Goal: Task Accomplishment & Management: Manage account settings

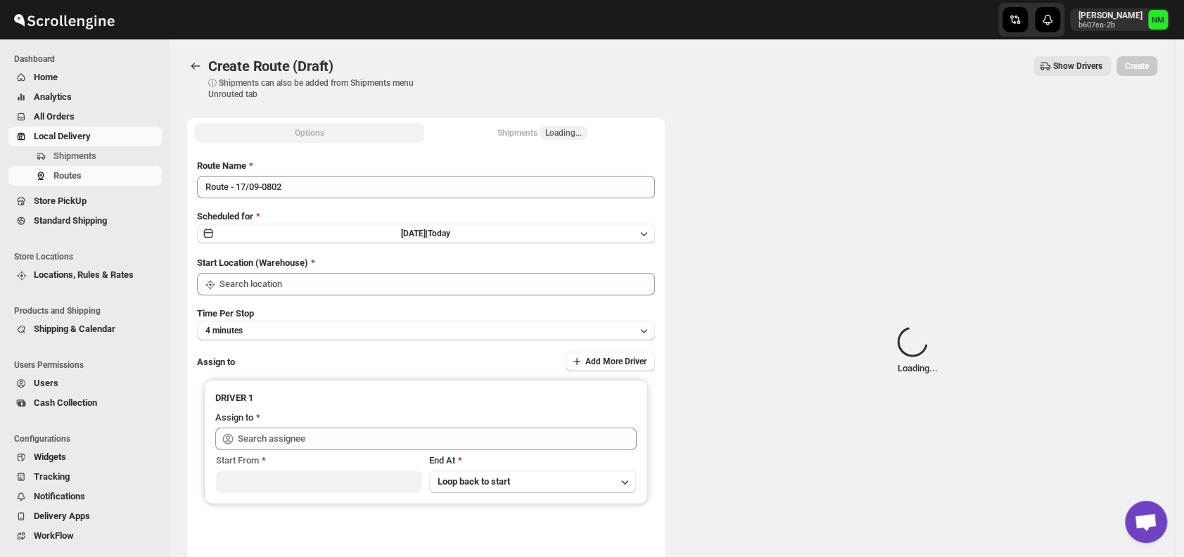
type input "DS03 Kengeri"
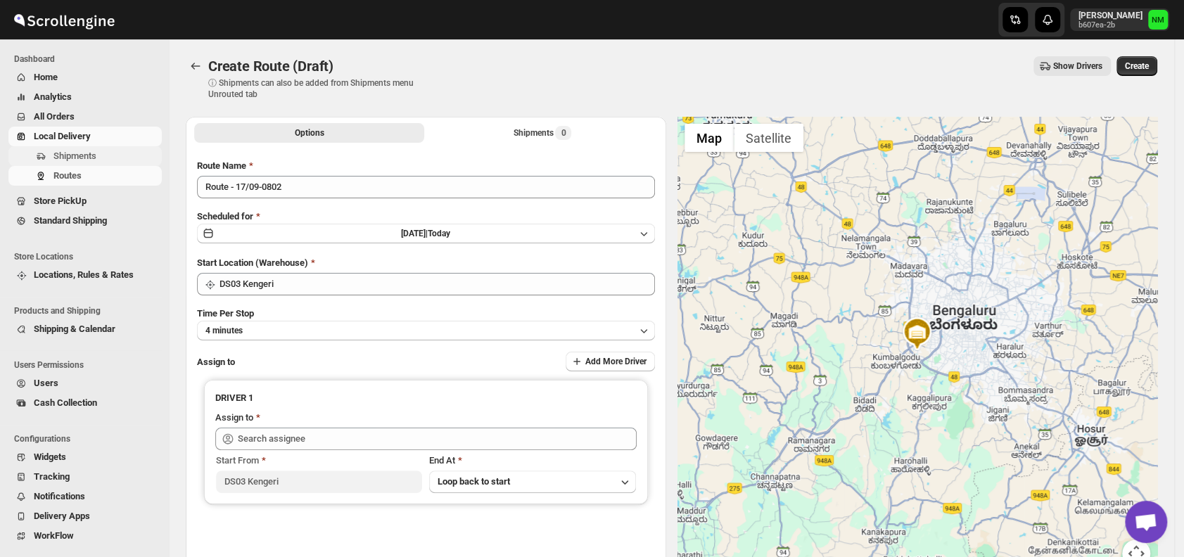
click at [66, 154] on span "Shipments" at bounding box center [74, 156] width 43 height 11
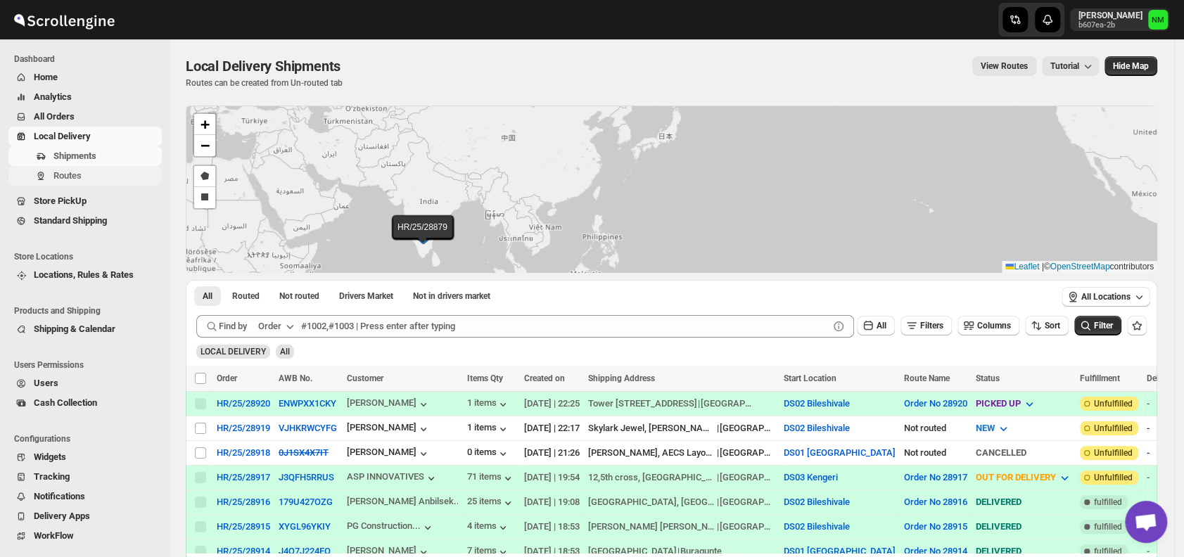
click at [68, 172] on span "Routes" at bounding box center [67, 175] width 28 height 11
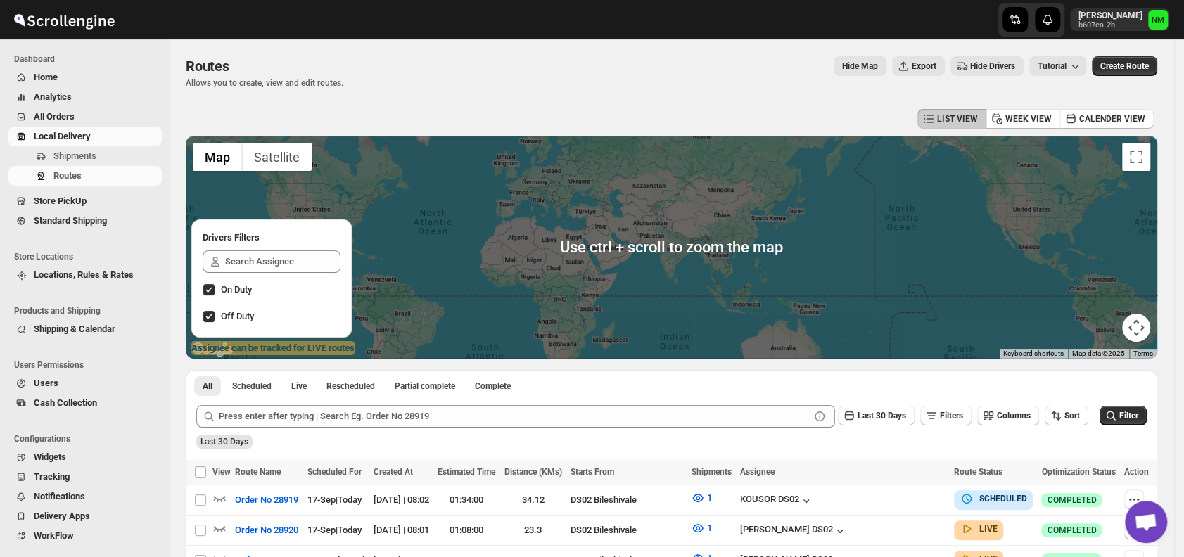
scroll to position [178, 0]
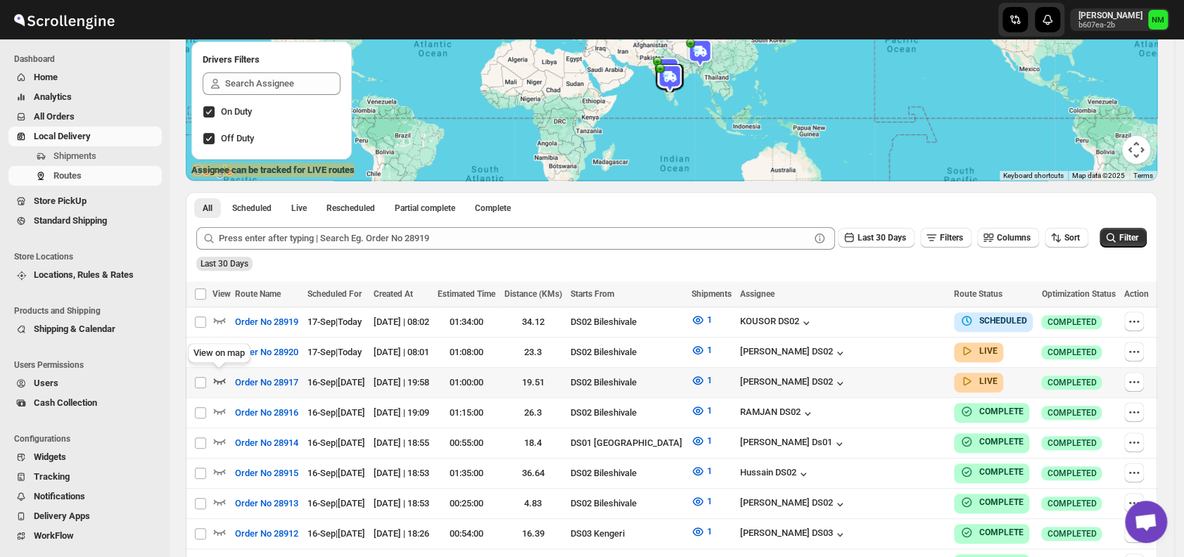
click at [217, 374] on icon "button" at bounding box center [219, 380] width 14 height 14
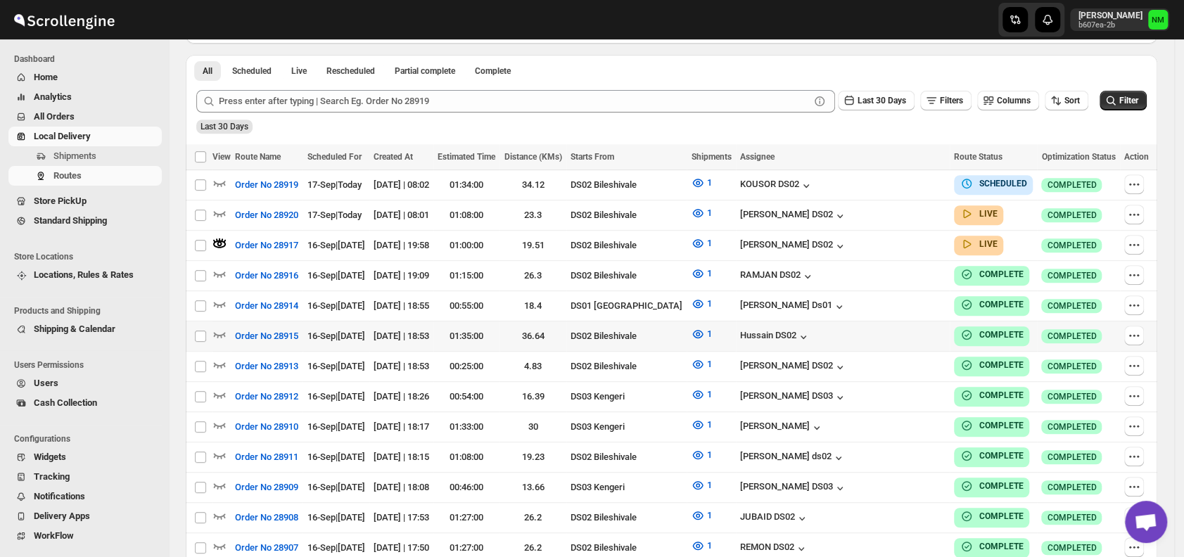
scroll to position [260, 0]
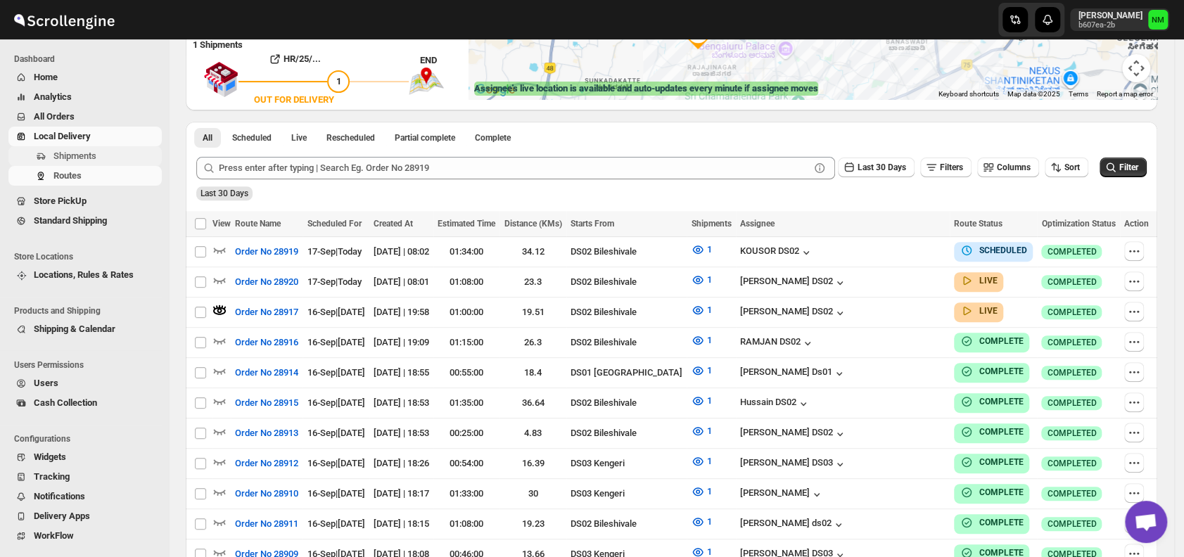
click at [71, 157] on span "Shipments" at bounding box center [74, 156] width 43 height 11
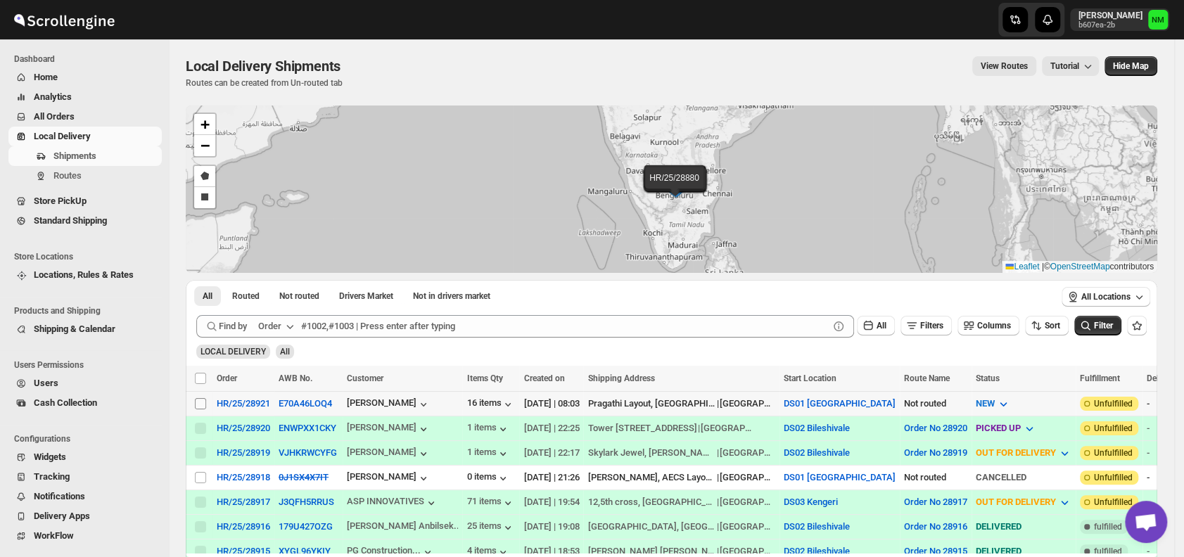
click at [201, 402] on input "Select shipment" at bounding box center [200, 403] width 11 height 11
checkbox input "true"
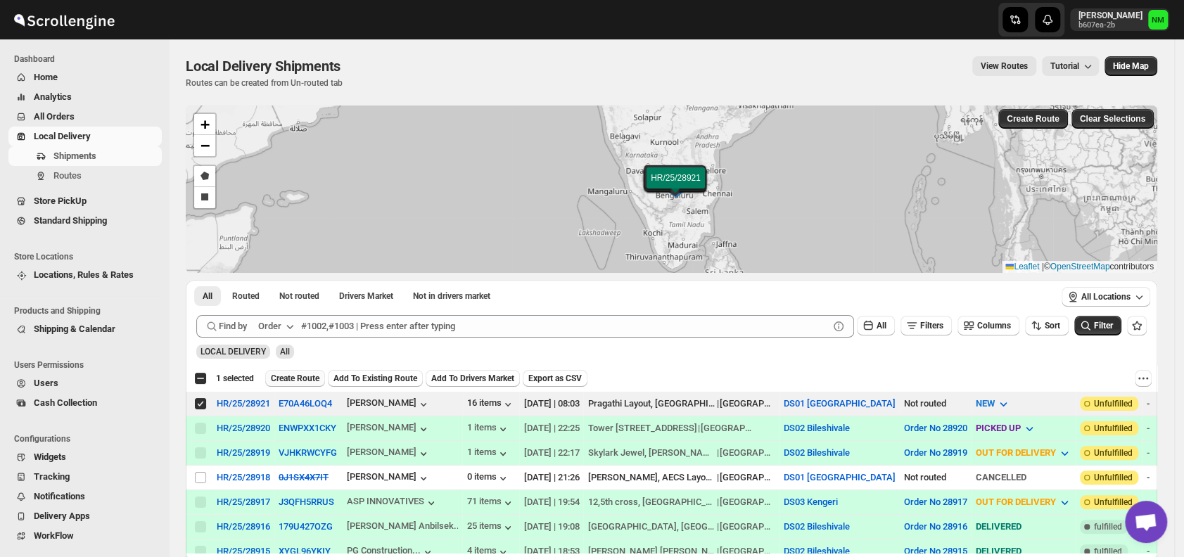
click at [309, 380] on span "Create Route" at bounding box center [295, 378] width 49 height 11
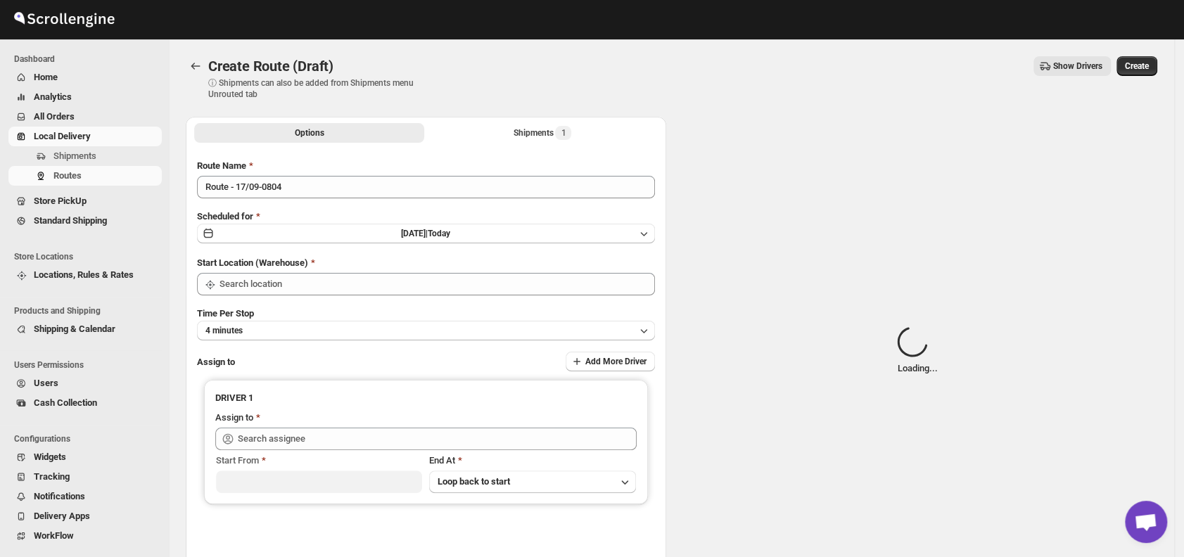
type input "DS01 [GEOGRAPHIC_DATA]"
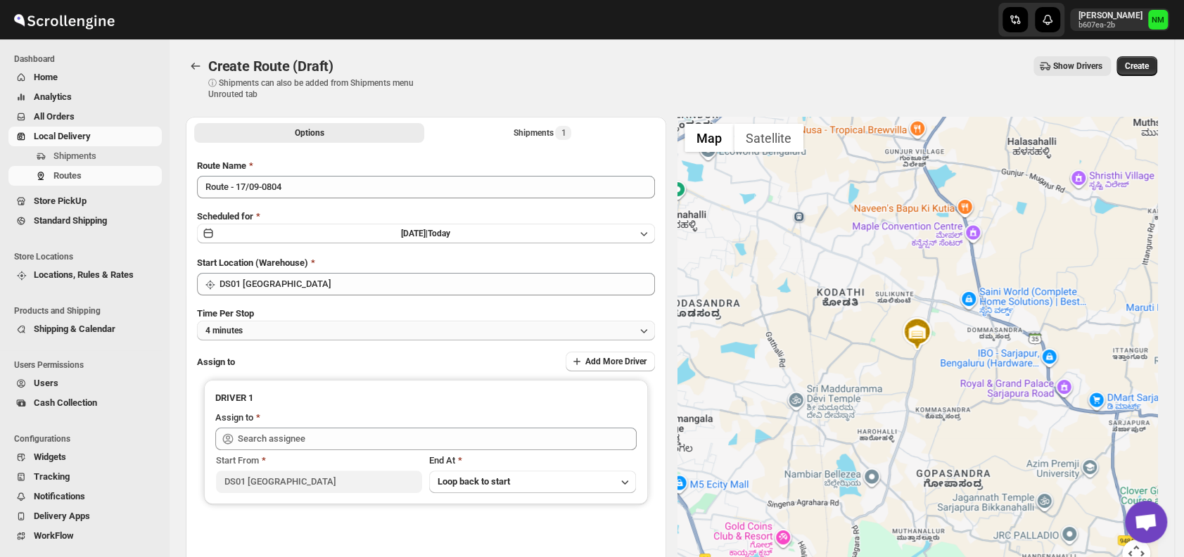
click at [338, 332] on button "4 minutes" at bounding box center [426, 331] width 458 height 20
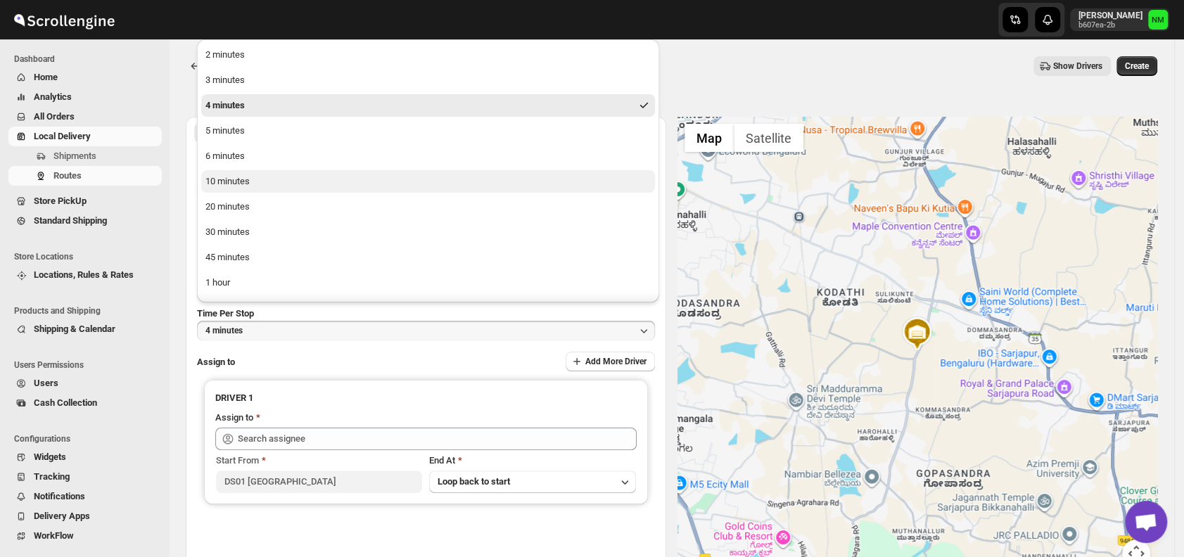
click at [259, 186] on button "10 minutes" at bounding box center [428, 181] width 454 height 23
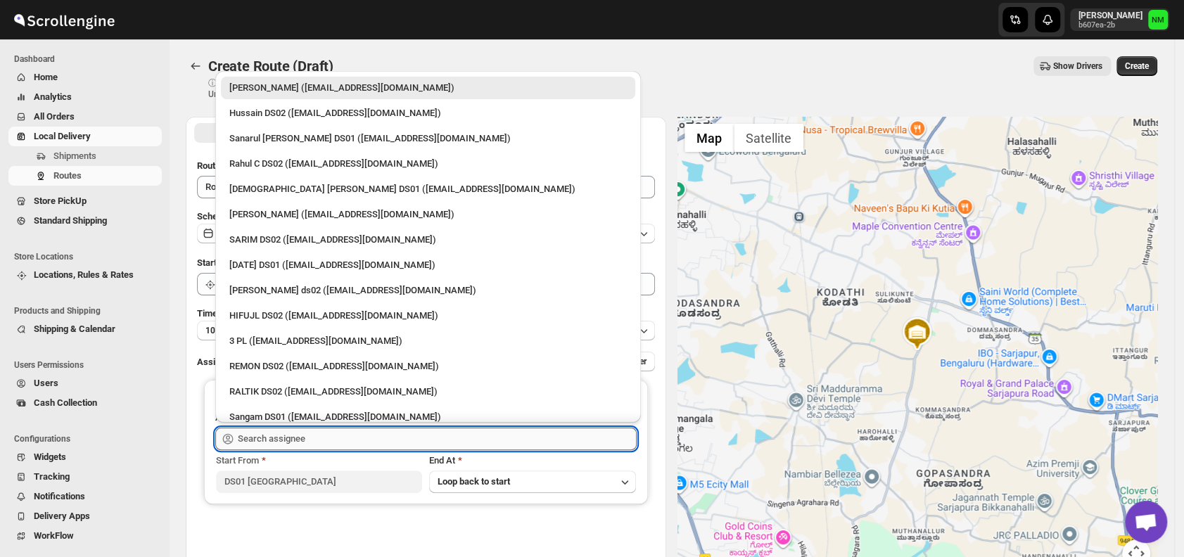
click at [321, 439] on input "text" at bounding box center [437, 439] width 399 height 23
click at [254, 188] on div "Islam Laskar DS01 (vixib74172@ikowat.com)" at bounding box center [427, 189] width 397 height 14
type input "Islam Laskar DS01 (vixib74172@ikowat.com)"
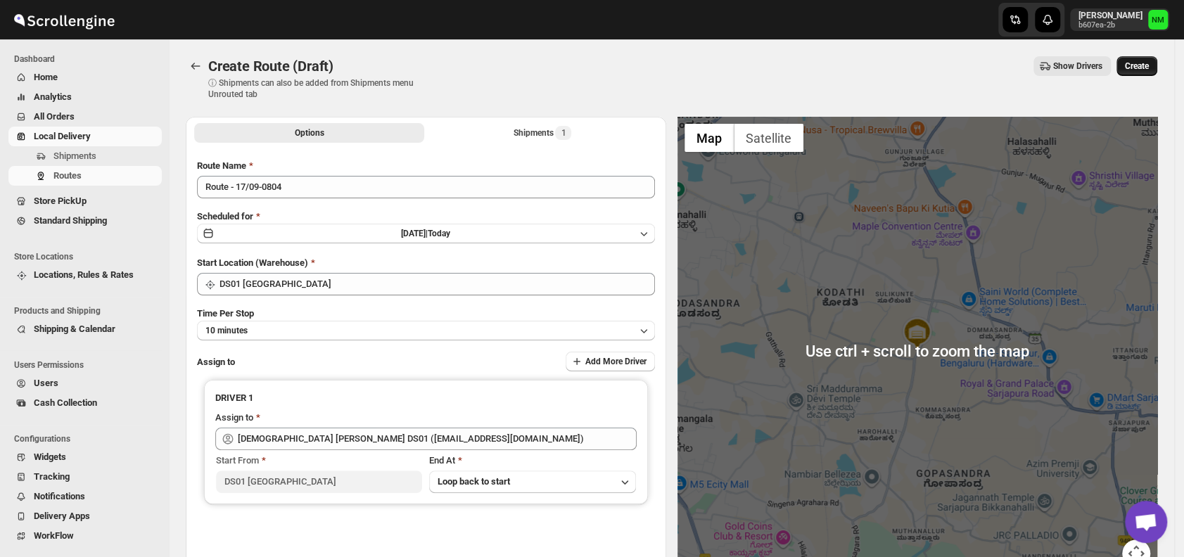
click at [1148, 69] on span "Create" at bounding box center [1137, 65] width 24 height 11
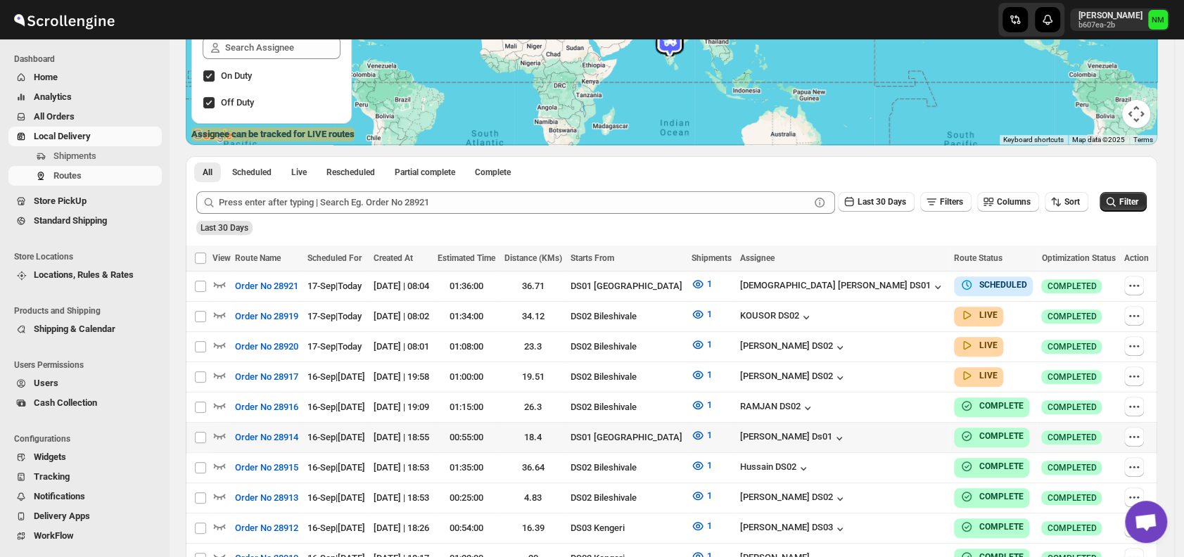
scroll to position [215, 0]
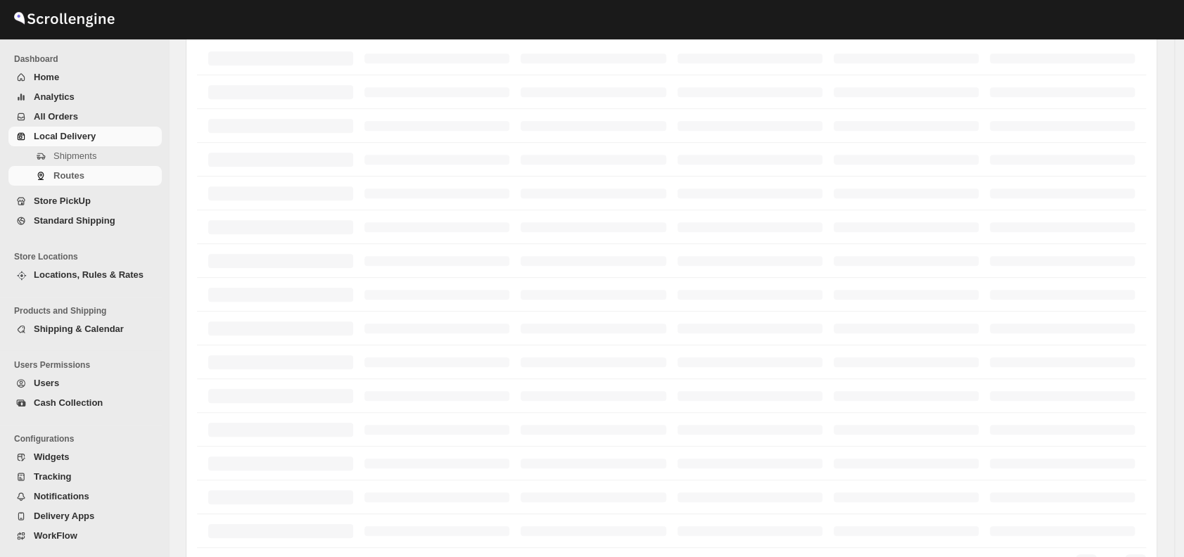
scroll to position [215, 0]
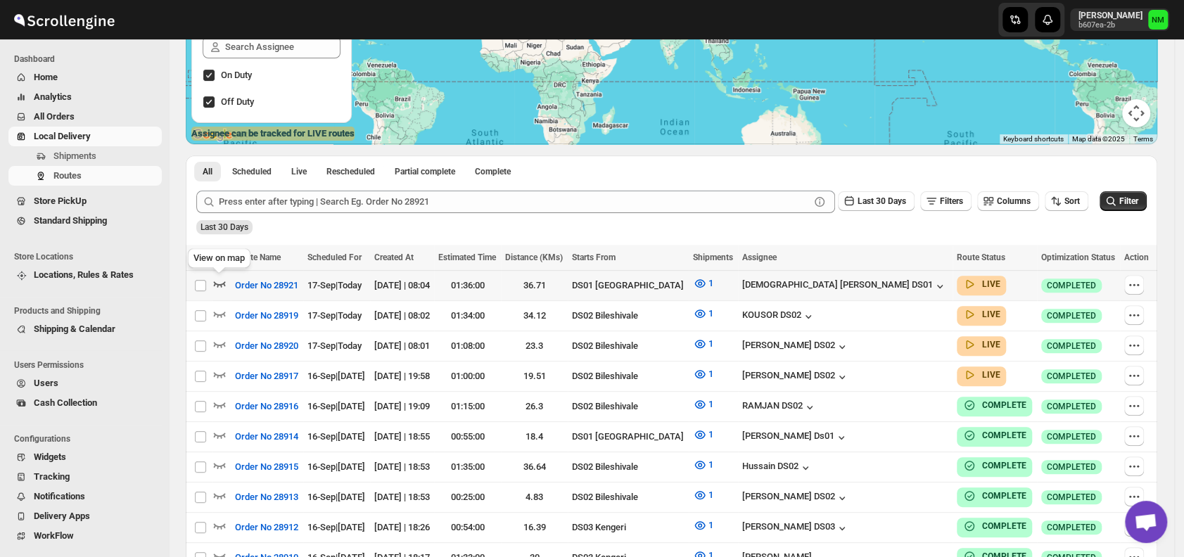
click at [220, 283] on icon "button" at bounding box center [220, 284] width 12 height 6
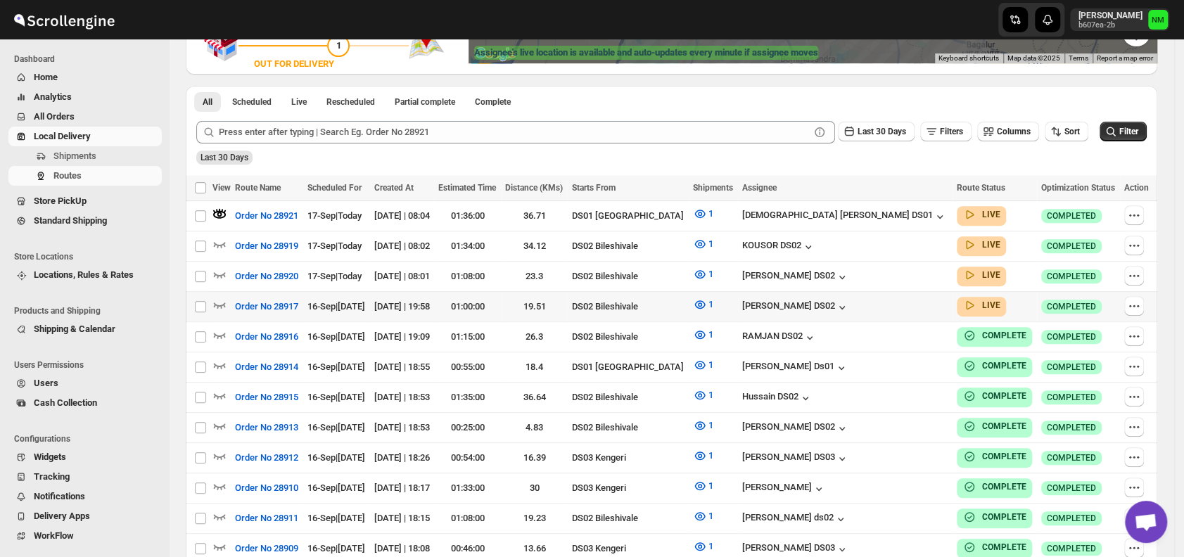
scroll to position [294, 0]
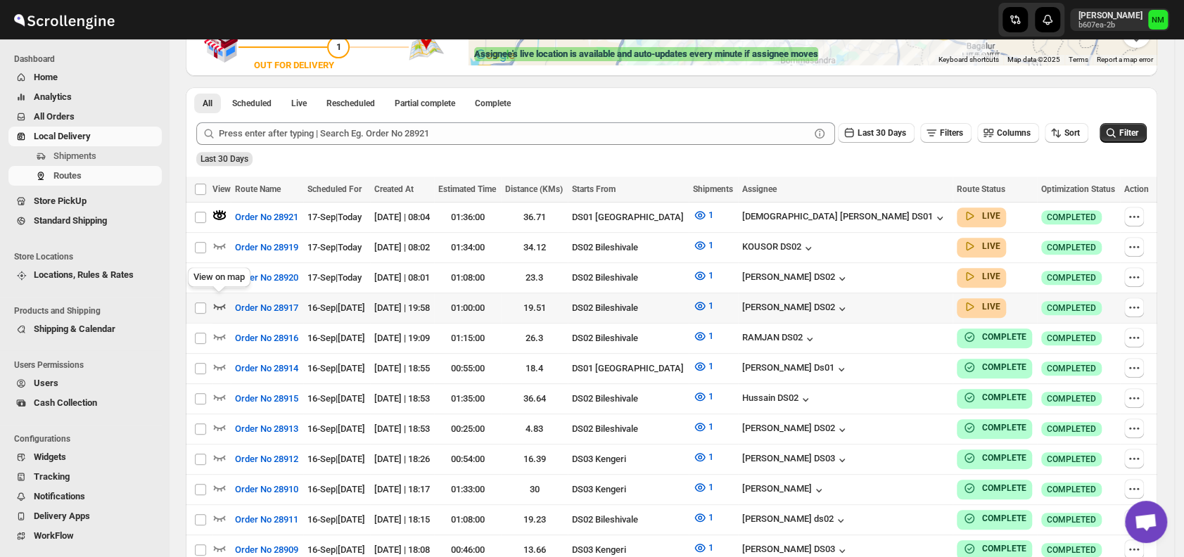
click at [215, 299] on icon "button" at bounding box center [219, 306] width 14 height 14
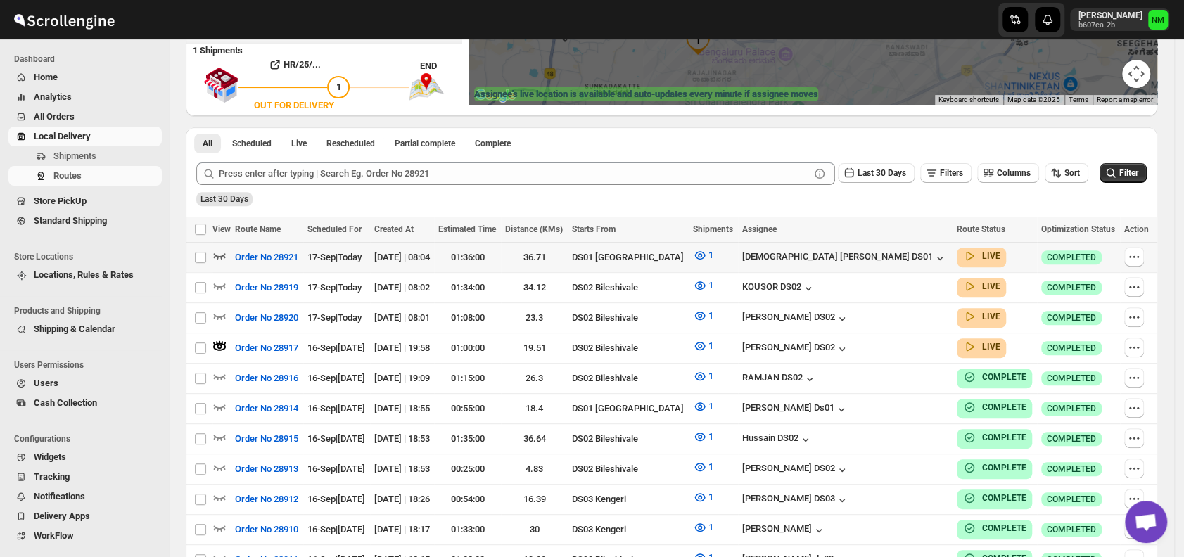
scroll to position [255, 0]
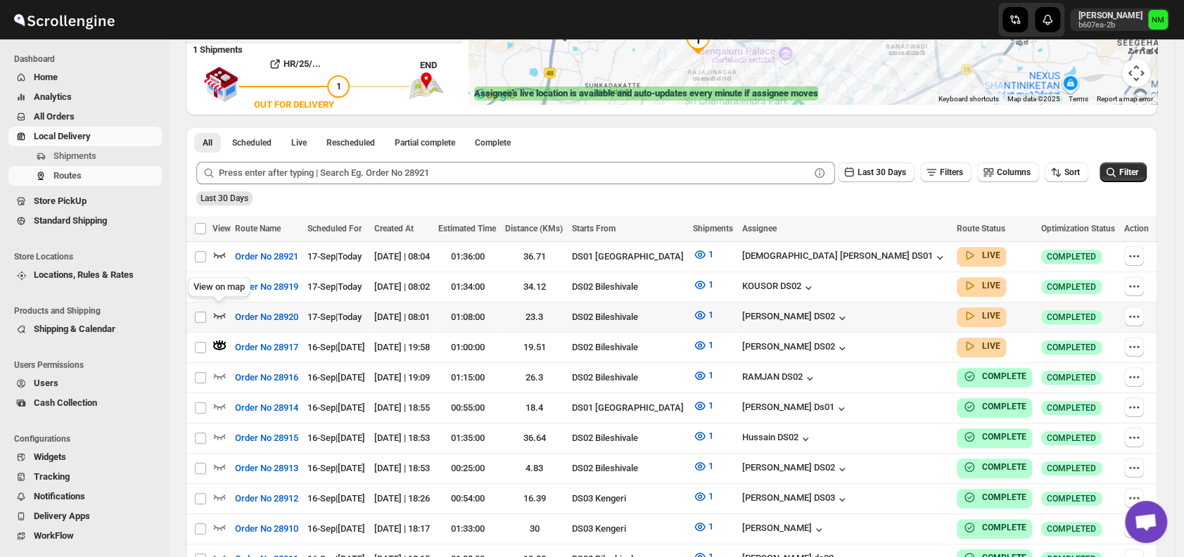
click at [219, 311] on icon "button" at bounding box center [219, 315] width 14 height 14
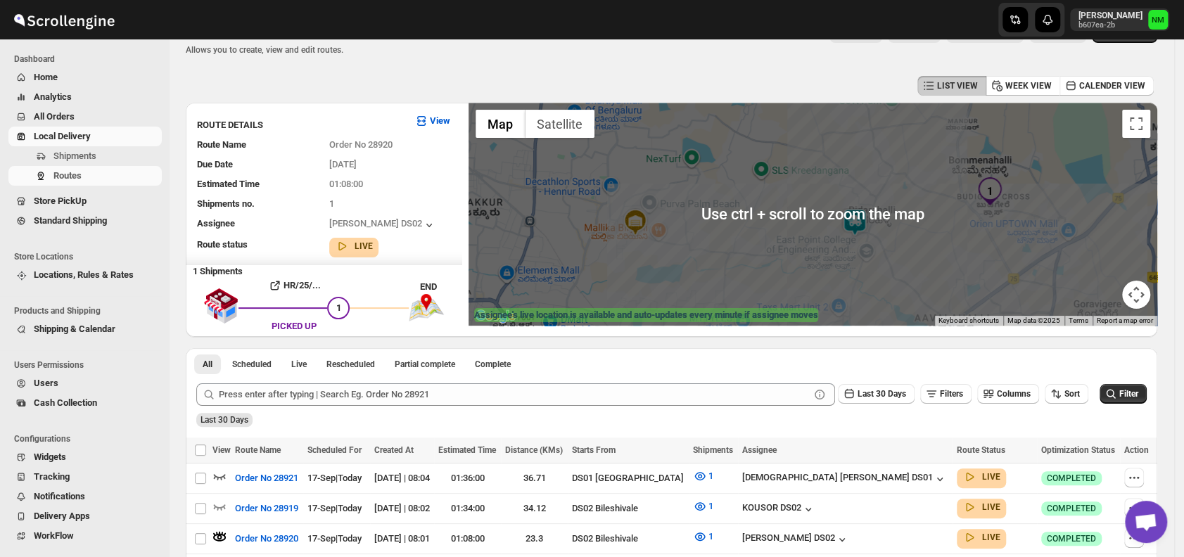
scroll to position [0, 0]
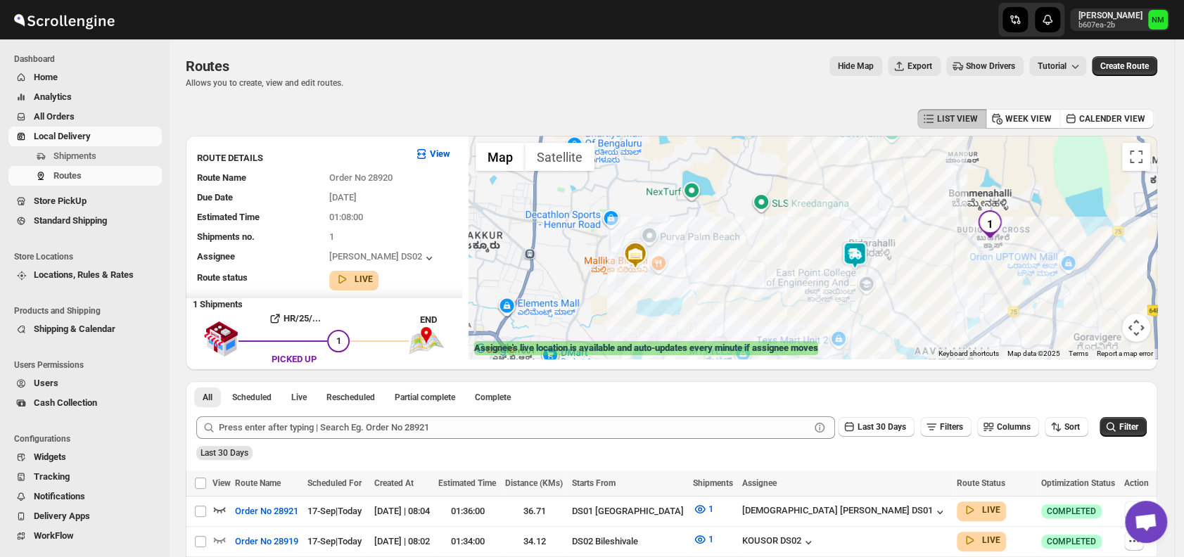
click at [1001, 222] on img "1" at bounding box center [989, 224] width 28 height 28
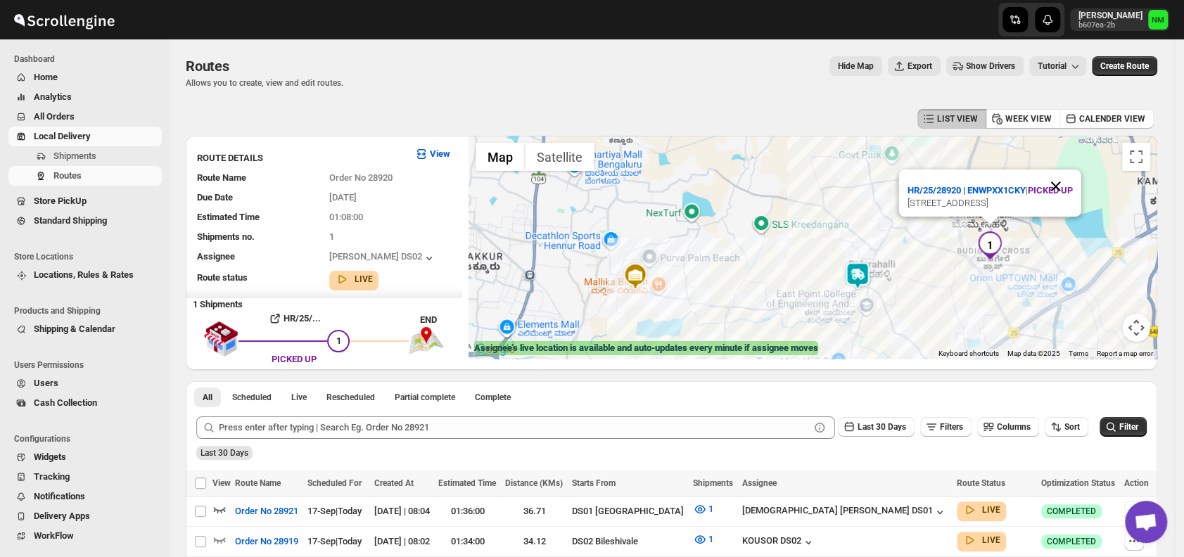
click at [1073, 169] on button "Close" at bounding box center [1056, 186] width 34 height 34
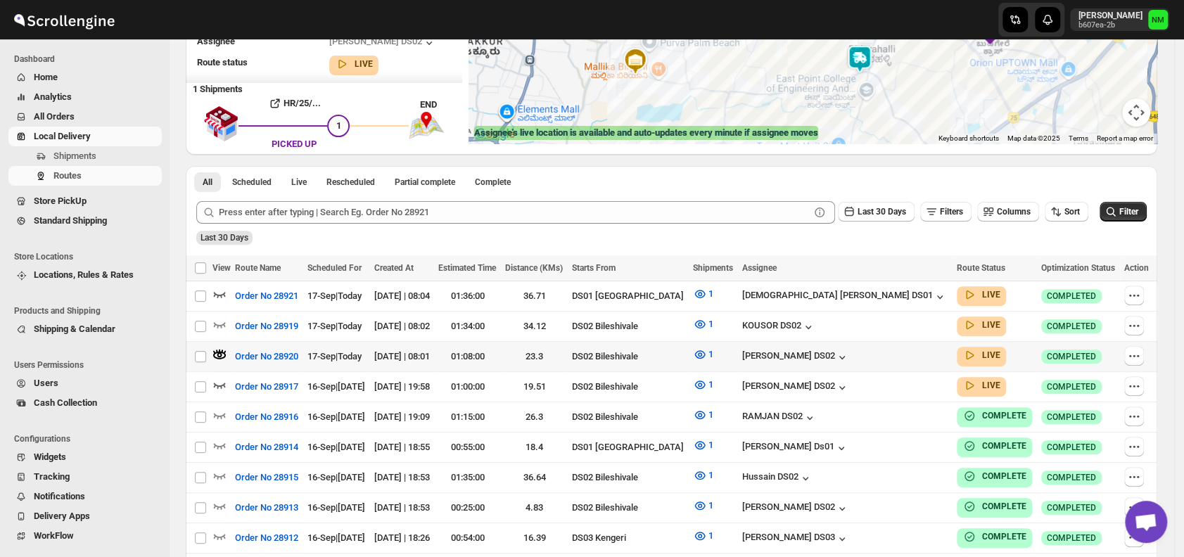
scroll to position [217, 0]
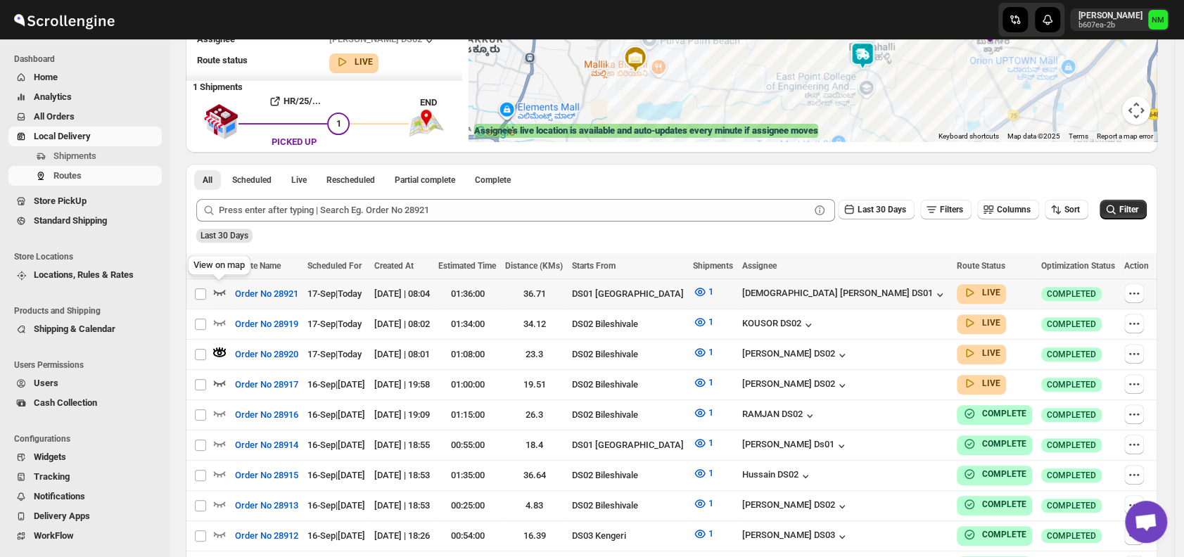
click at [214, 288] on icon "button" at bounding box center [219, 292] width 14 height 14
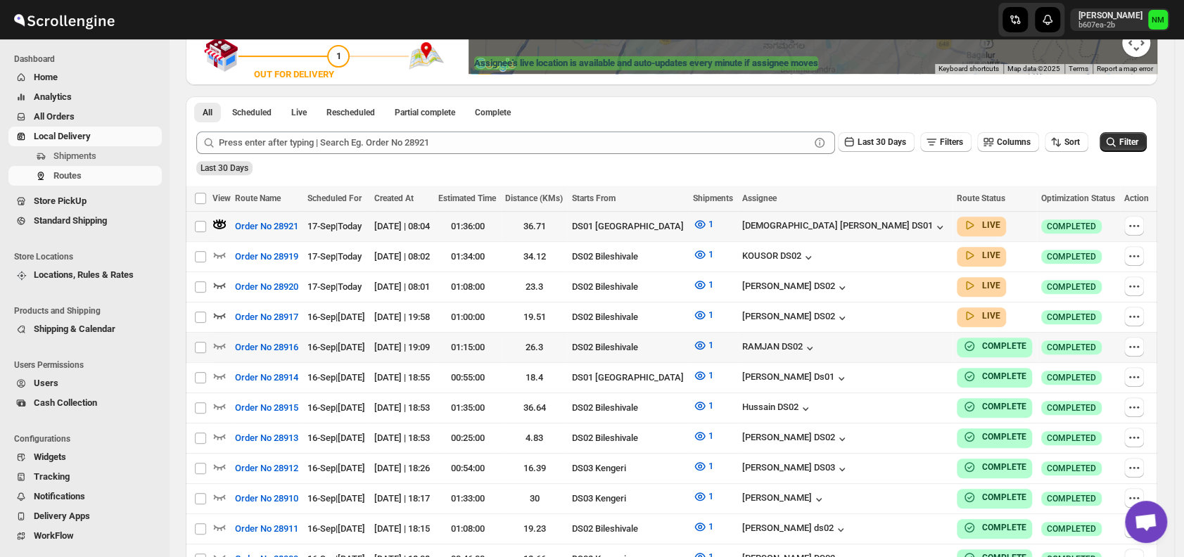
scroll to position [286, 0]
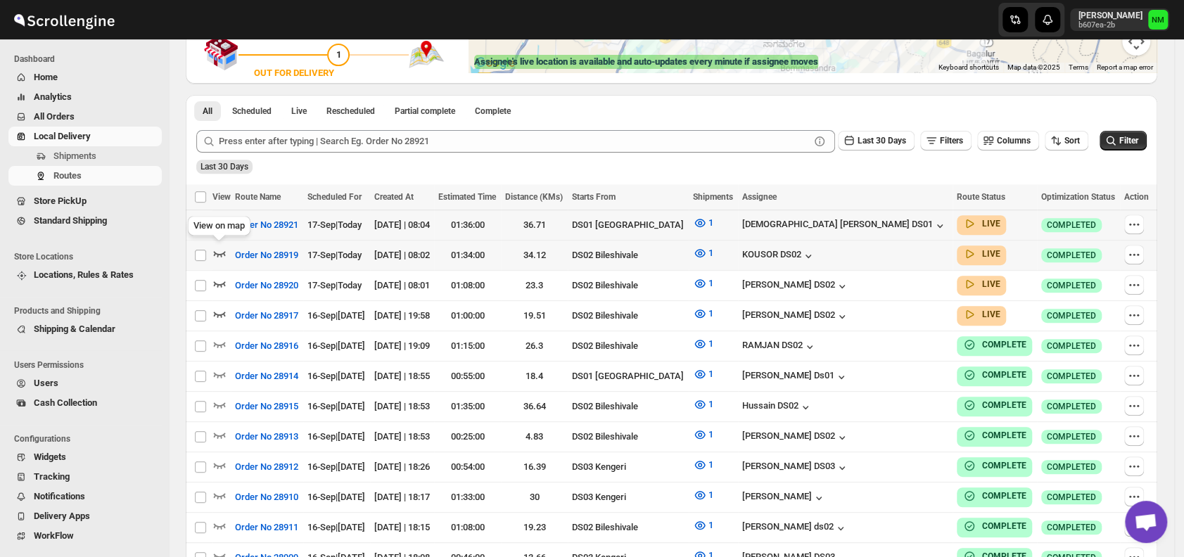
click at [219, 251] on icon "button" at bounding box center [219, 253] width 14 height 14
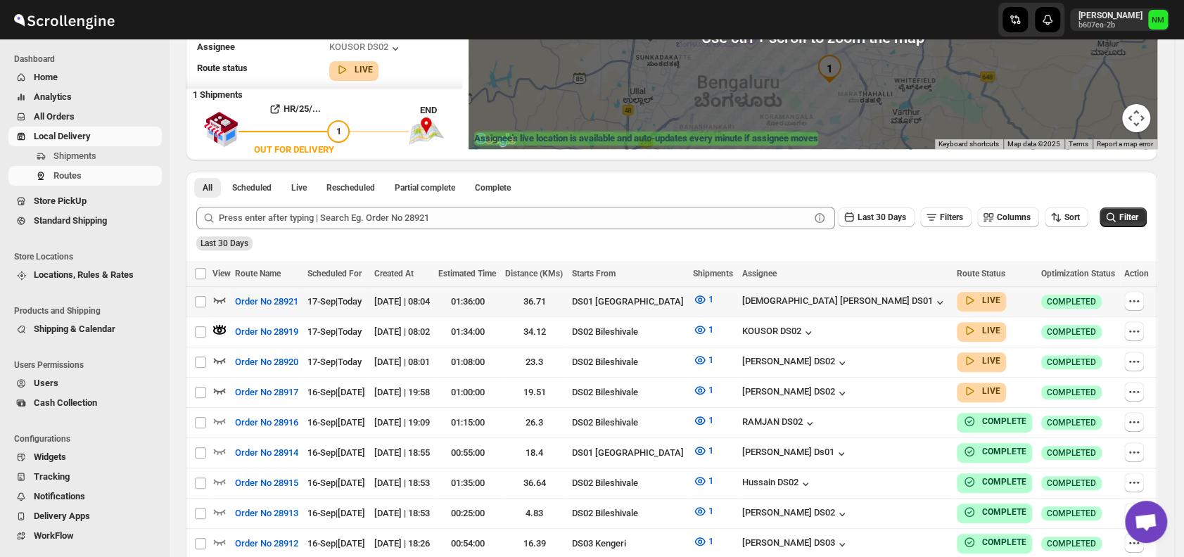
scroll to position [211, 0]
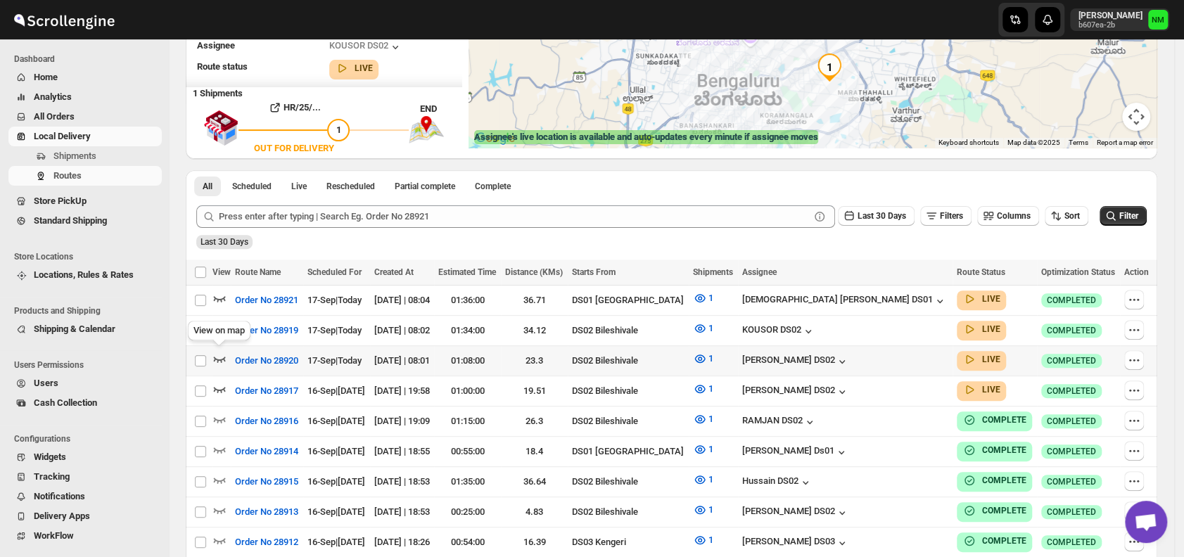
click at [214, 357] on icon "button" at bounding box center [219, 359] width 14 height 14
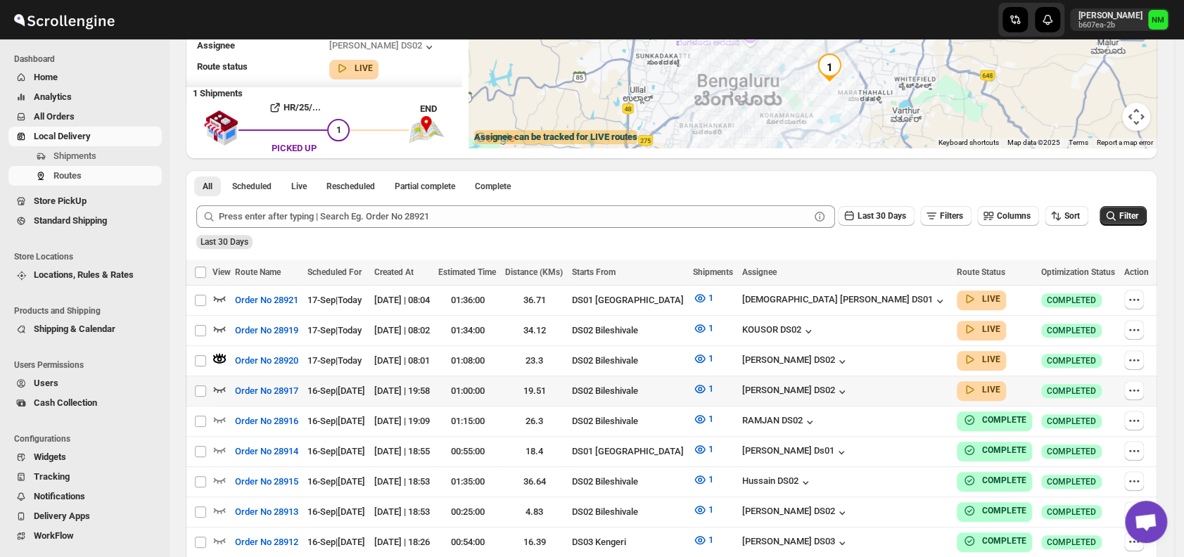
scroll to position [0, 0]
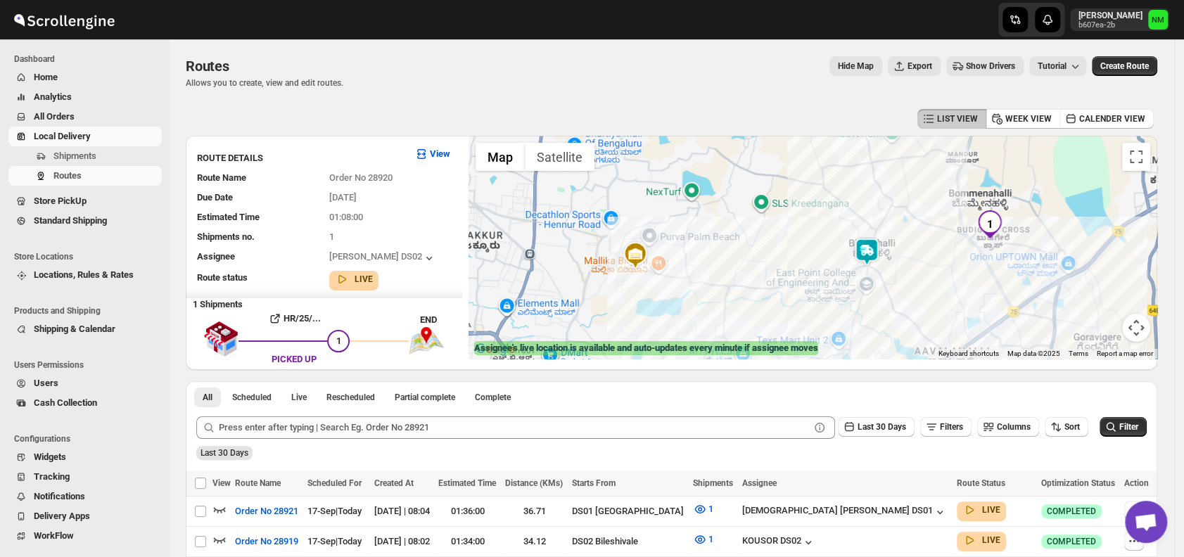
click at [994, 224] on img "1" at bounding box center [989, 224] width 28 height 28
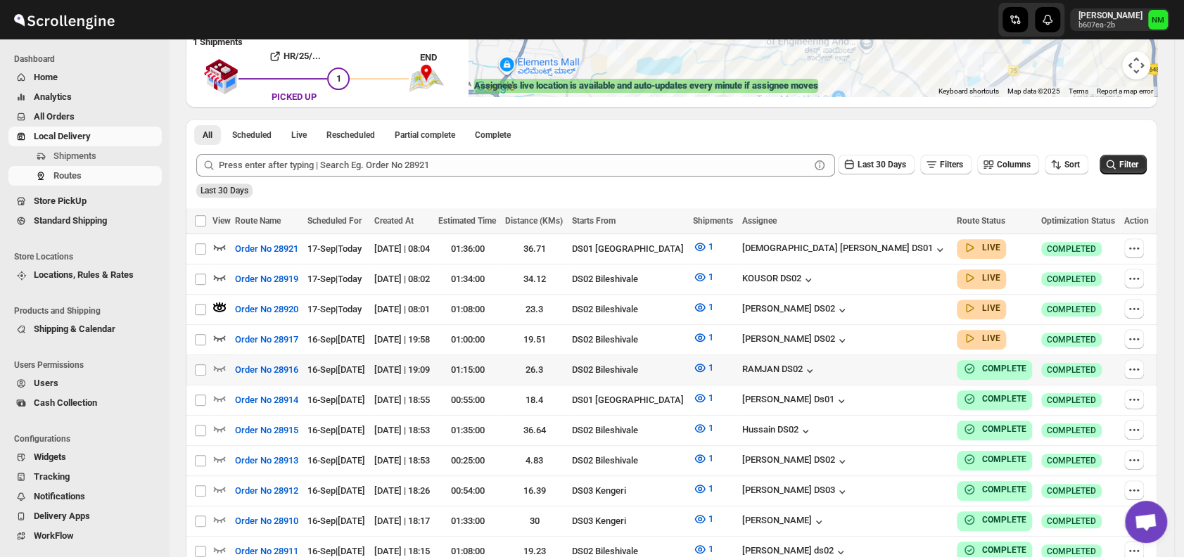
scroll to position [279, 0]
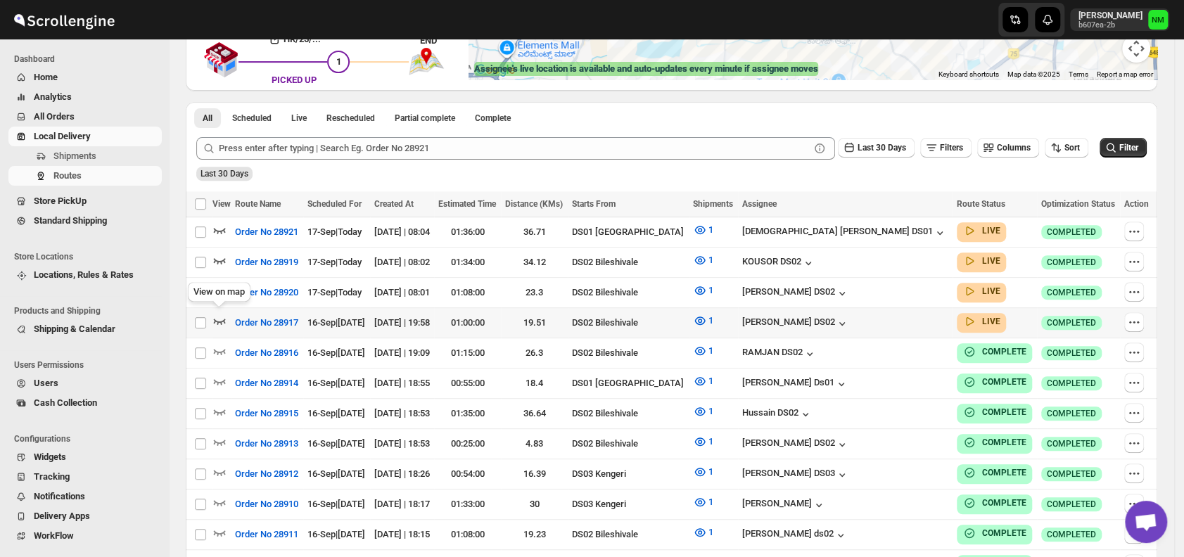
click at [222, 314] on icon "button" at bounding box center [219, 321] width 14 height 14
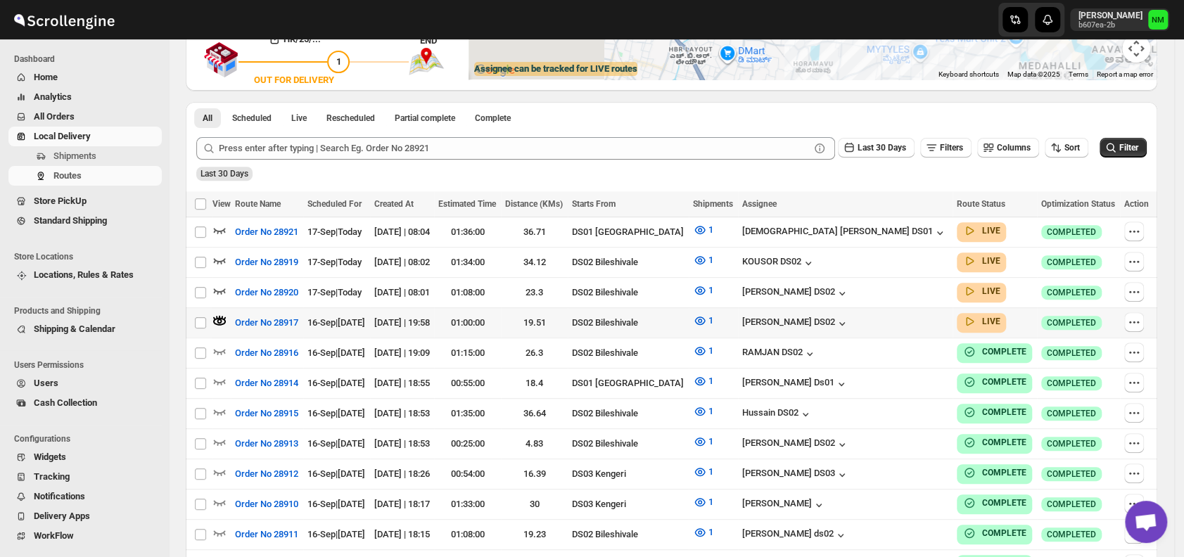
scroll to position [0, 0]
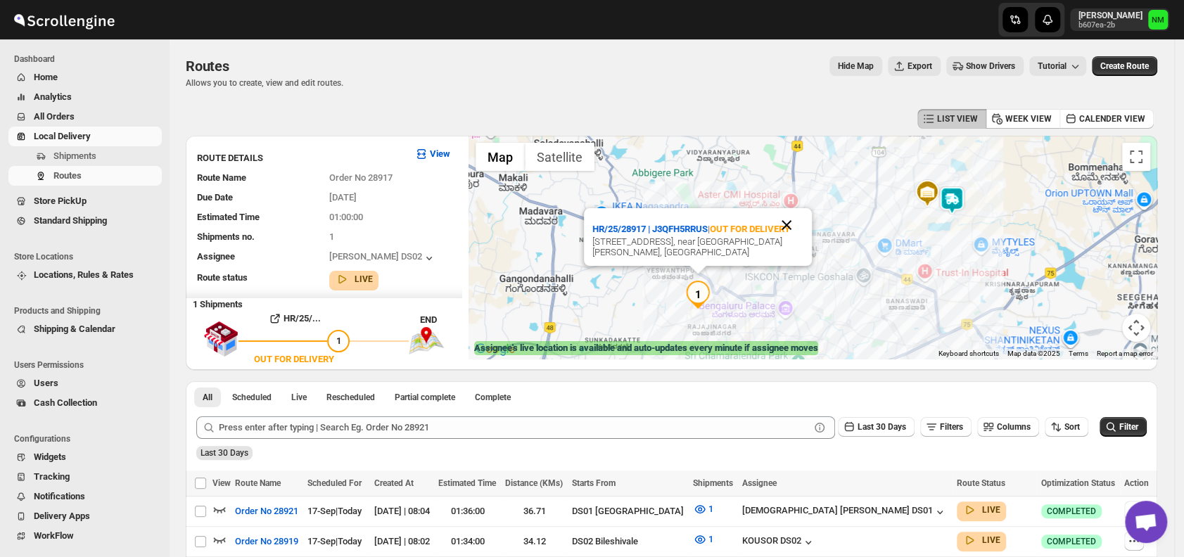
click at [791, 208] on button "Close" at bounding box center [786, 225] width 34 height 34
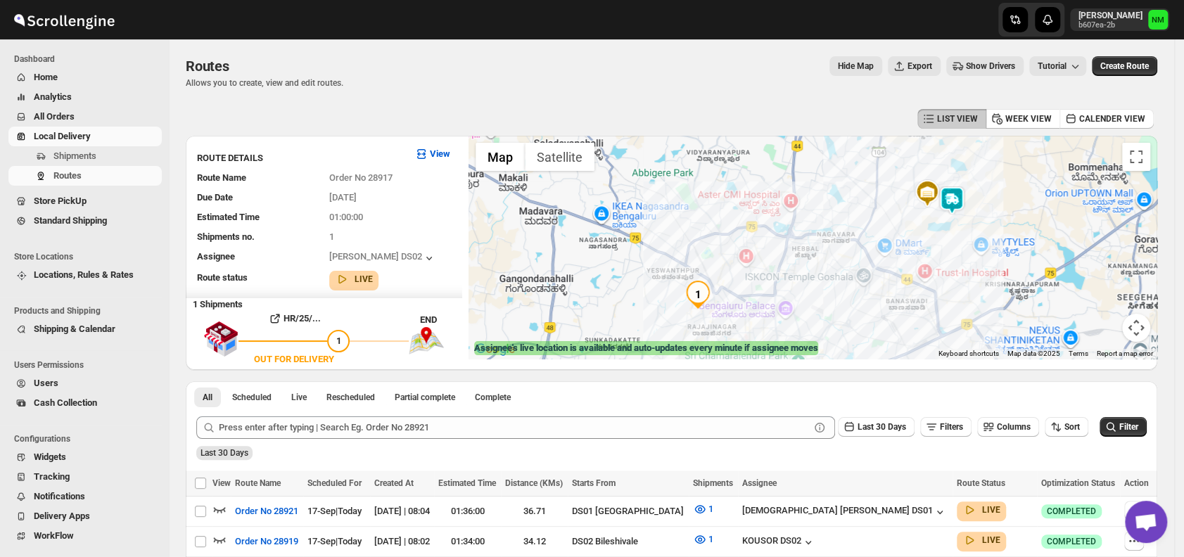
click at [956, 208] on img at bounding box center [951, 200] width 28 height 28
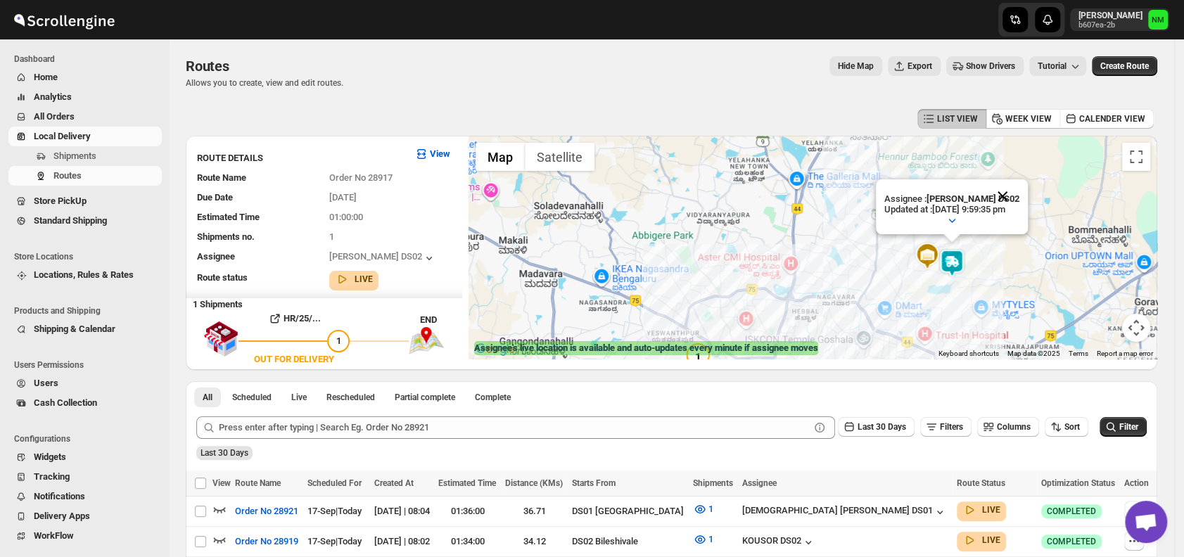
click at [1019, 189] on button "Close" at bounding box center [1002, 196] width 34 height 34
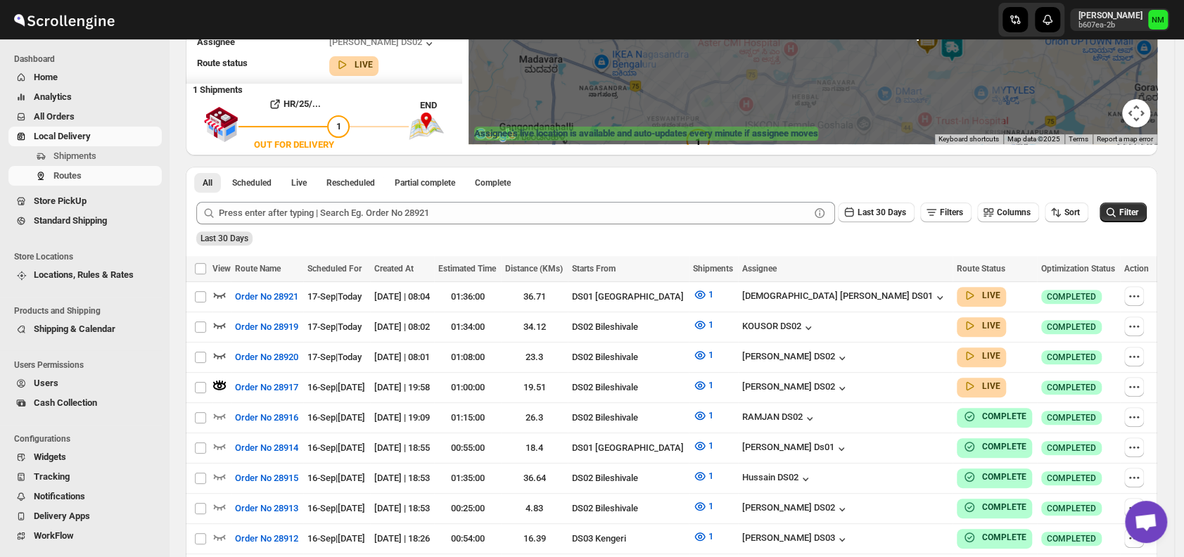
scroll to position [215, 0]
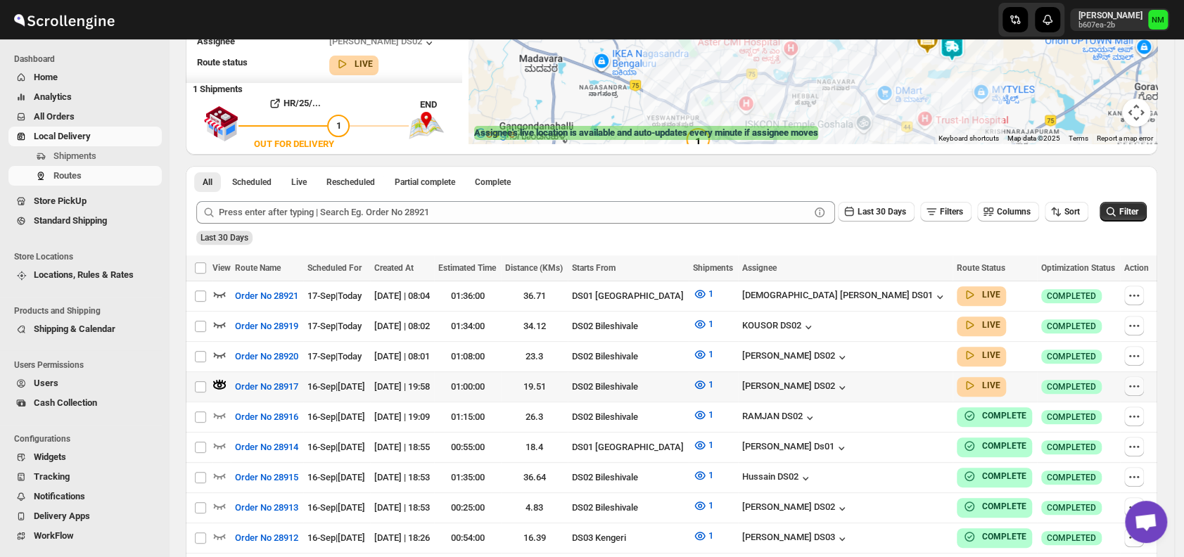
click at [1138, 379] on icon "button" at bounding box center [1134, 386] width 14 height 14
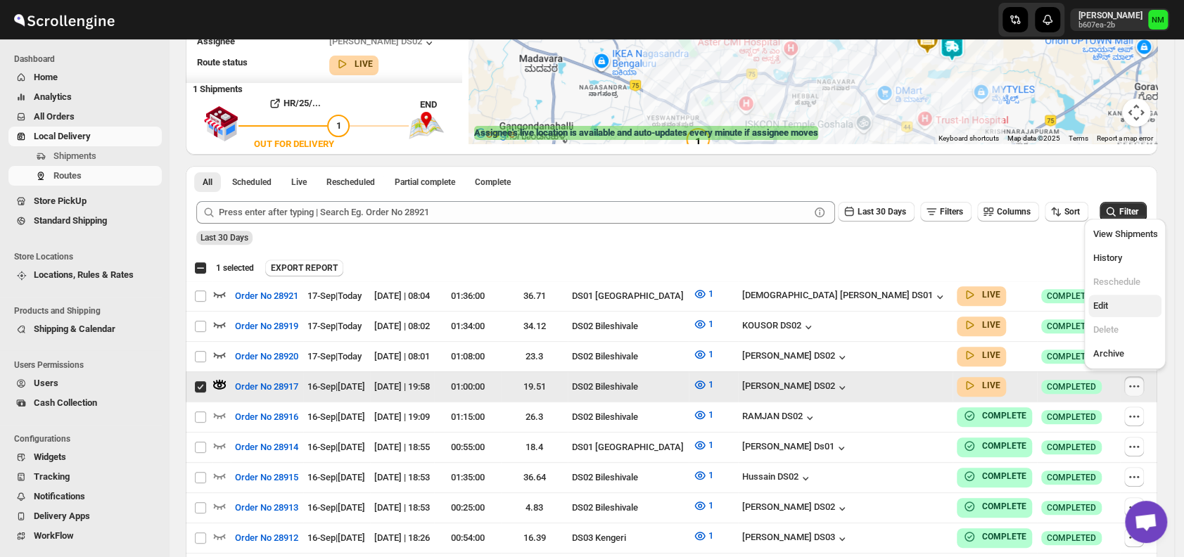
click at [1109, 307] on span "Edit" at bounding box center [1124, 306] width 65 height 14
checkbox input "false"
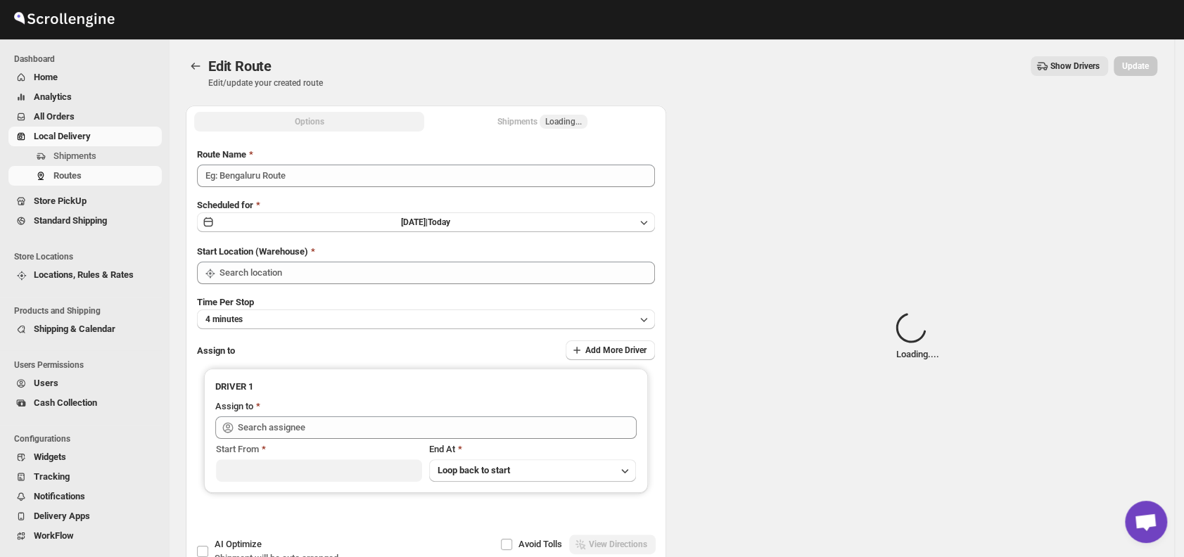
type input "Order No 28917"
type input "DS02 Bileshivale"
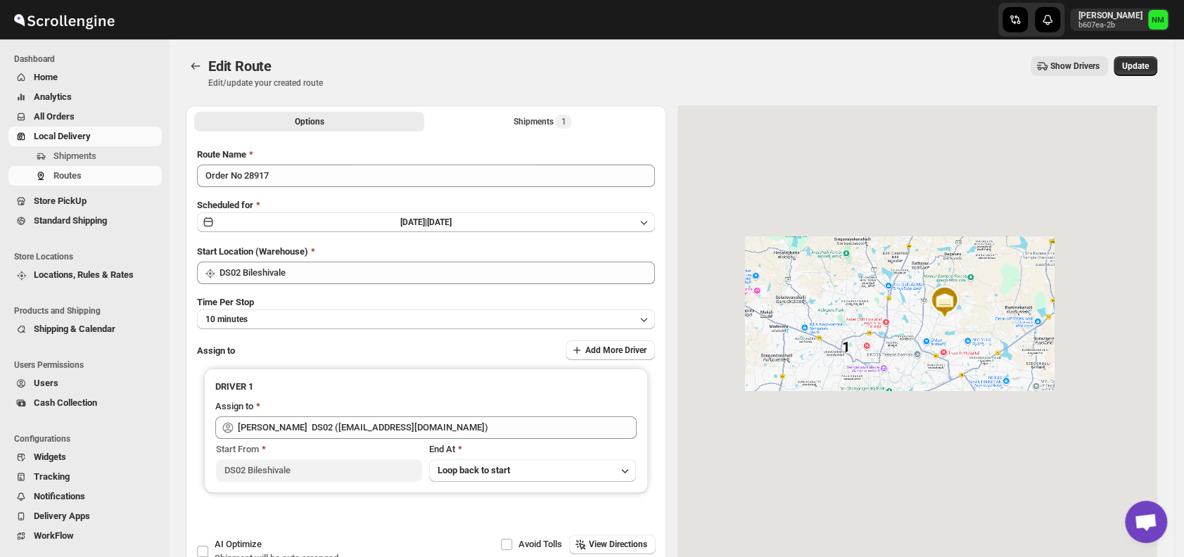
type input "[PERSON_NAME] DS02 ([EMAIL_ADDRESS][DOMAIN_NAME])"
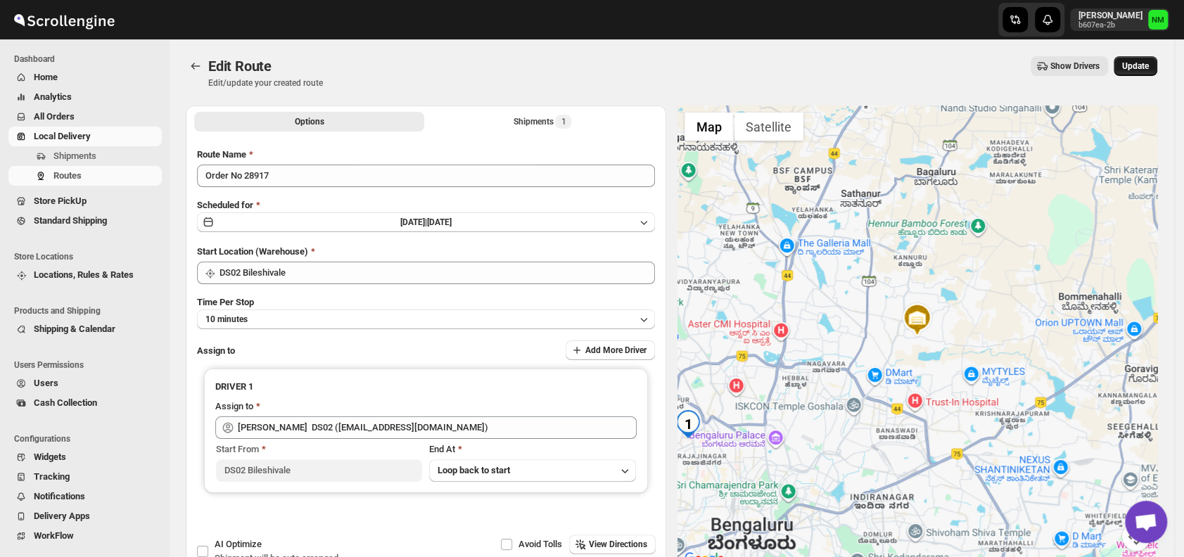
click at [1134, 67] on span "Update" at bounding box center [1135, 65] width 27 height 11
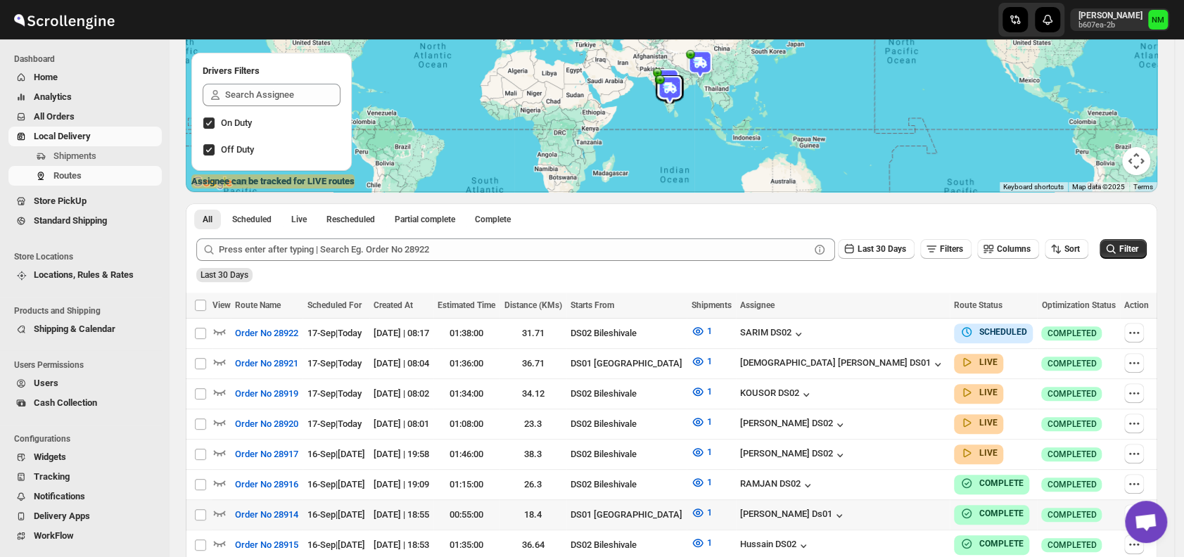
scroll to position [170, 0]
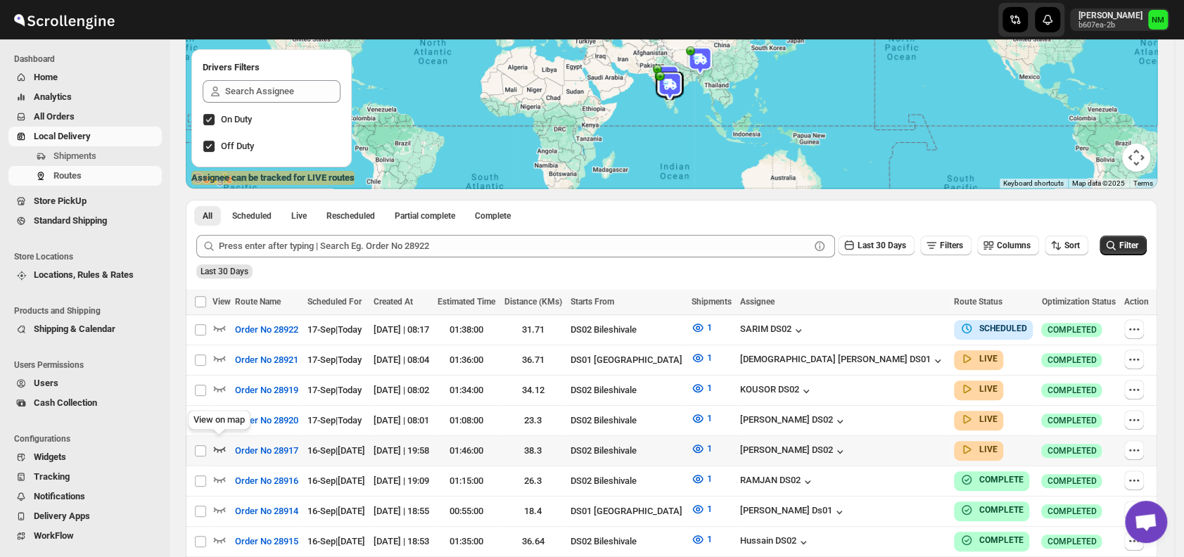
click at [215, 447] on icon "button" at bounding box center [220, 450] width 12 height 6
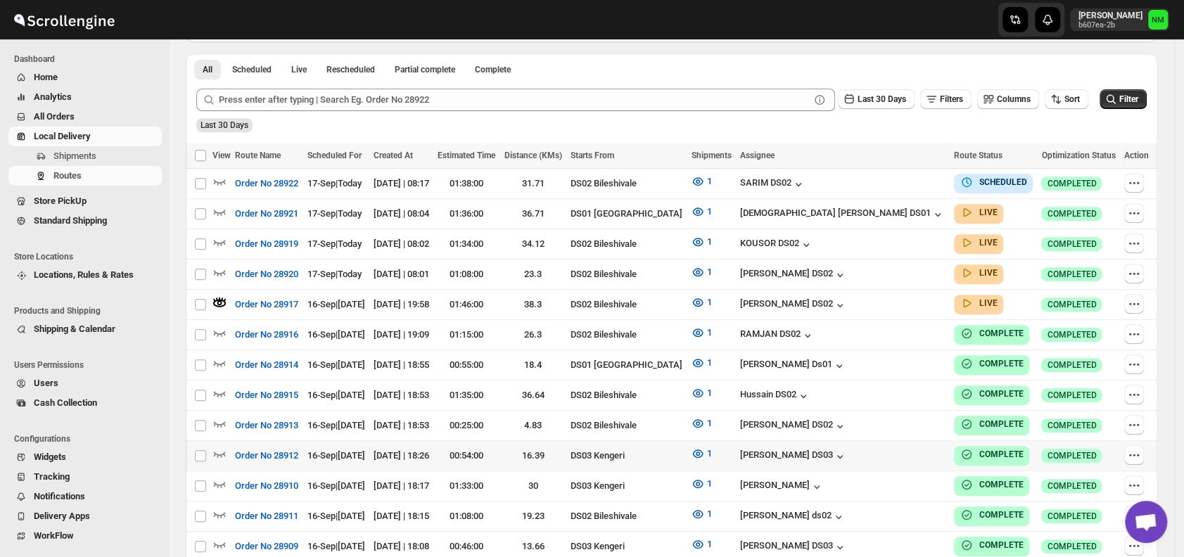
scroll to position [329, 0]
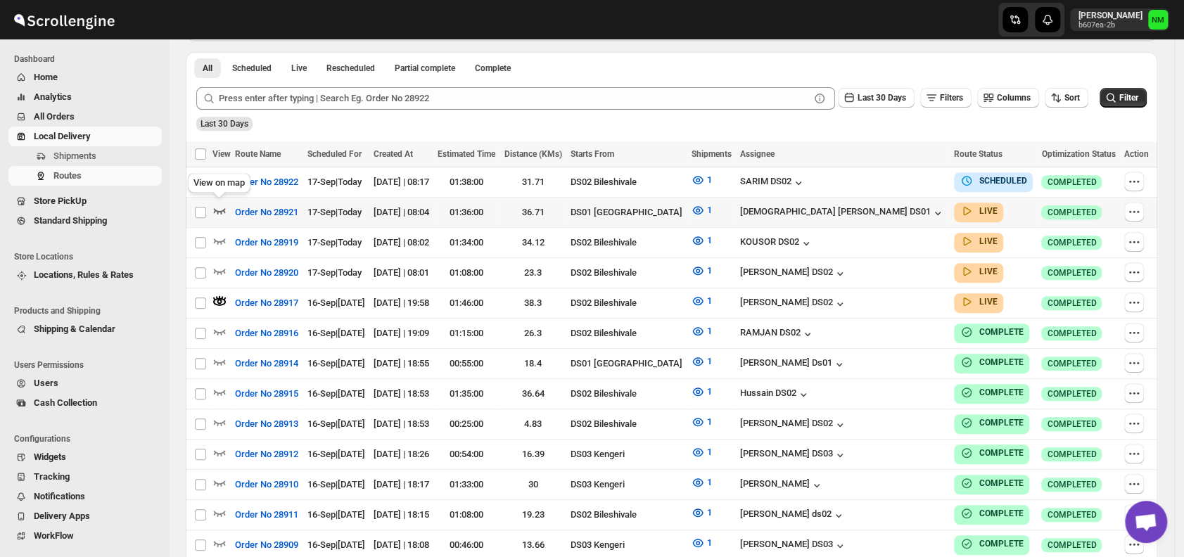
click at [221, 205] on icon "button" at bounding box center [219, 210] width 14 height 14
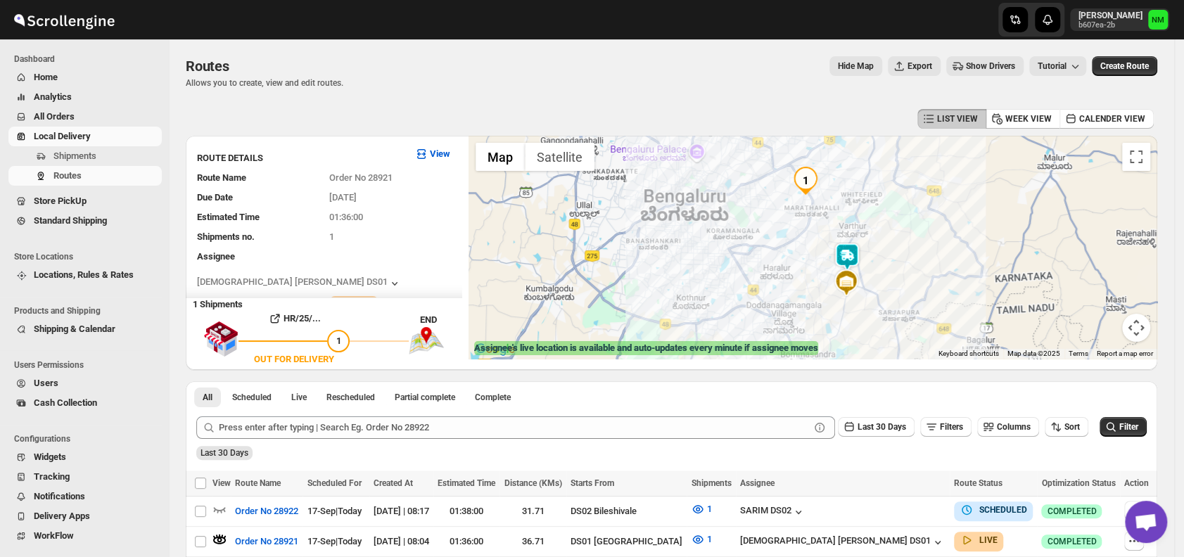
click at [851, 262] on img at bounding box center [847, 257] width 28 height 28
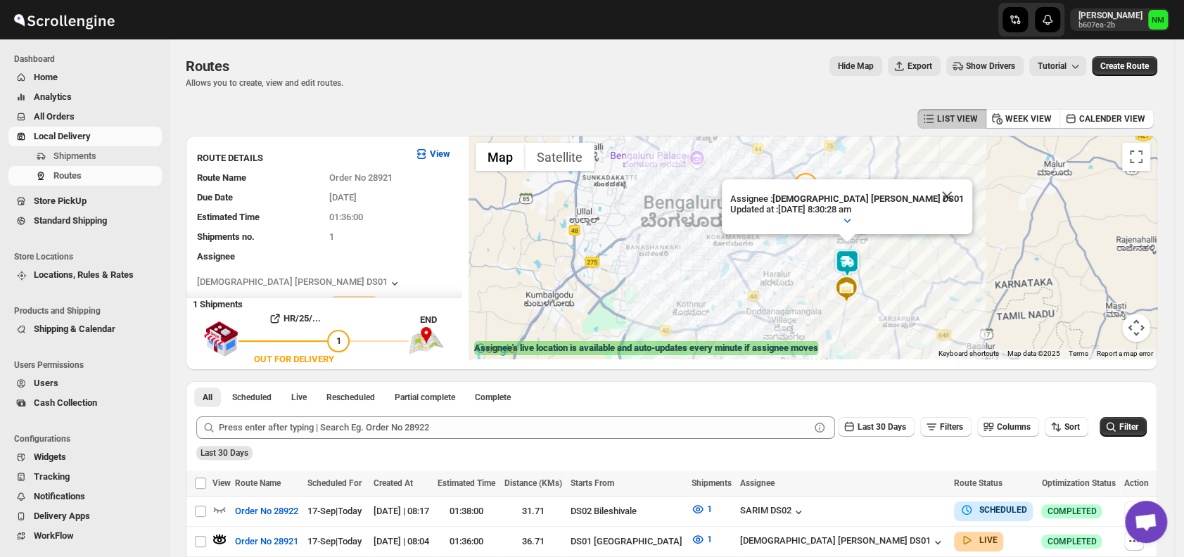
click at [909, 215] on div at bounding box center [846, 220] width 233 height 11
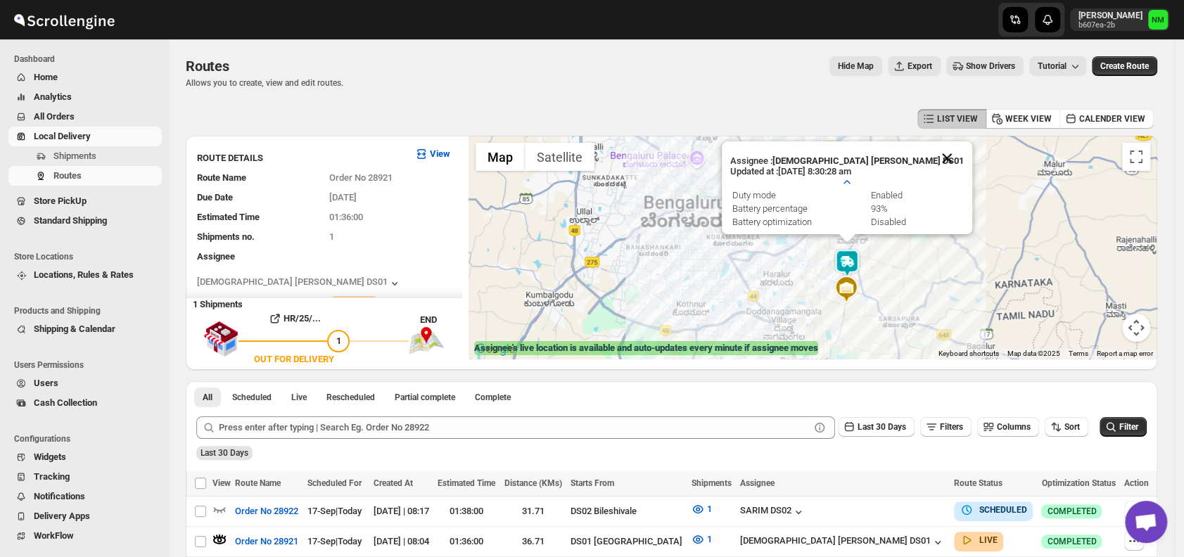
click at [930, 158] on button "Close" at bounding box center [947, 158] width 34 height 34
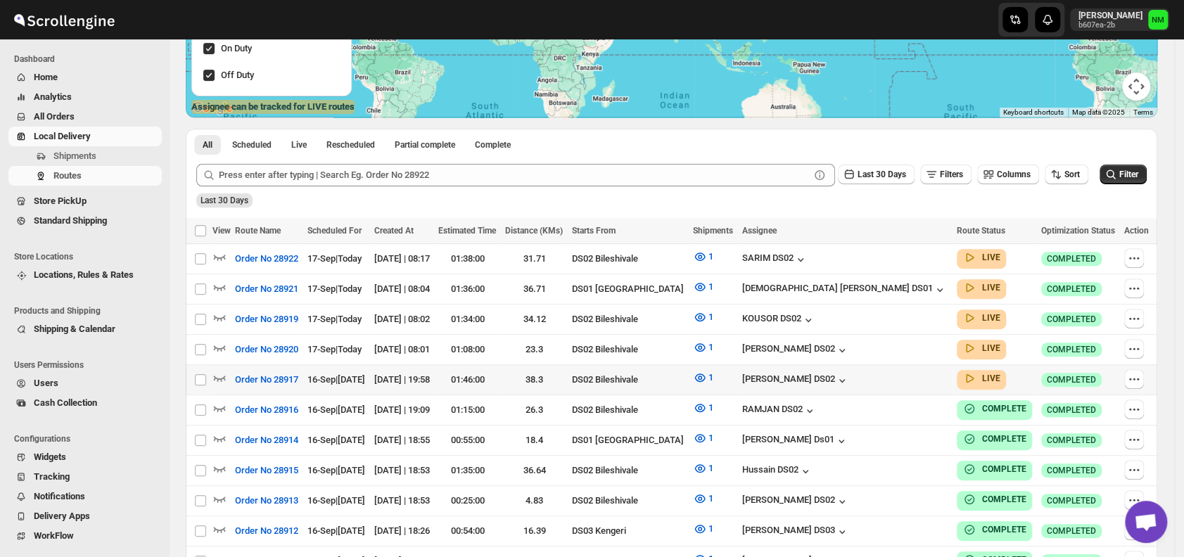
scroll to position [242, 0]
click at [222, 375] on icon "button" at bounding box center [219, 377] width 14 height 14
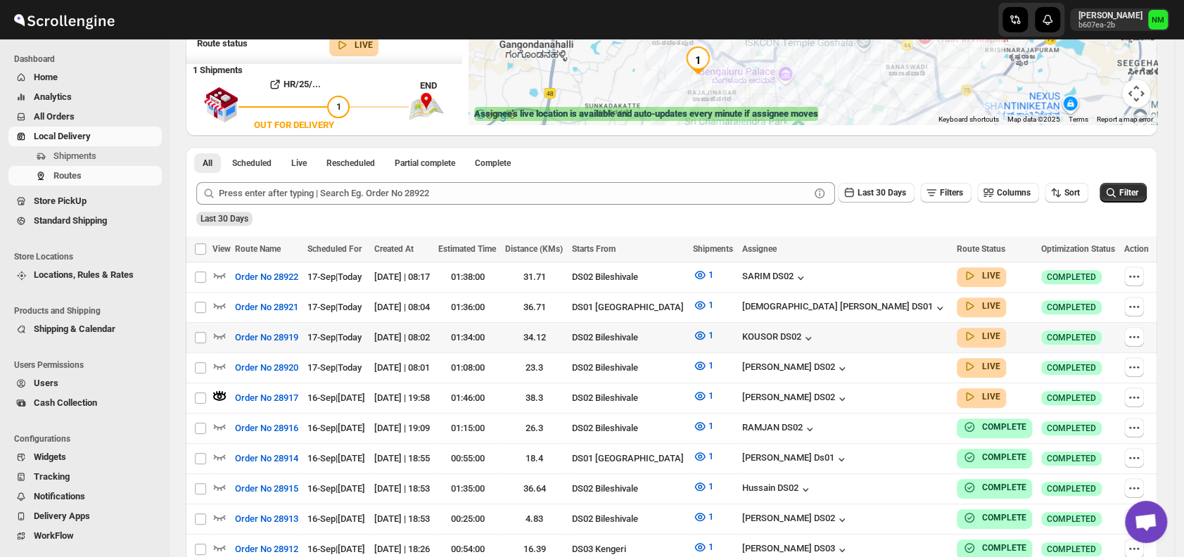
scroll to position [236, 0]
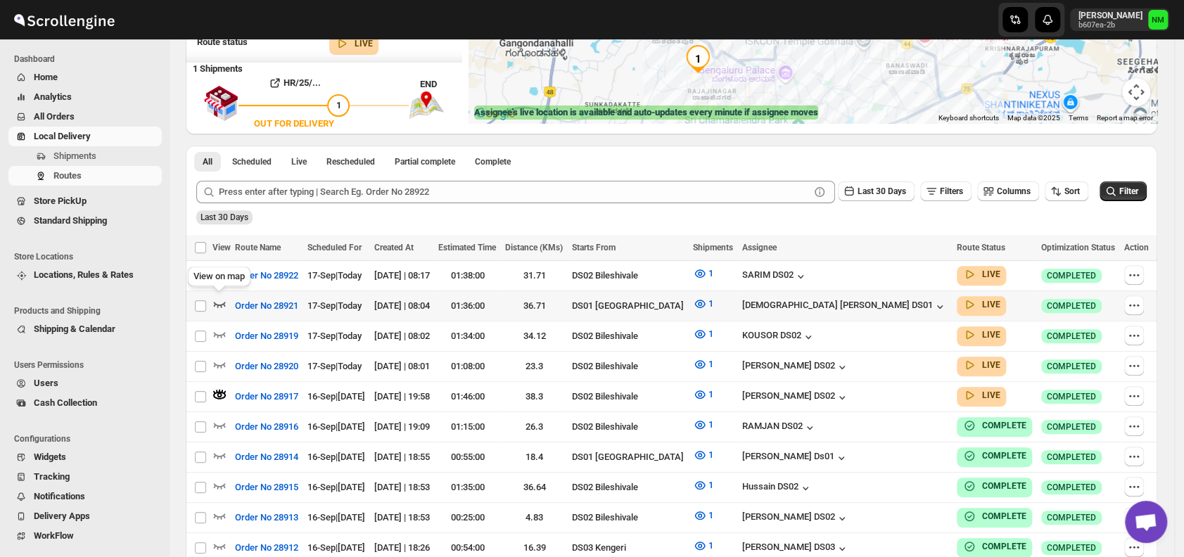
click at [212, 300] on icon "button" at bounding box center [219, 304] width 14 height 14
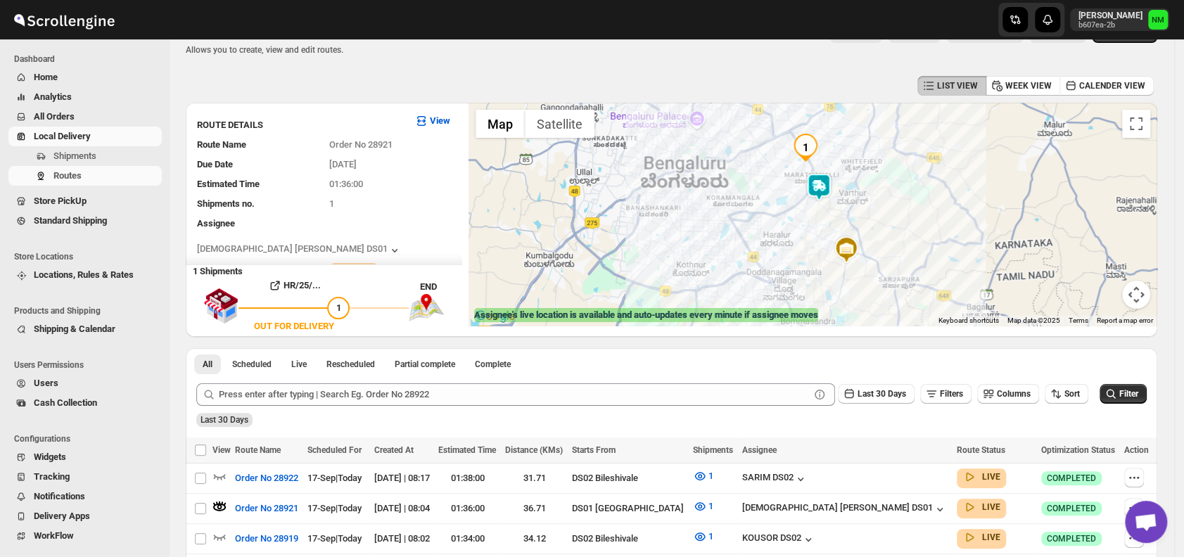
scroll to position [34, 0]
click at [85, 158] on span "Shipments" at bounding box center [74, 156] width 43 height 11
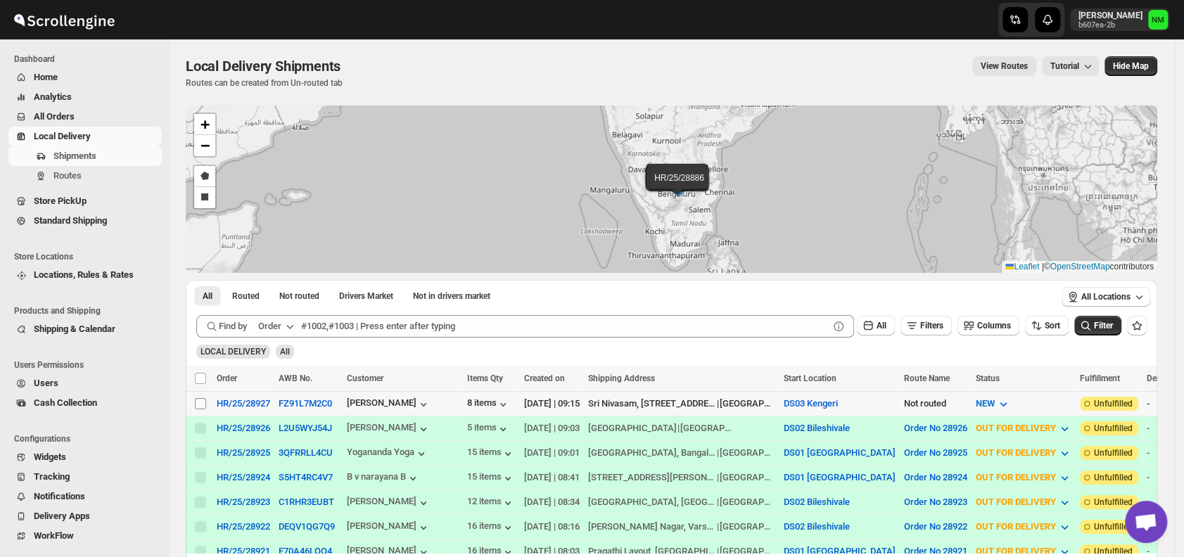
click at [198, 402] on input "Select shipment" at bounding box center [200, 403] width 11 height 11
checkbox input "true"
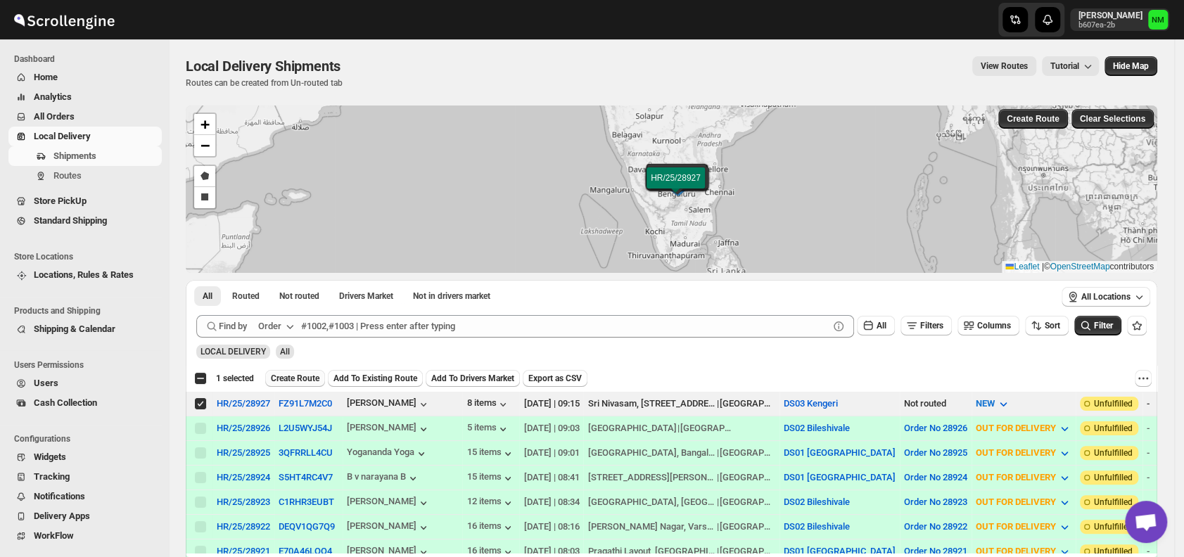
click at [302, 374] on span "Create Route" at bounding box center [295, 378] width 49 height 11
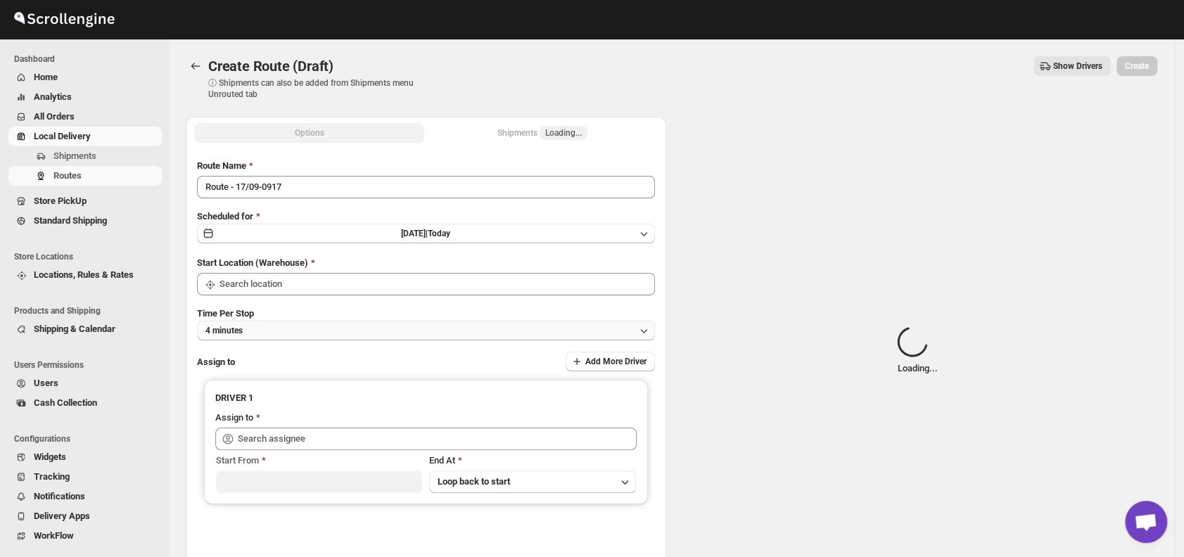
type input "DS03 Kengeri"
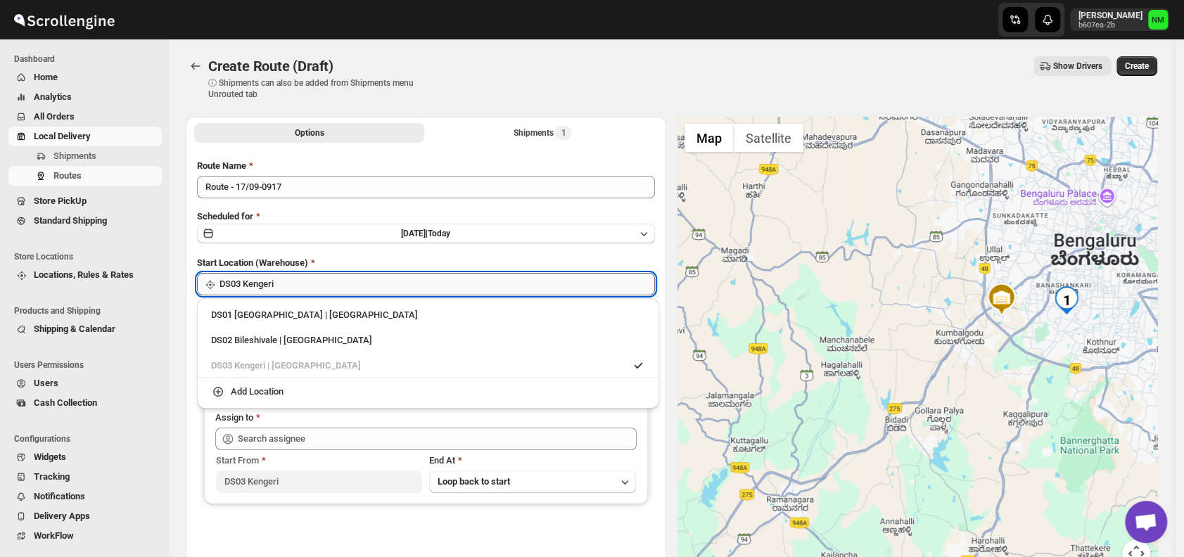
click at [346, 286] on input "DS03 Kengeri" at bounding box center [436, 284] width 435 height 23
click at [222, 323] on div "DS01 Sarjapur | Bengaluru" at bounding box center [428, 315] width 451 height 23
type input "DS01 [GEOGRAPHIC_DATA]"
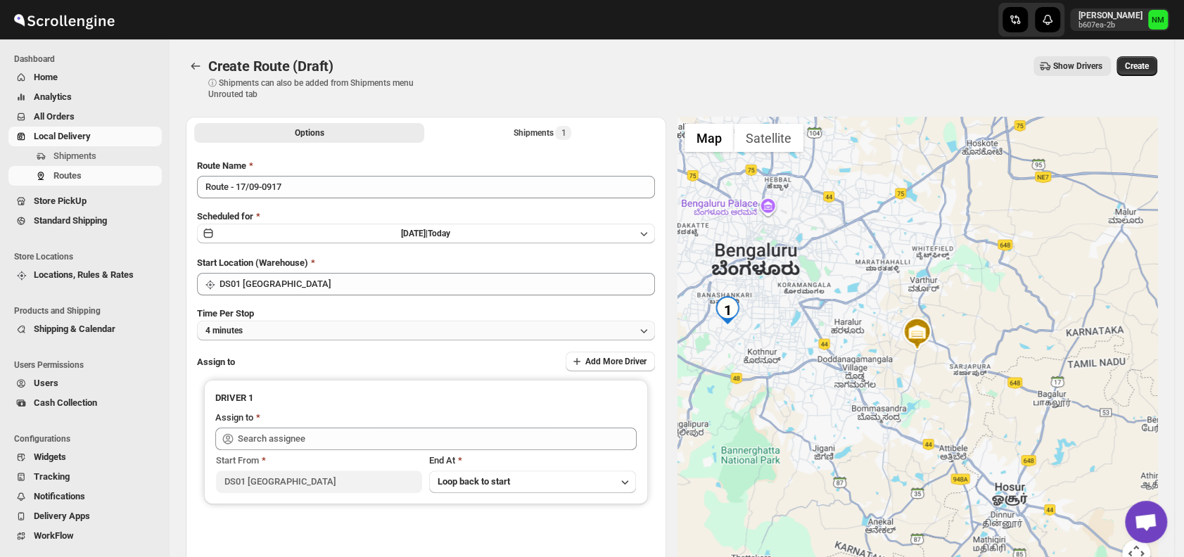
click at [273, 331] on button "4 minutes" at bounding box center [426, 331] width 458 height 20
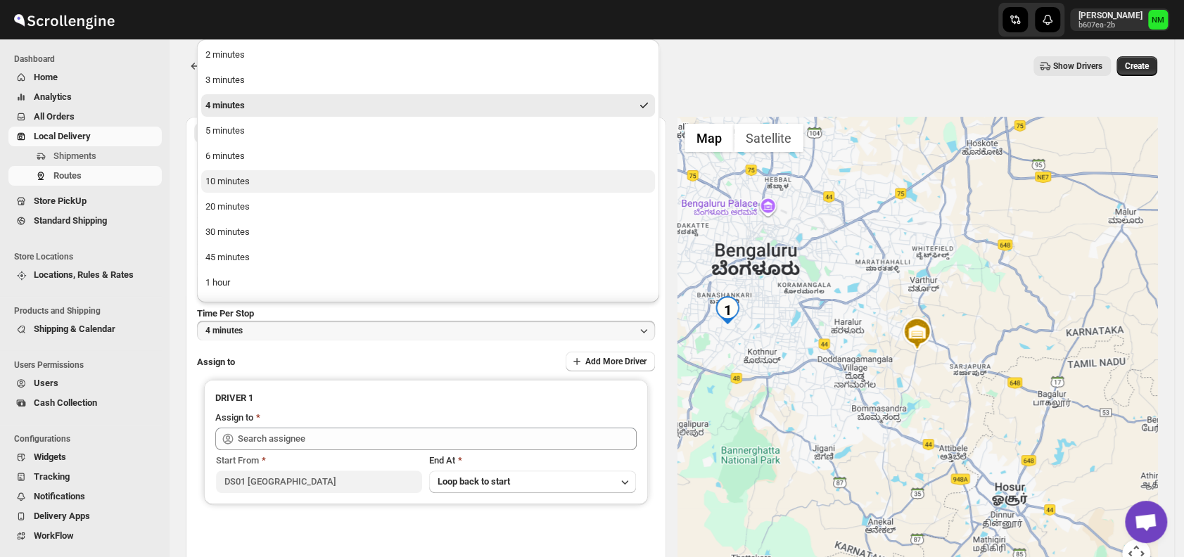
click at [230, 179] on div "10 minutes" at bounding box center [227, 181] width 44 height 14
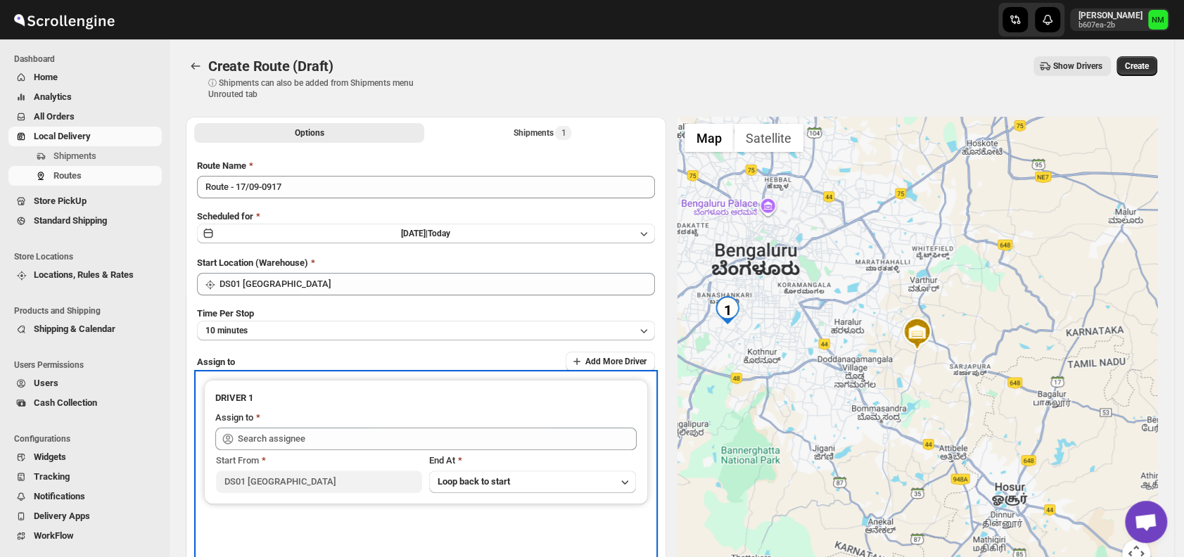
click at [354, 454] on div "Start From" at bounding box center [319, 461] width 206 height 14
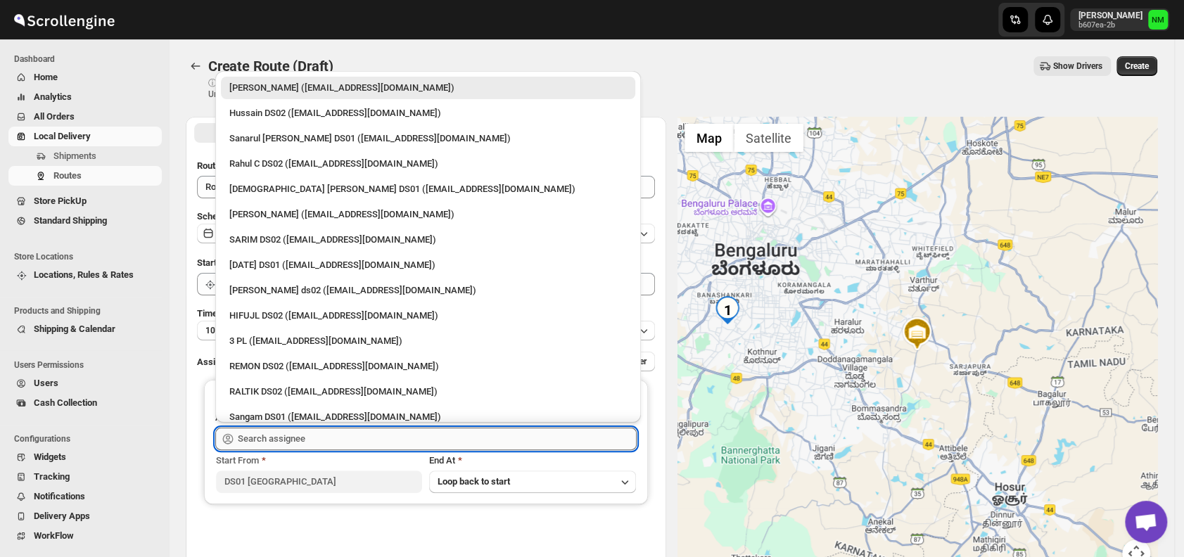
click at [348, 440] on input "text" at bounding box center [437, 439] width 399 height 23
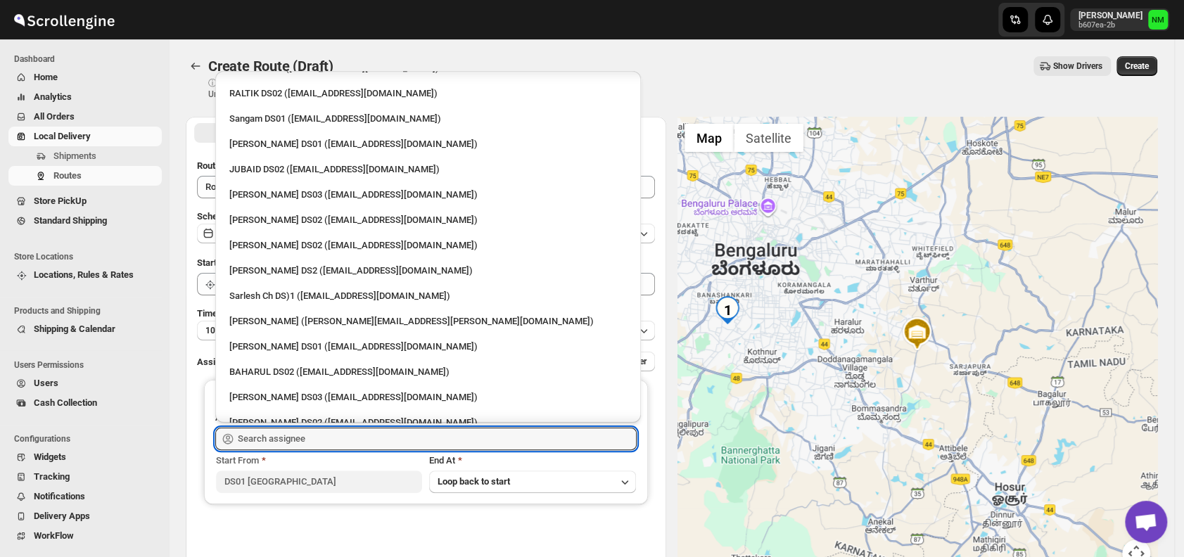
scroll to position [300, 0]
click at [279, 293] on div "Sarlesh Ch DS)1 (vinapi9521@jazipo.com)" at bounding box center [427, 295] width 397 height 14
type input "Sarlesh Ch DS)1 (vinapi9521@jazipo.com)"
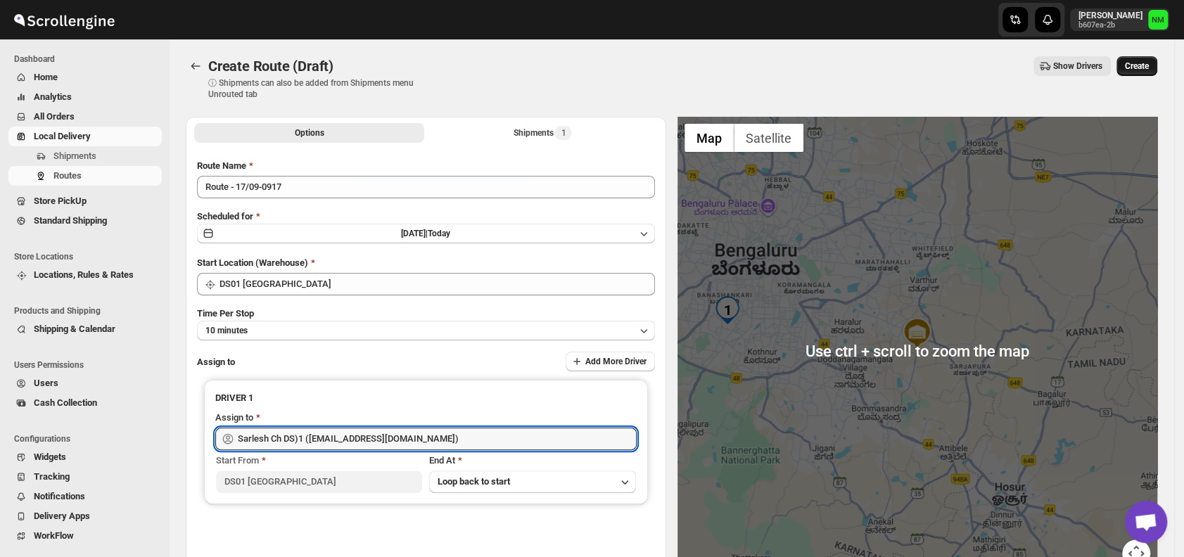
click at [1152, 56] on button "Create" at bounding box center [1136, 66] width 41 height 20
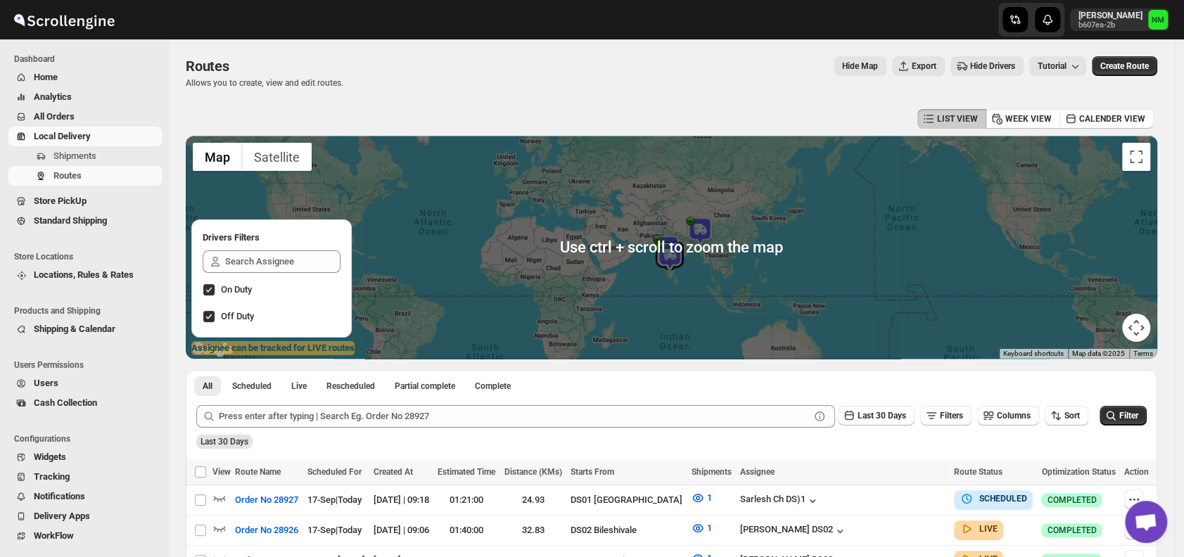
scroll to position [193, 0]
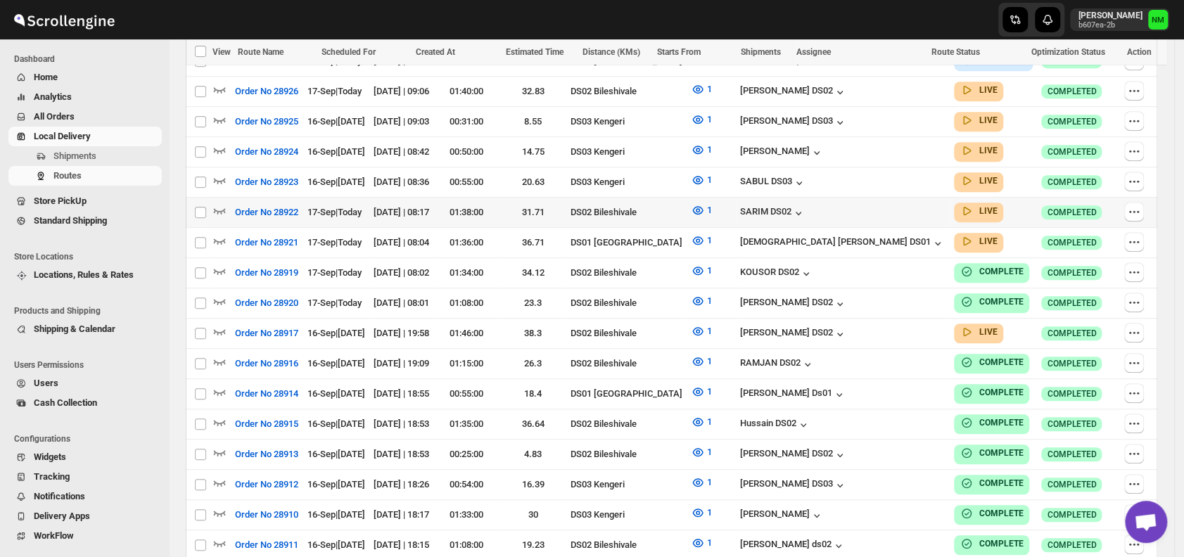
scroll to position [442, 0]
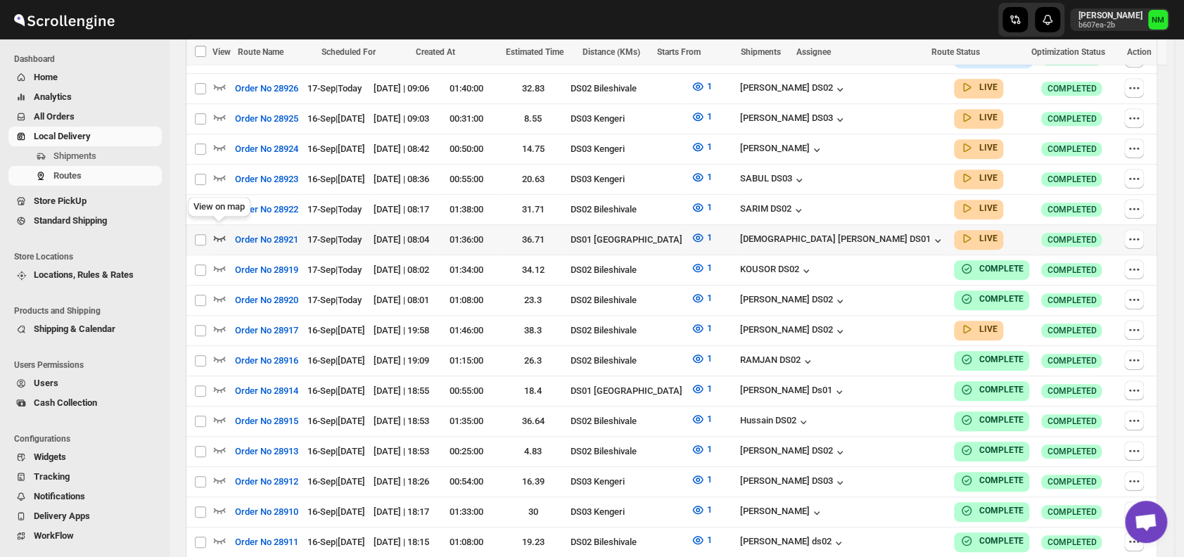
click at [219, 231] on icon "button" at bounding box center [219, 238] width 14 height 14
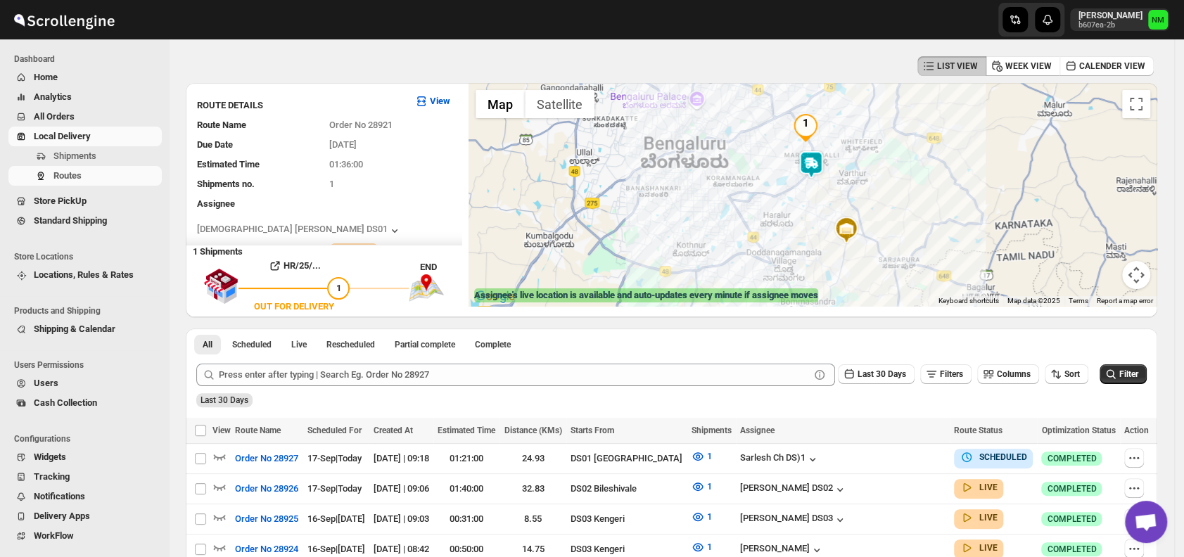
scroll to position [0, 0]
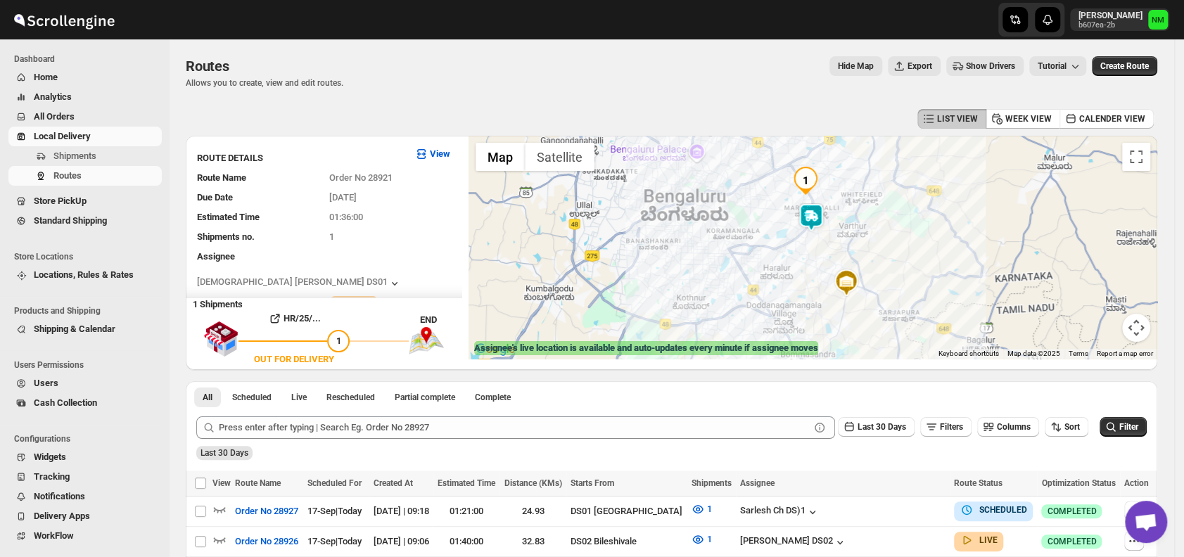
click at [821, 225] on img at bounding box center [811, 217] width 28 height 28
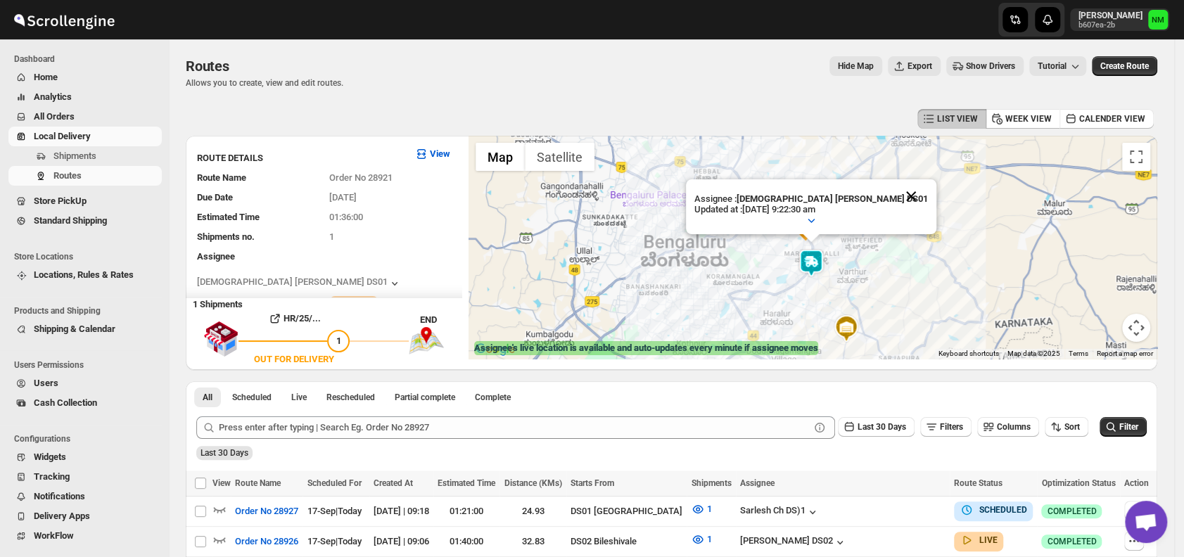
click at [894, 198] on button "Close" at bounding box center [911, 196] width 34 height 34
click at [105, 146] on button "Shipments" at bounding box center [84, 156] width 153 height 20
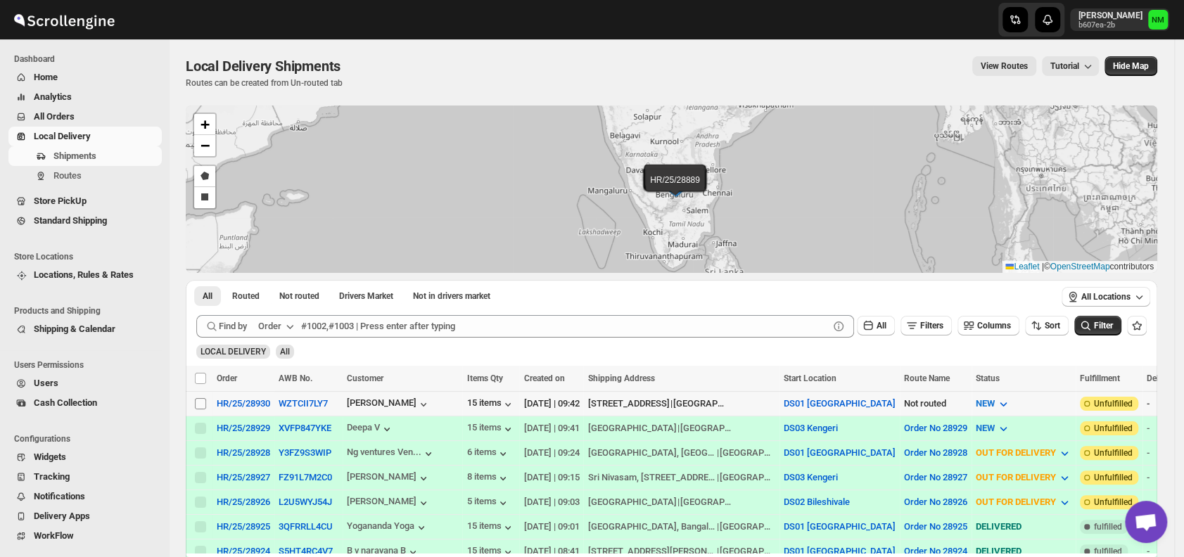
click at [199, 405] on input "Select shipment" at bounding box center [200, 403] width 11 height 11
checkbox input "true"
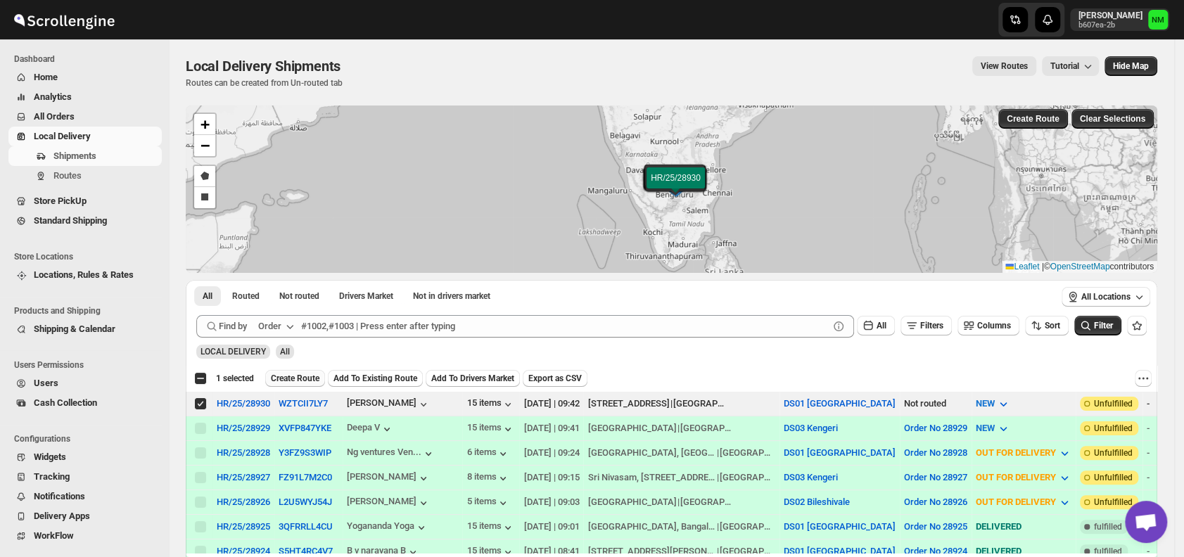
click at [278, 383] on button "Create Route" at bounding box center [295, 378] width 60 height 17
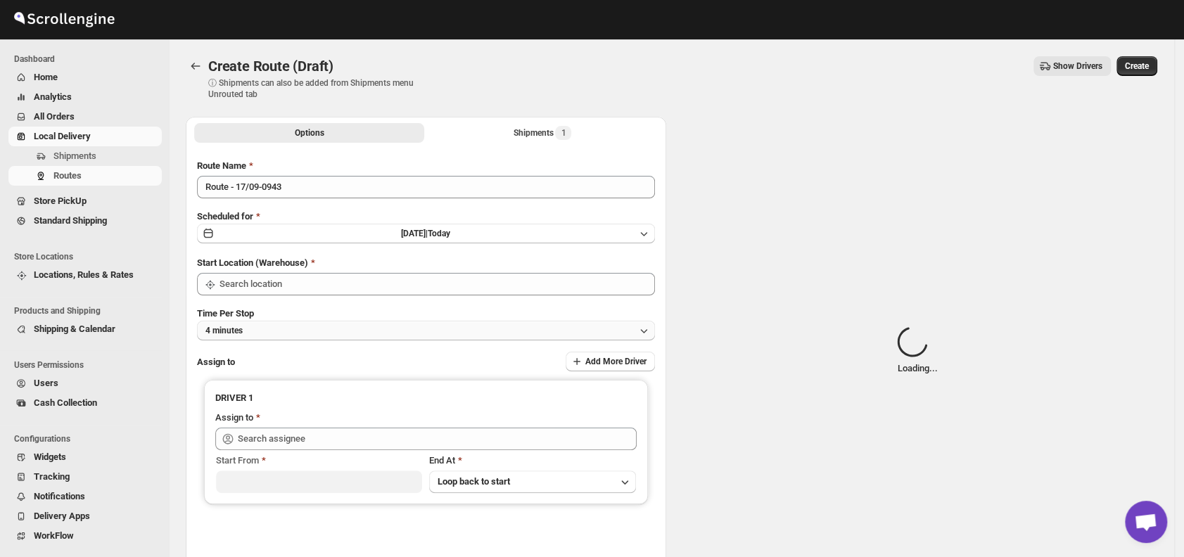
type input "DS01 [GEOGRAPHIC_DATA]"
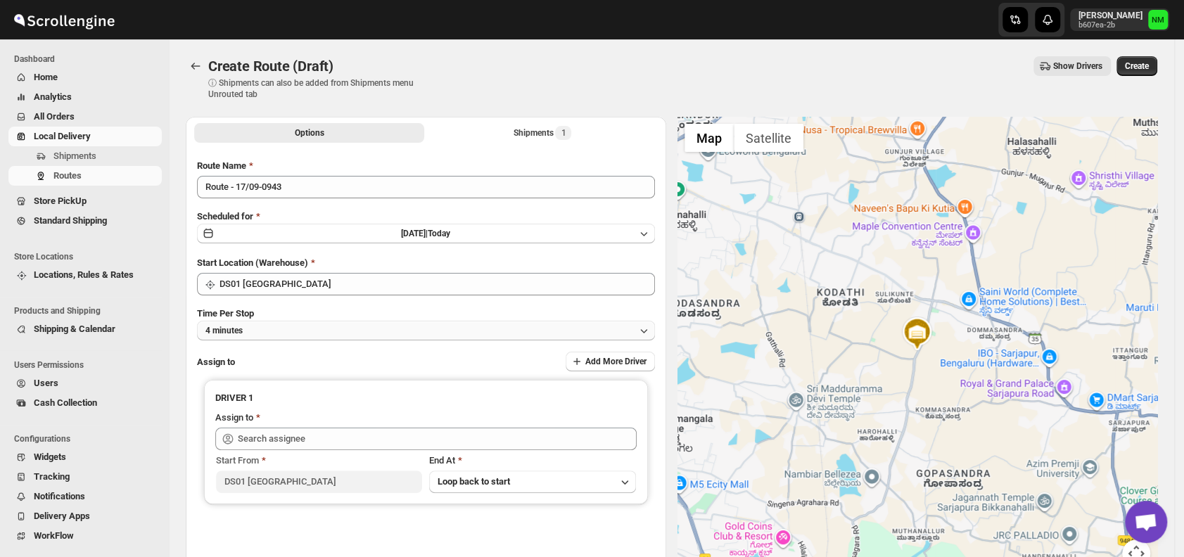
click at [326, 332] on button "4 minutes" at bounding box center [426, 331] width 458 height 20
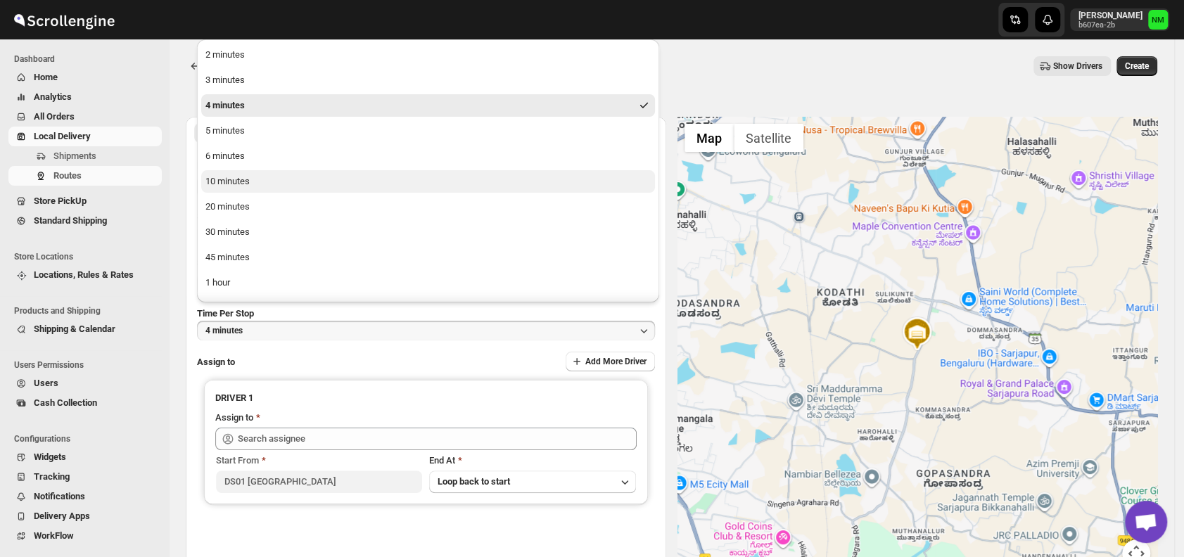
click at [261, 186] on button "10 minutes" at bounding box center [428, 181] width 454 height 23
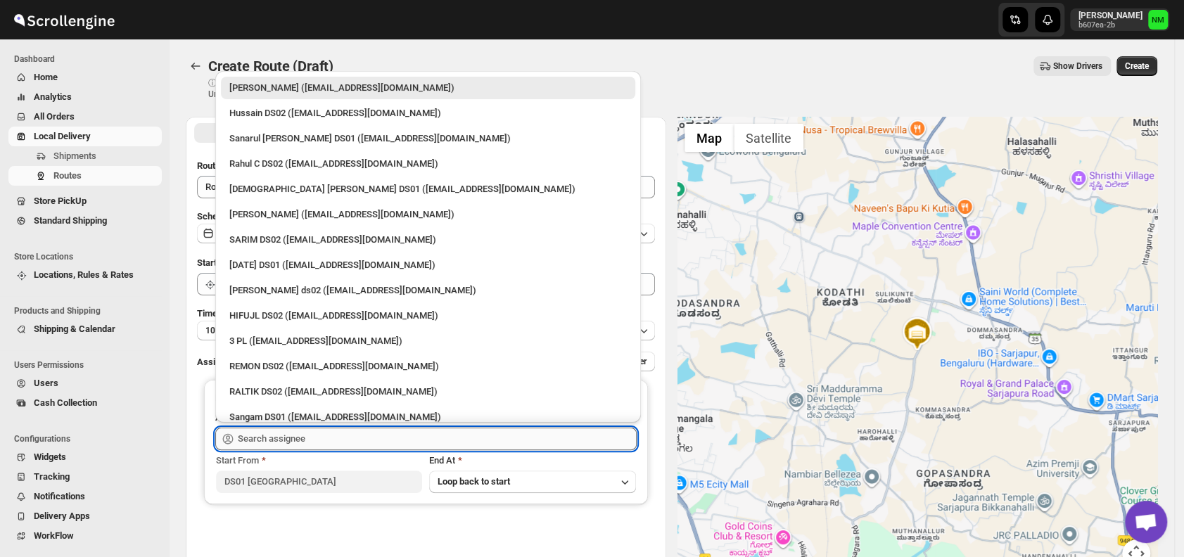
click at [376, 445] on input "text" at bounding box center [437, 439] width 399 height 23
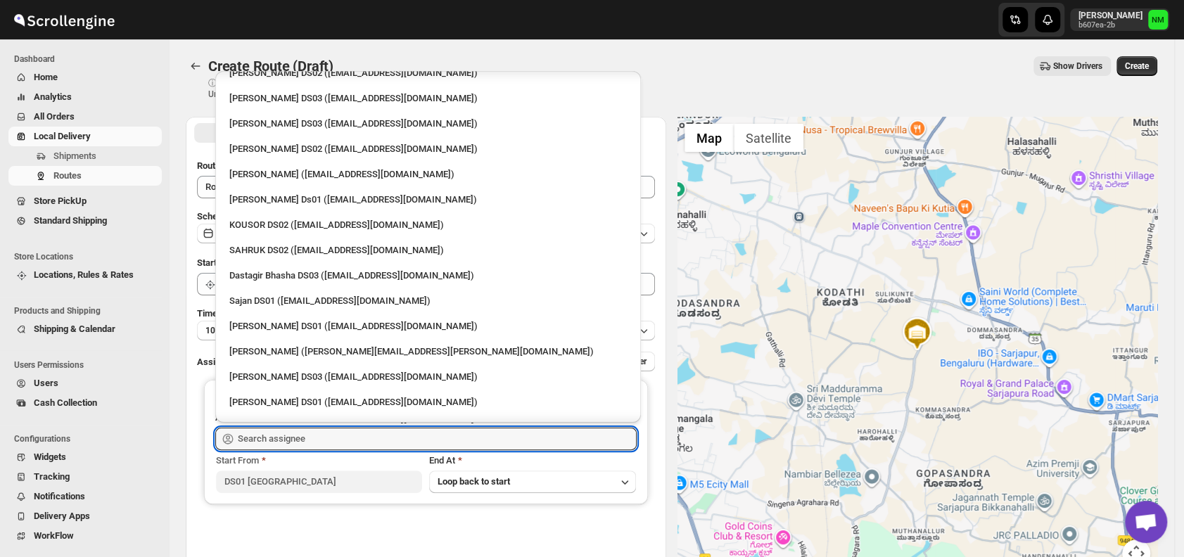
scroll to position [650, 0]
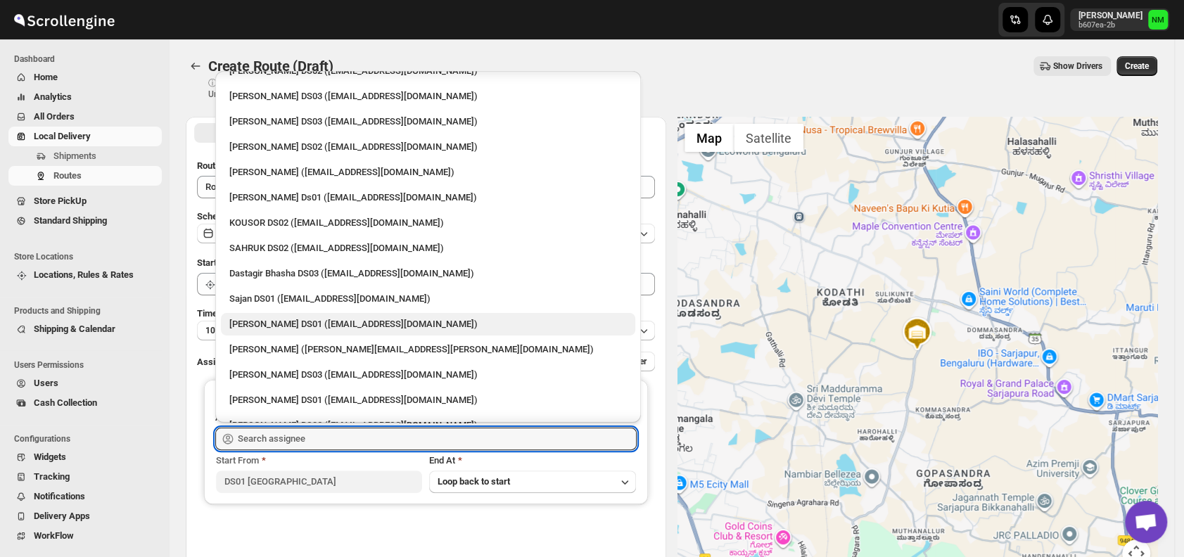
click at [263, 323] on div "Jubed DS01 (gedoc78193@dariolo.com)" at bounding box center [427, 324] width 397 height 14
type input "Jubed DS01 (gedoc78193@dariolo.com)"
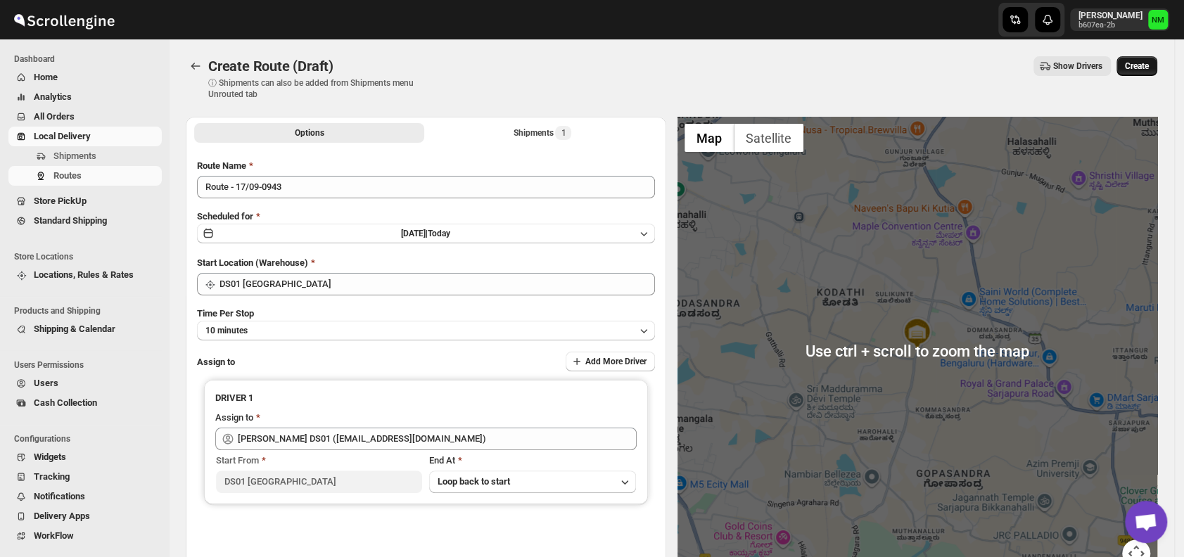
click at [1142, 74] on button "Create" at bounding box center [1136, 66] width 41 height 20
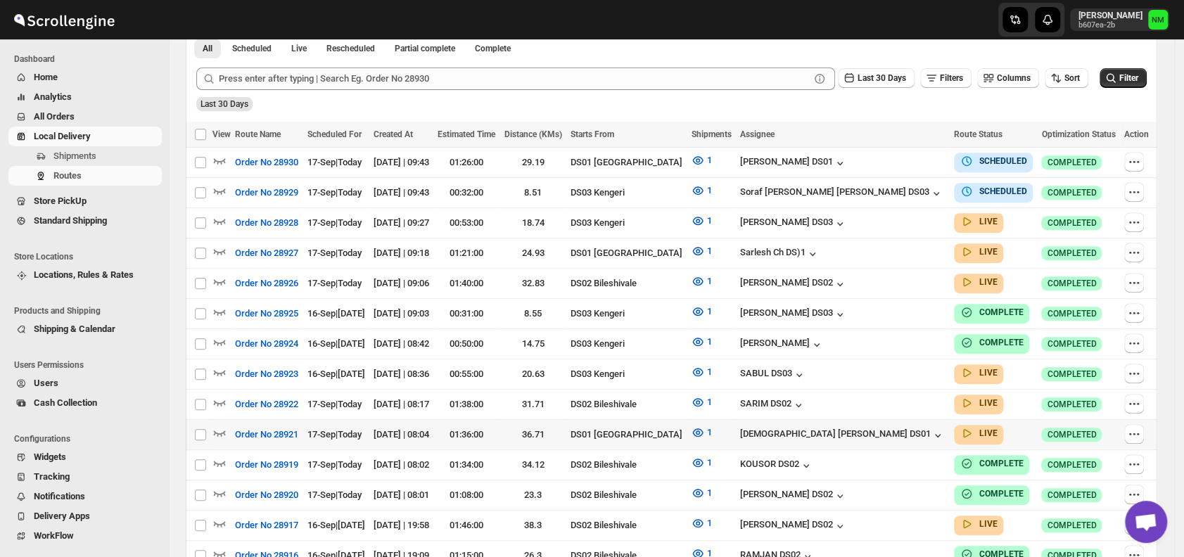
scroll to position [403, 0]
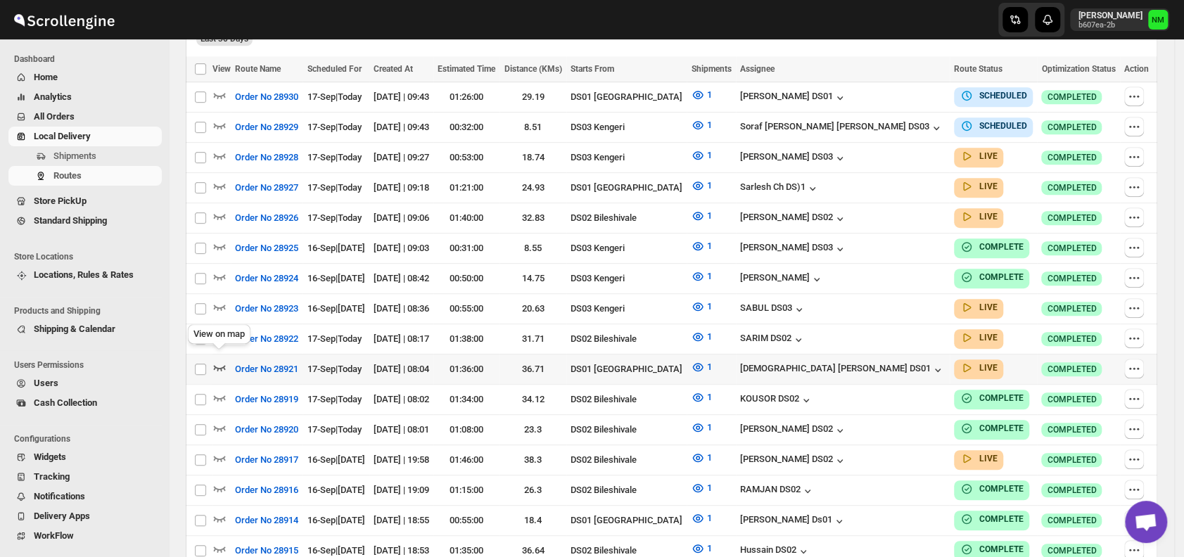
click at [214, 360] on icon "button" at bounding box center [219, 367] width 14 height 14
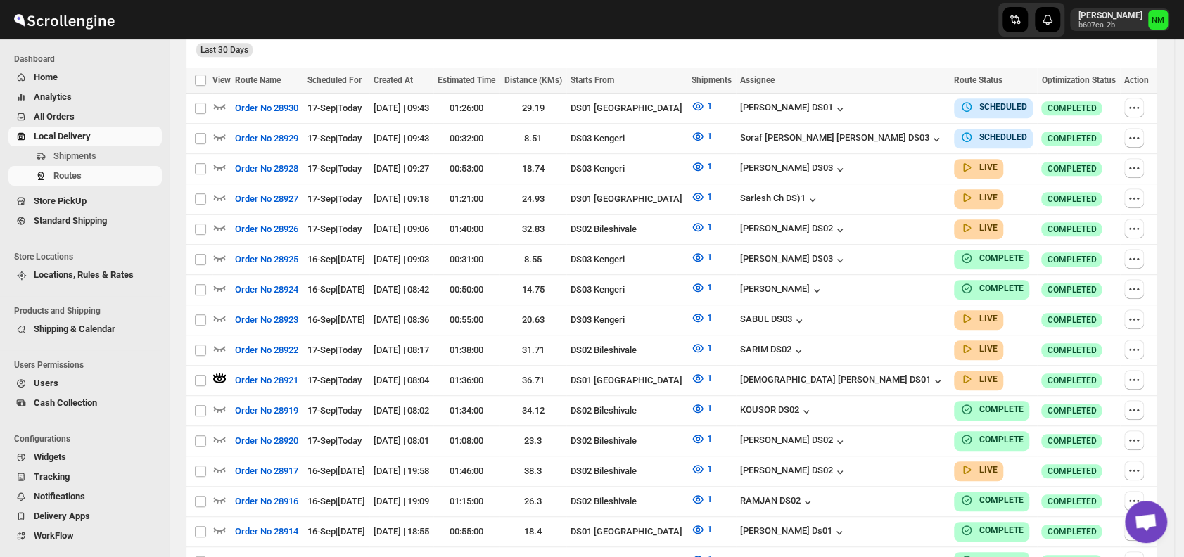
scroll to position [0, 0]
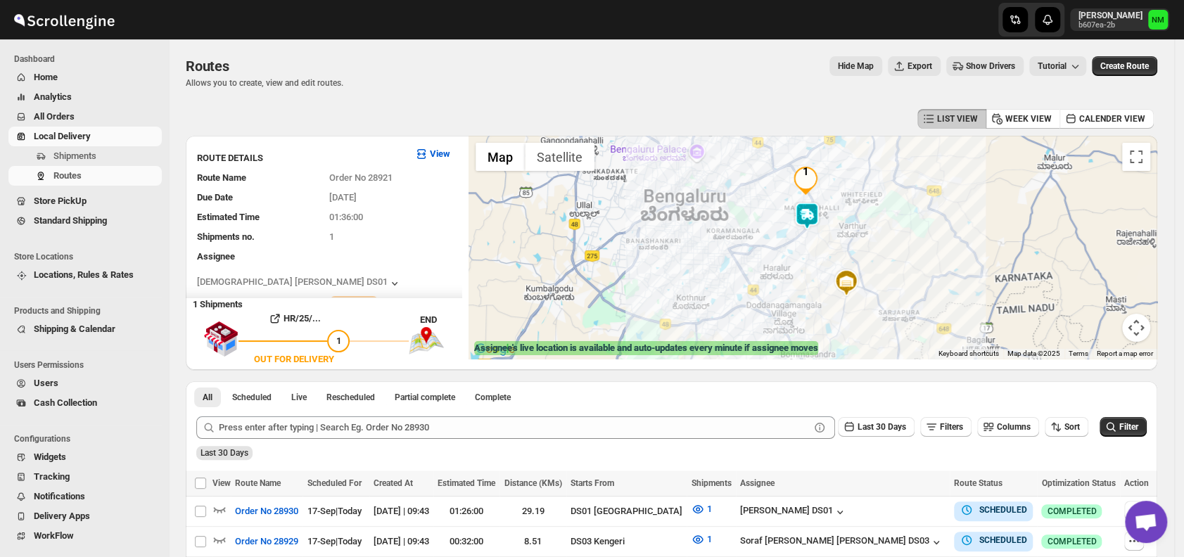
click at [819, 226] on img at bounding box center [807, 216] width 28 height 28
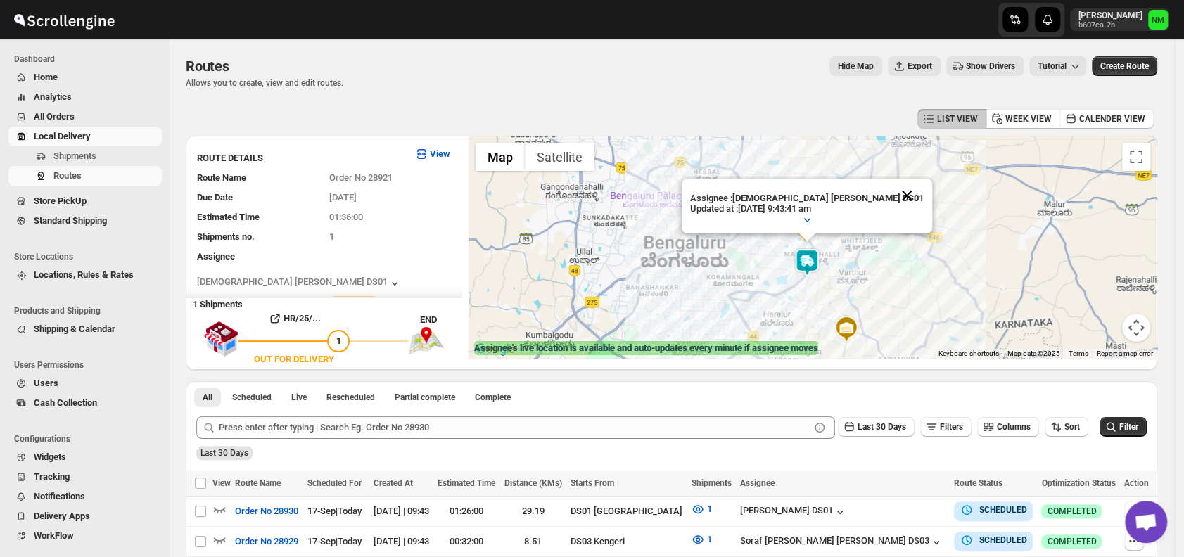
click at [890, 196] on button "Close" at bounding box center [907, 196] width 34 height 34
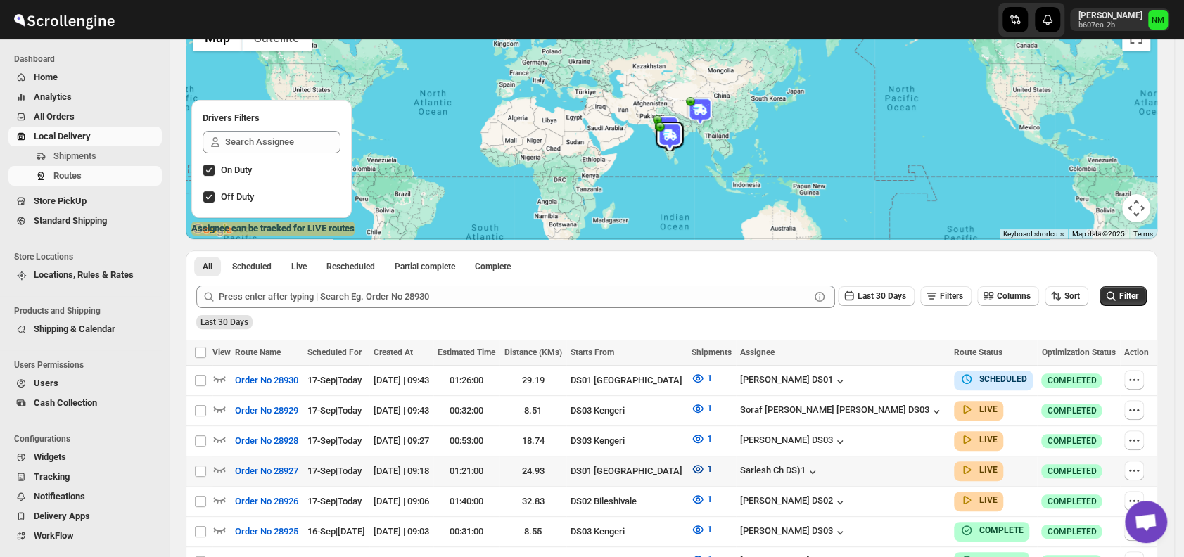
scroll to position [138, 0]
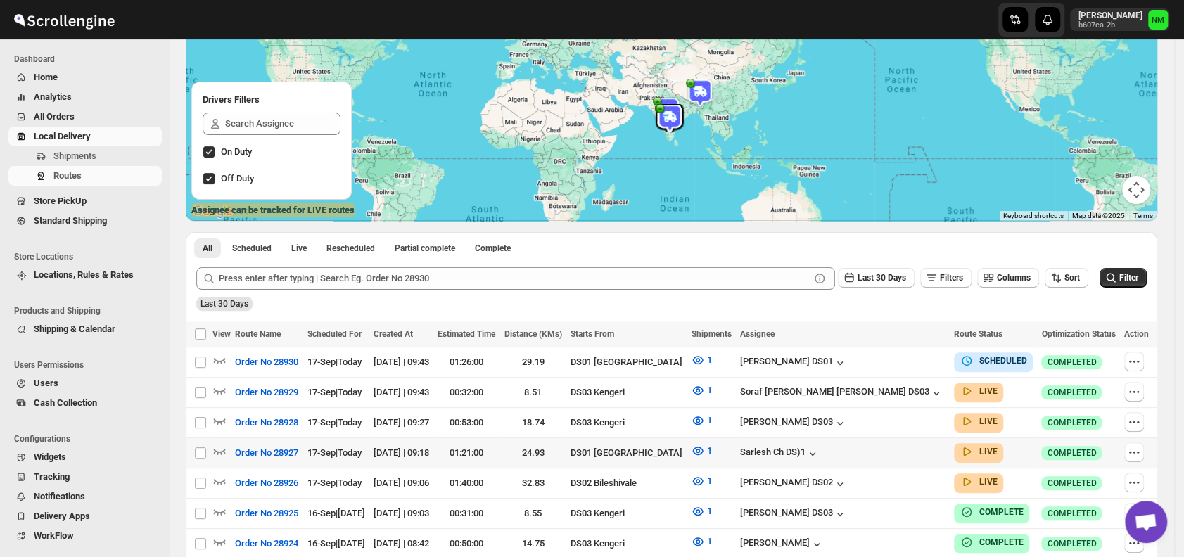
click at [226, 444] on div at bounding box center [221, 453] width 18 height 18
click at [221, 449] on icon "button" at bounding box center [220, 452] width 12 height 6
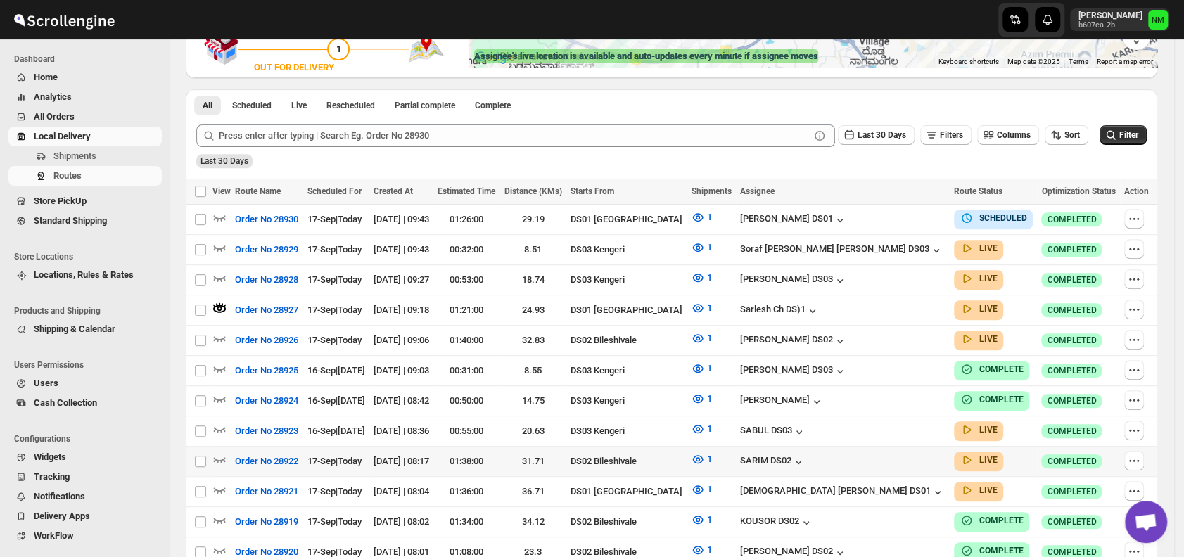
scroll to position [294, 0]
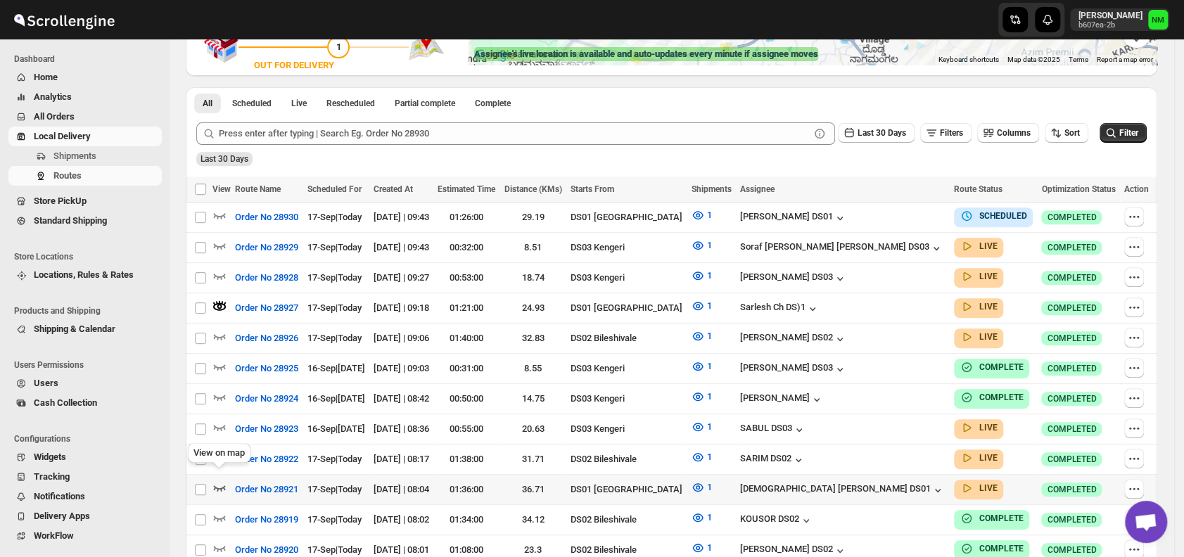
click at [220, 480] on icon "button" at bounding box center [219, 487] width 14 height 14
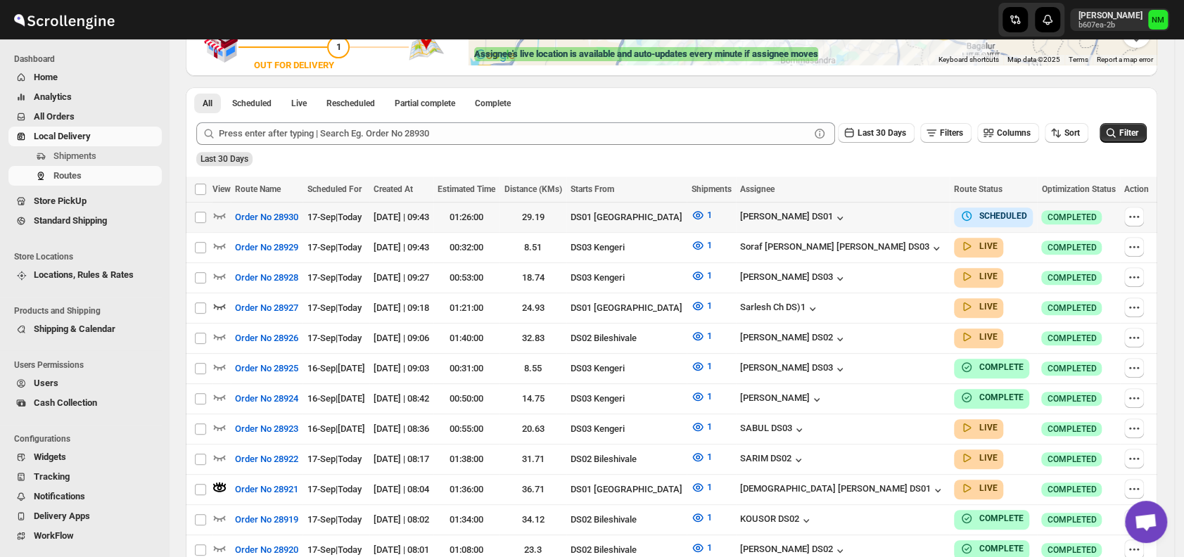
scroll to position [0, 0]
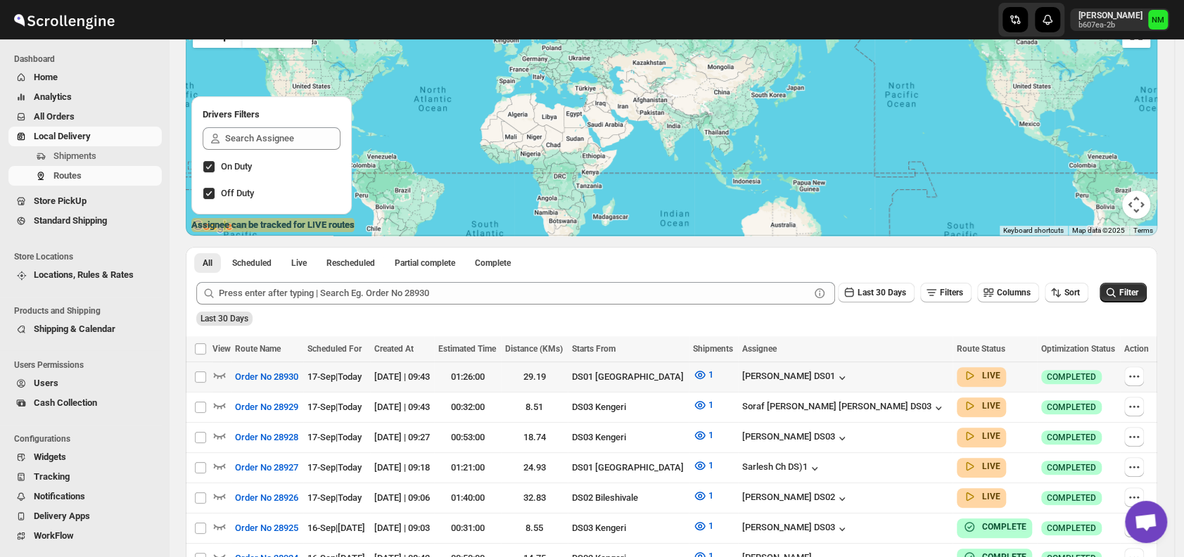
scroll to position [124, 0]
click at [224, 403] on icon "button" at bounding box center [220, 405] width 12 height 6
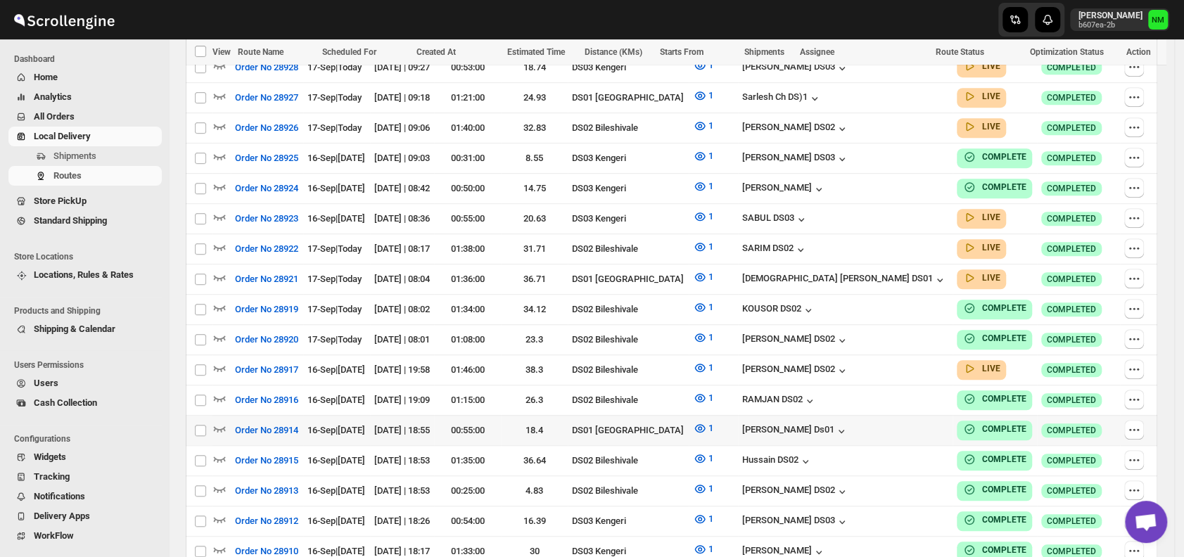
scroll to position [506, 0]
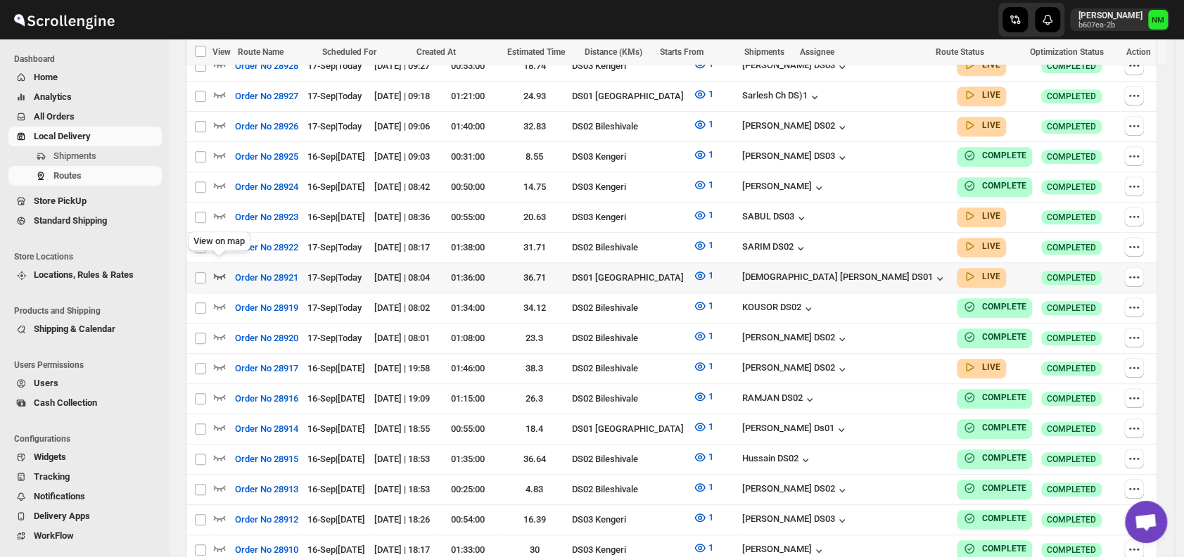
click at [222, 274] on icon "button" at bounding box center [220, 277] width 12 height 6
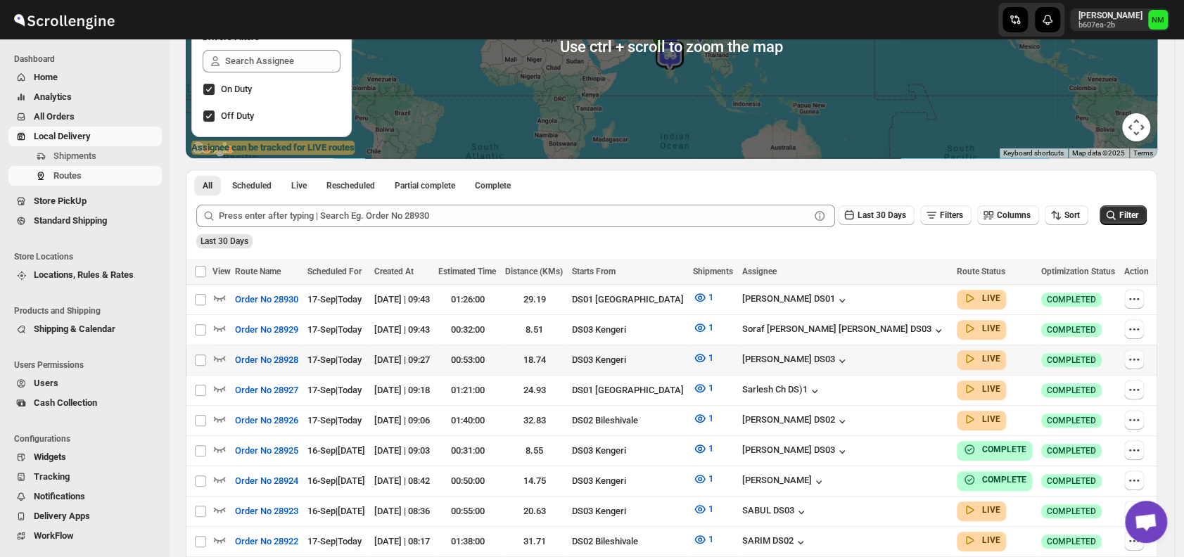
scroll to position [204, 0]
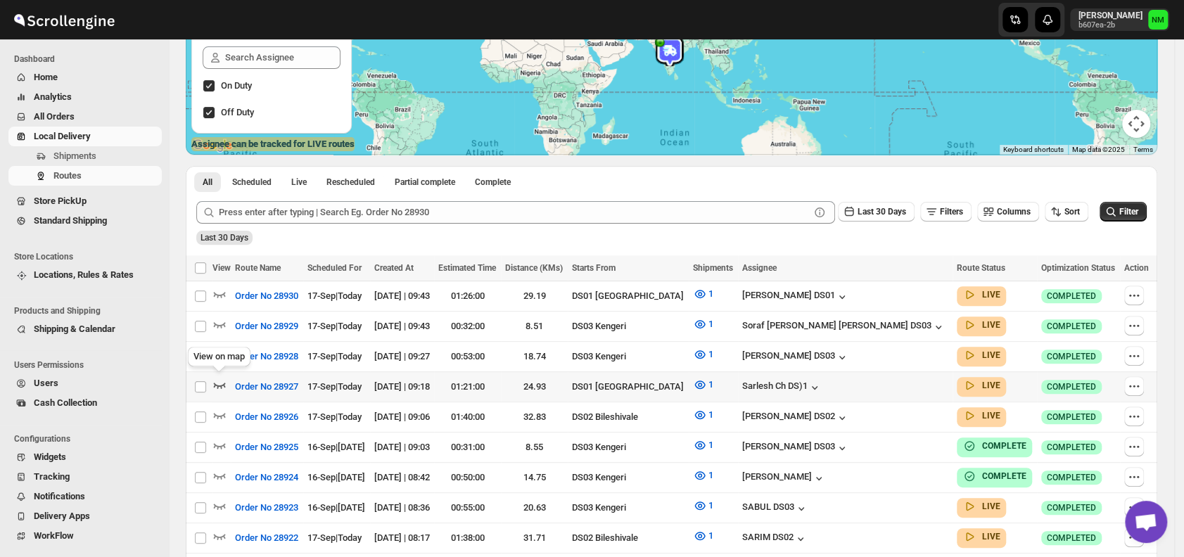
click at [218, 383] on icon "button" at bounding box center [220, 386] width 12 height 6
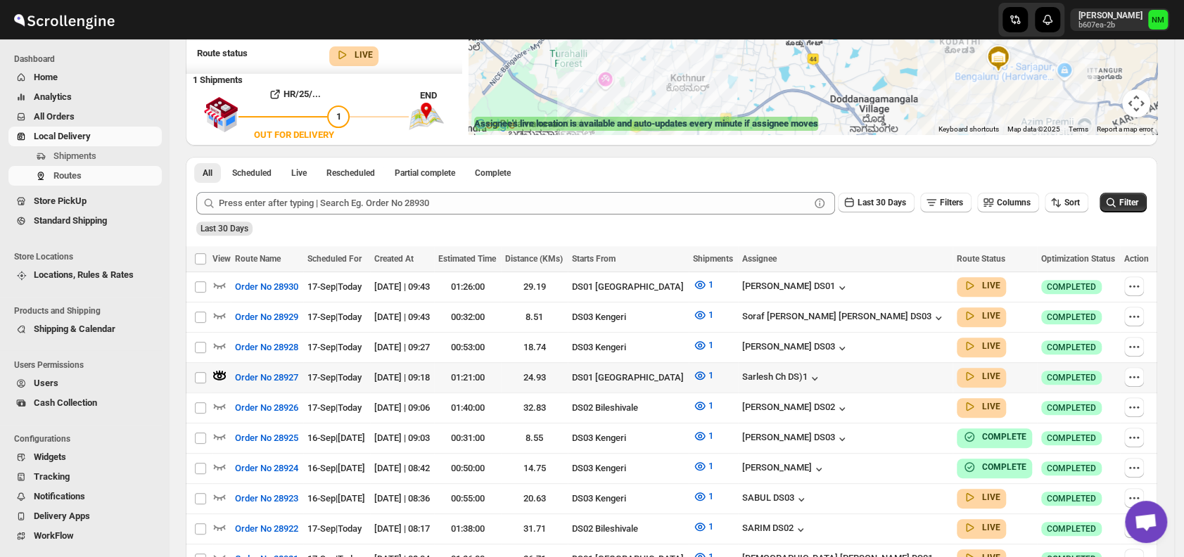
scroll to position [226, 0]
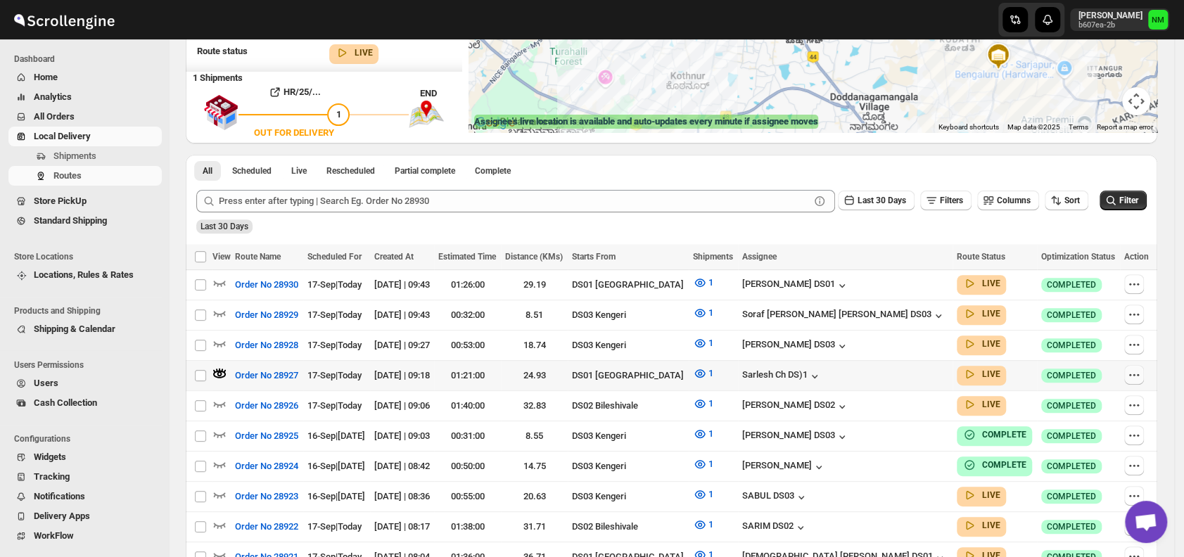
click at [1144, 372] on button "button" at bounding box center [1134, 375] width 20 height 20
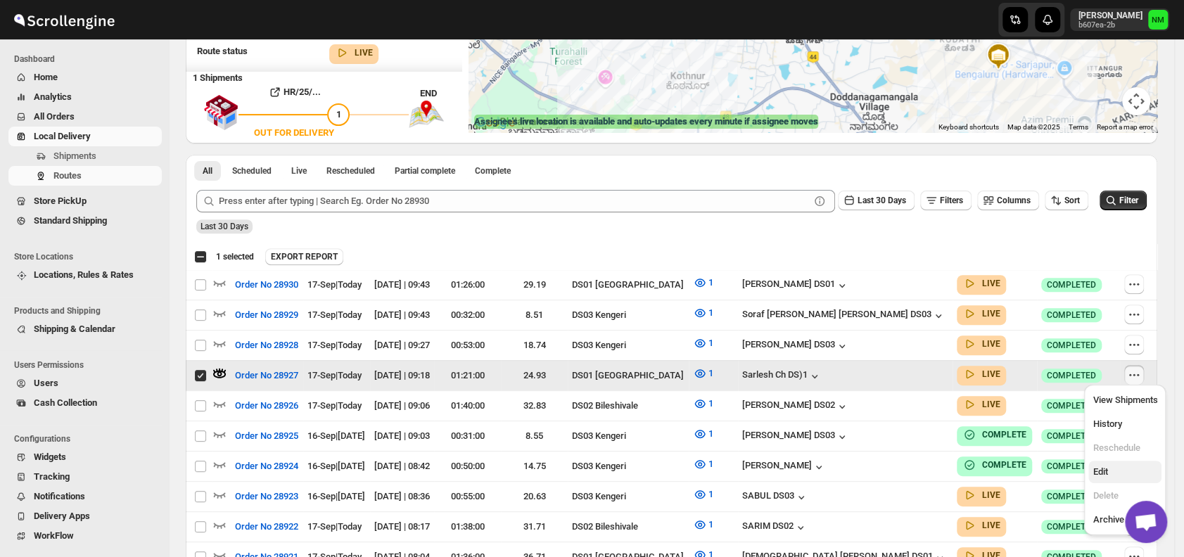
click at [1101, 467] on span "Edit" at bounding box center [1099, 471] width 15 height 11
checkbox input "false"
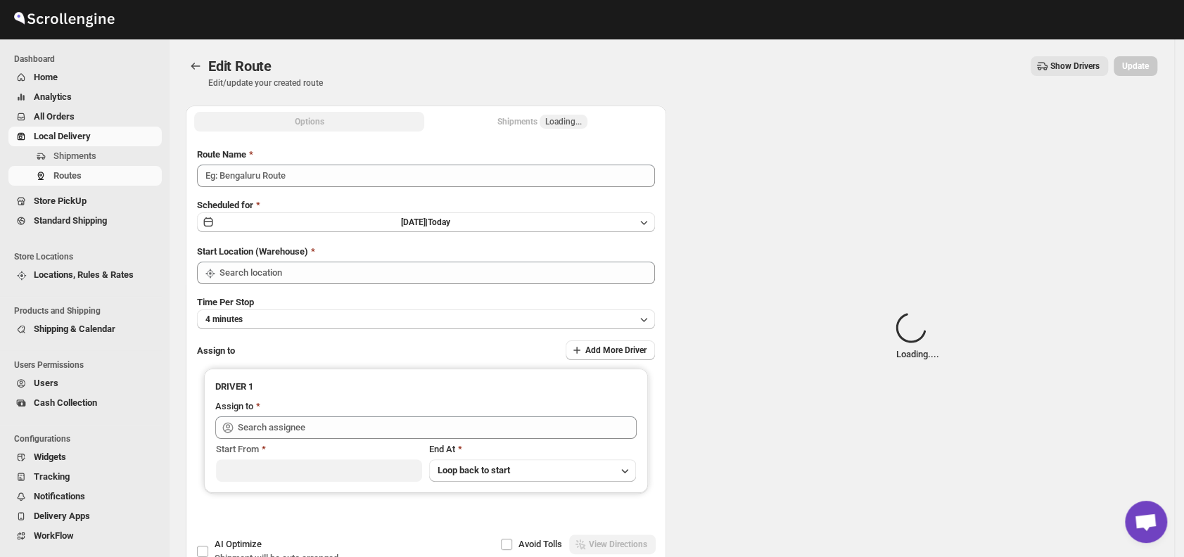
type input "Order No 28927"
type input "DS01 [GEOGRAPHIC_DATA]"
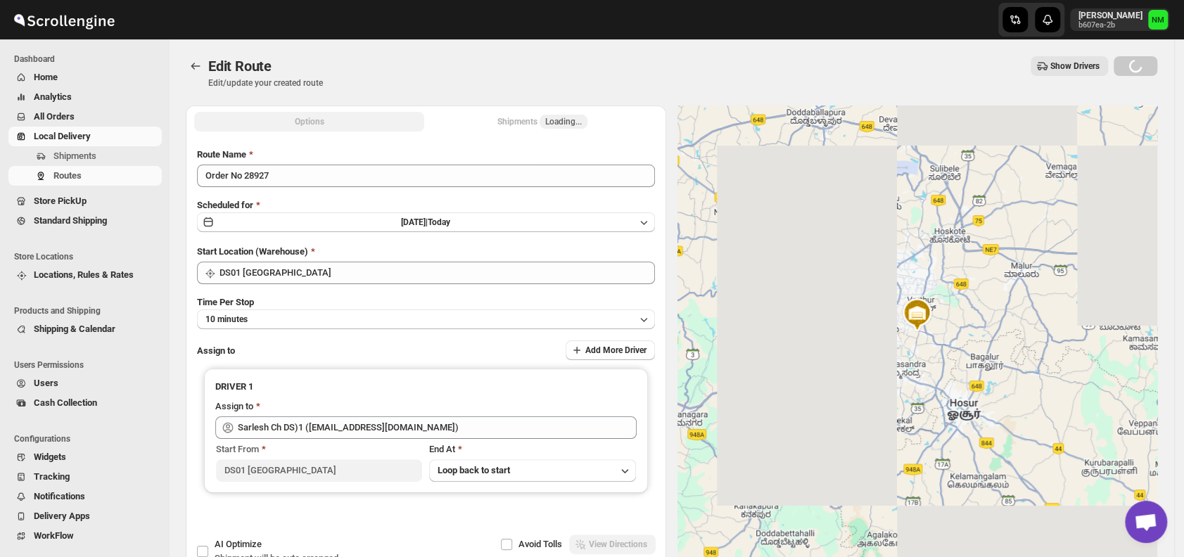
type input "Sarlesh Ch DS)1 (vinapi9521@jazipo.com)"
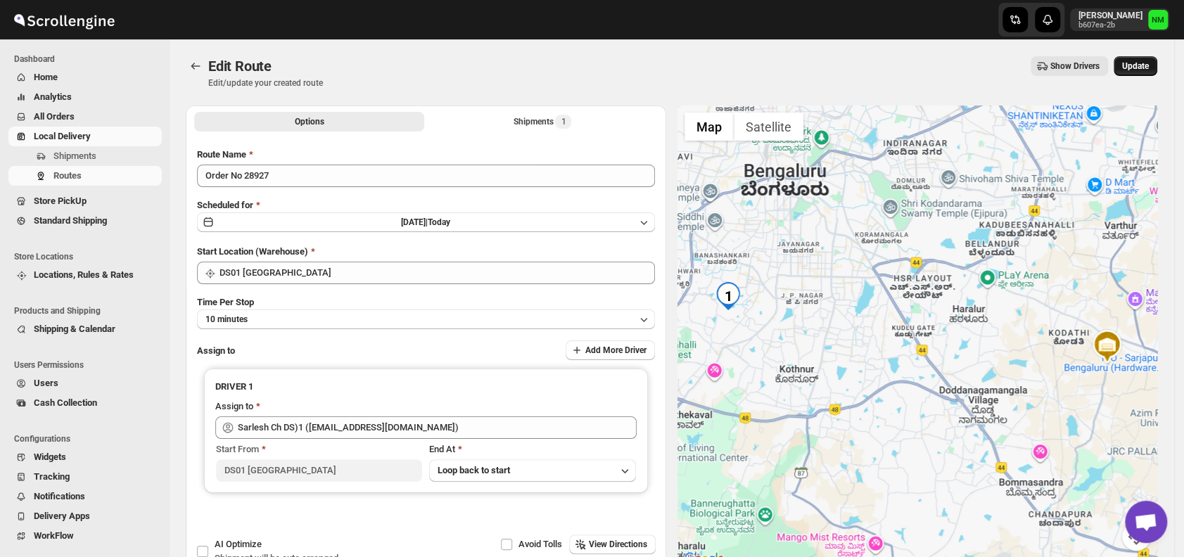
click at [1139, 69] on span "Update" at bounding box center [1135, 65] width 27 height 11
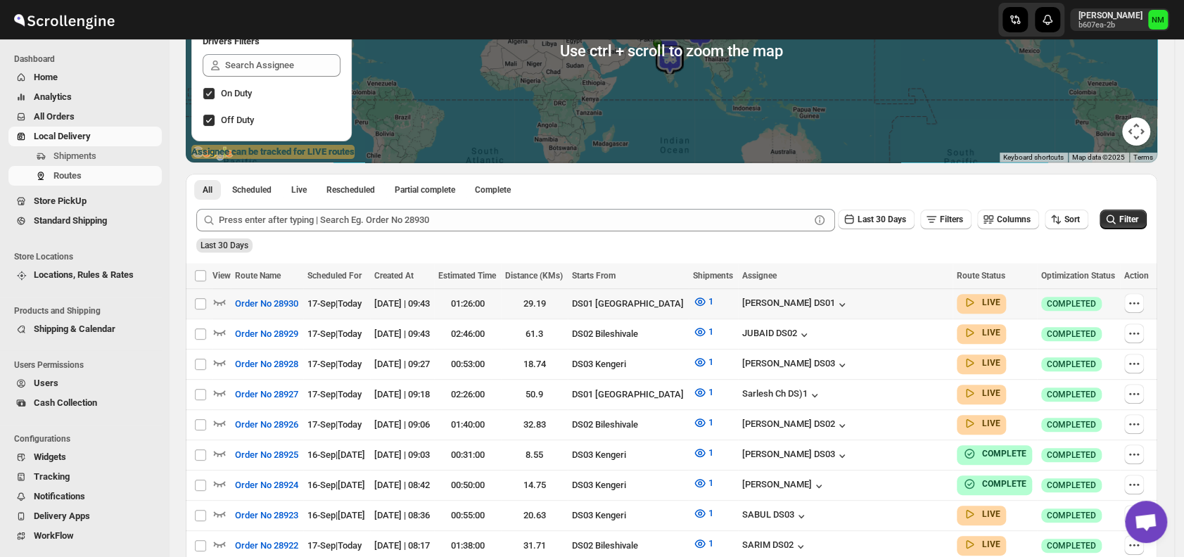
scroll to position [197, 0]
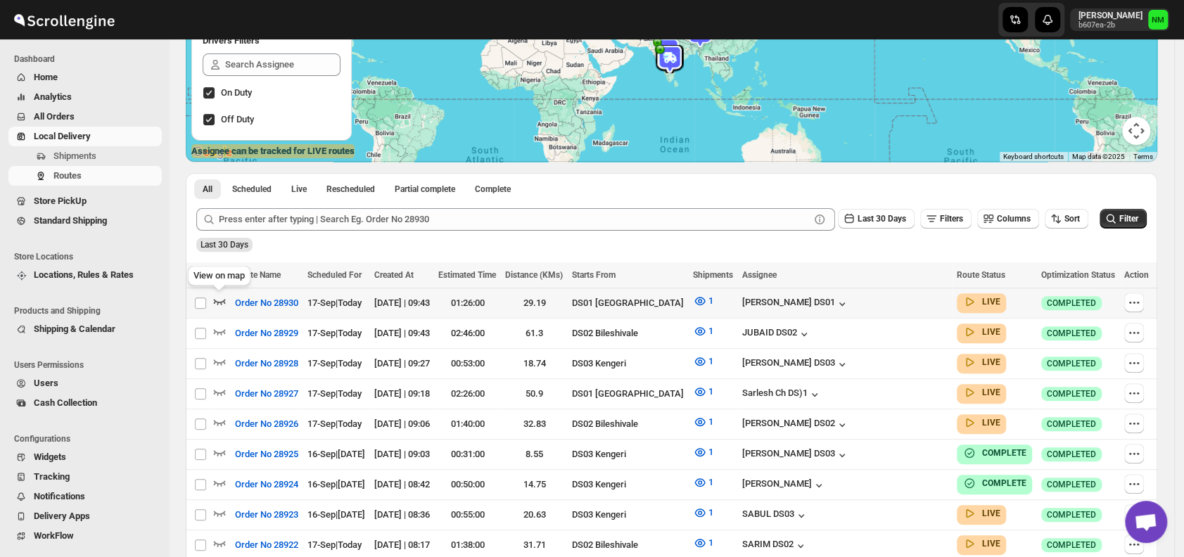
click at [214, 301] on icon "button" at bounding box center [220, 302] width 12 height 6
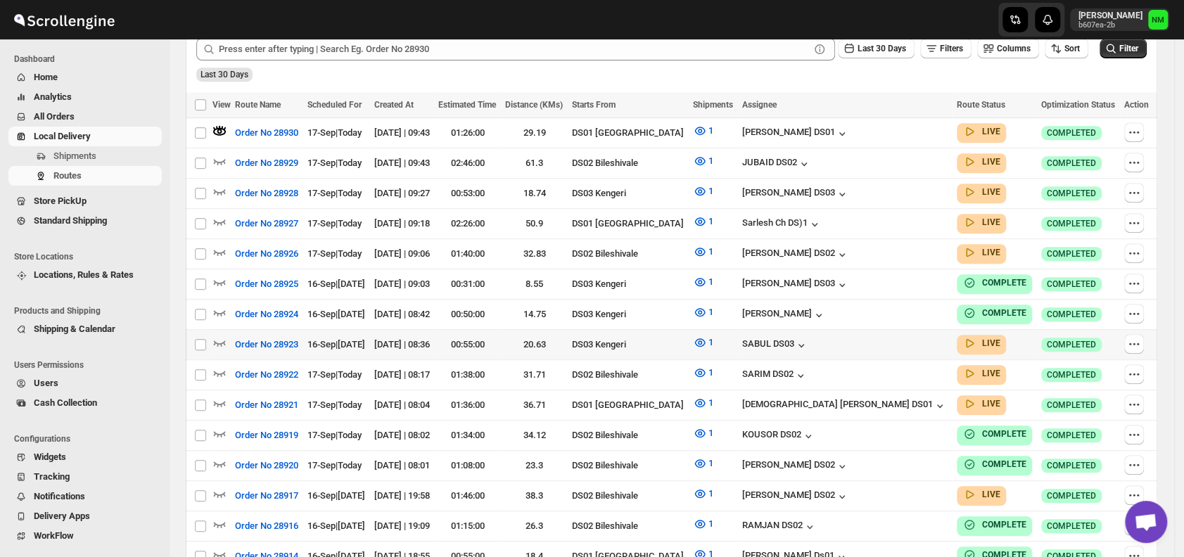
scroll to position [385, 0]
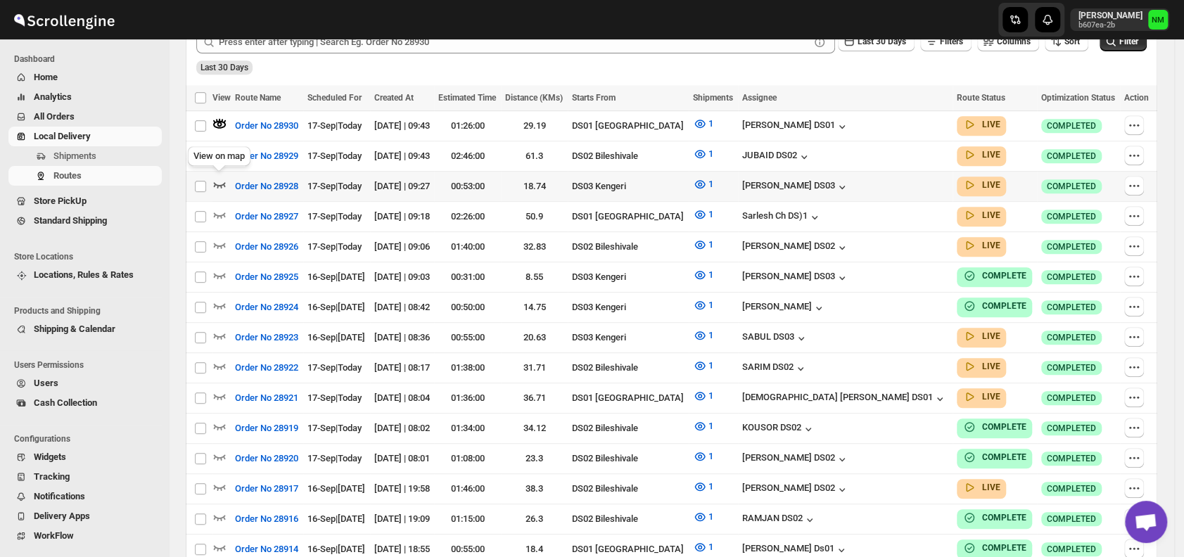
click at [222, 184] on icon "button" at bounding box center [219, 184] width 14 height 14
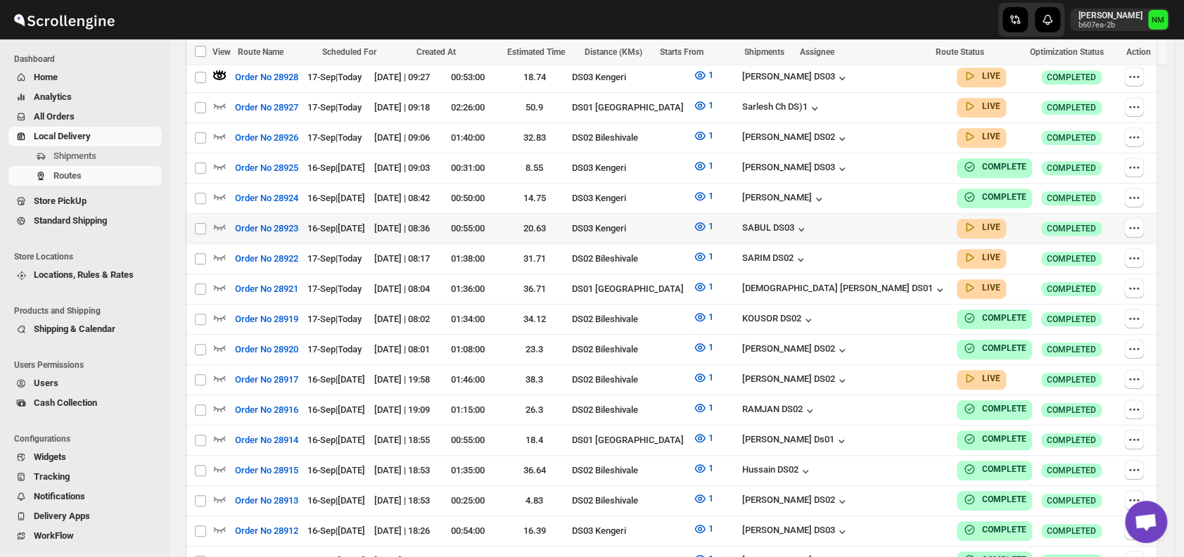
scroll to position [495, 0]
click at [219, 370] on icon "button" at bounding box center [219, 377] width 14 height 14
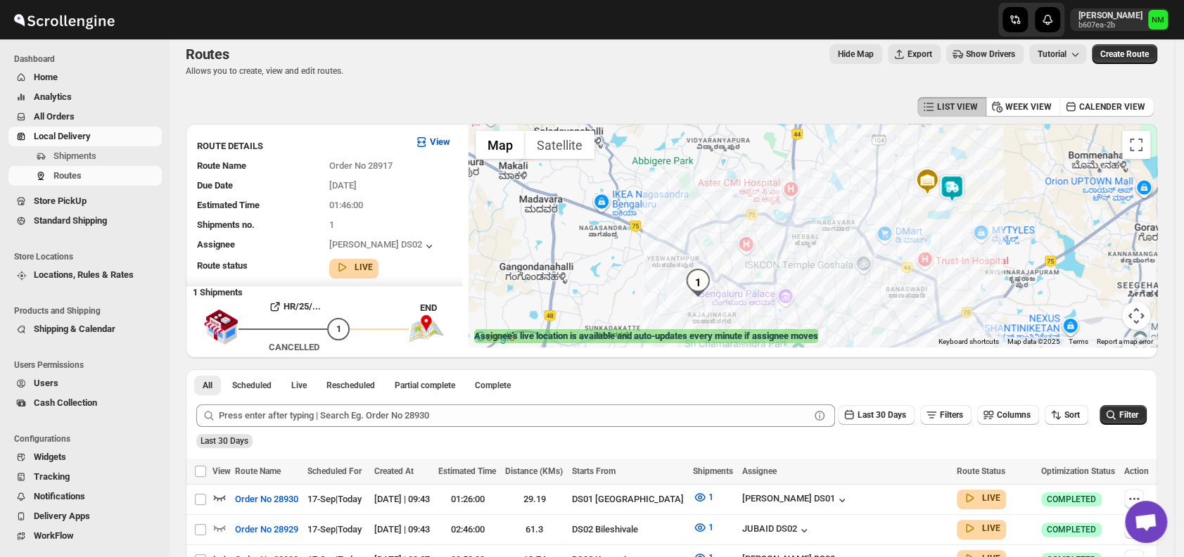
scroll to position [0, 0]
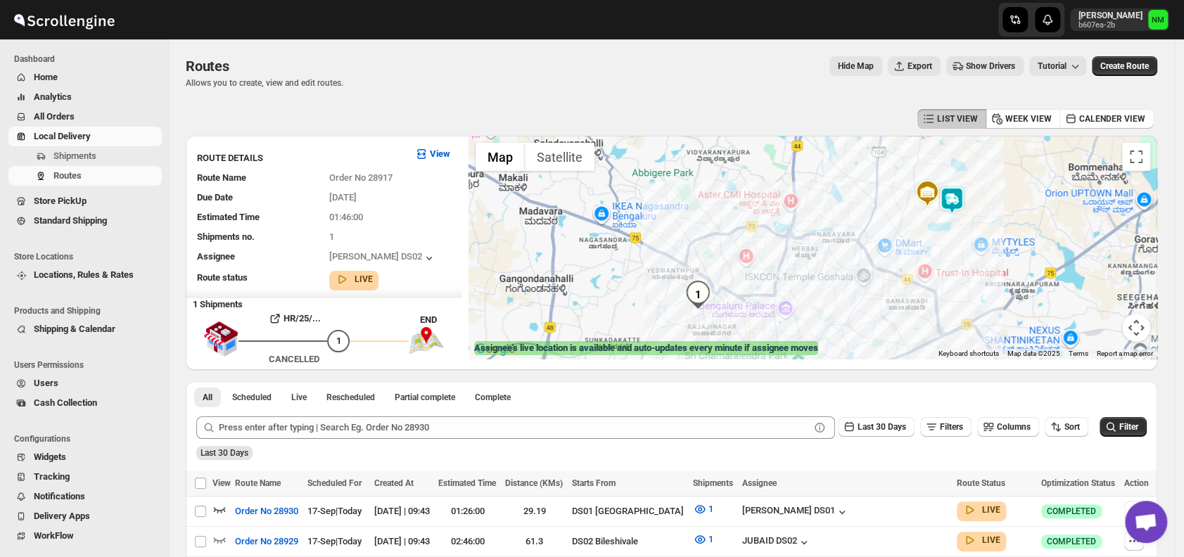
click at [709, 303] on img "1" at bounding box center [698, 295] width 28 height 28
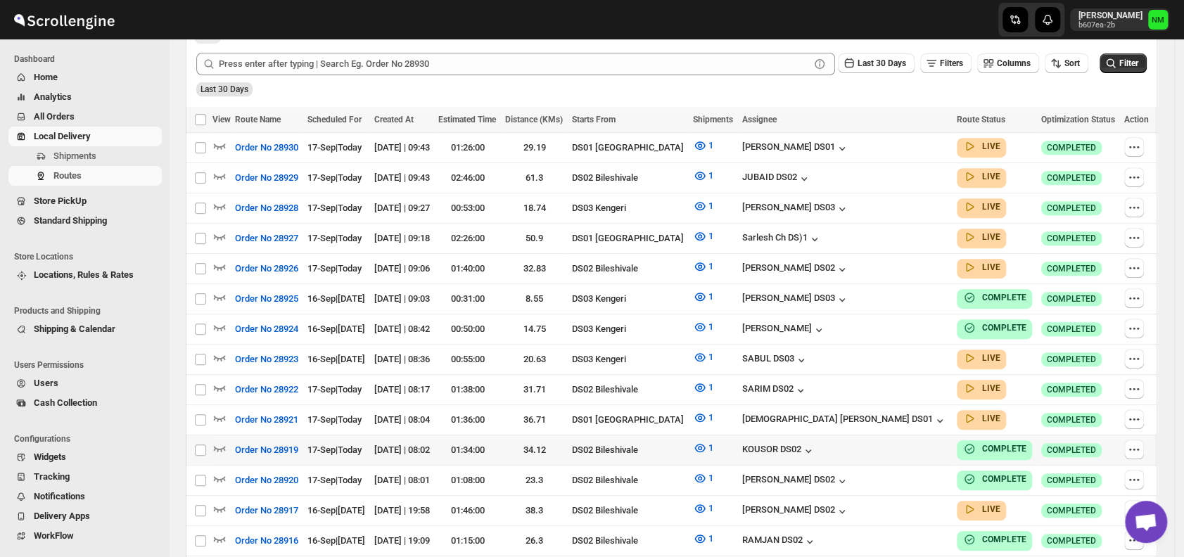
scroll to position [354, 0]
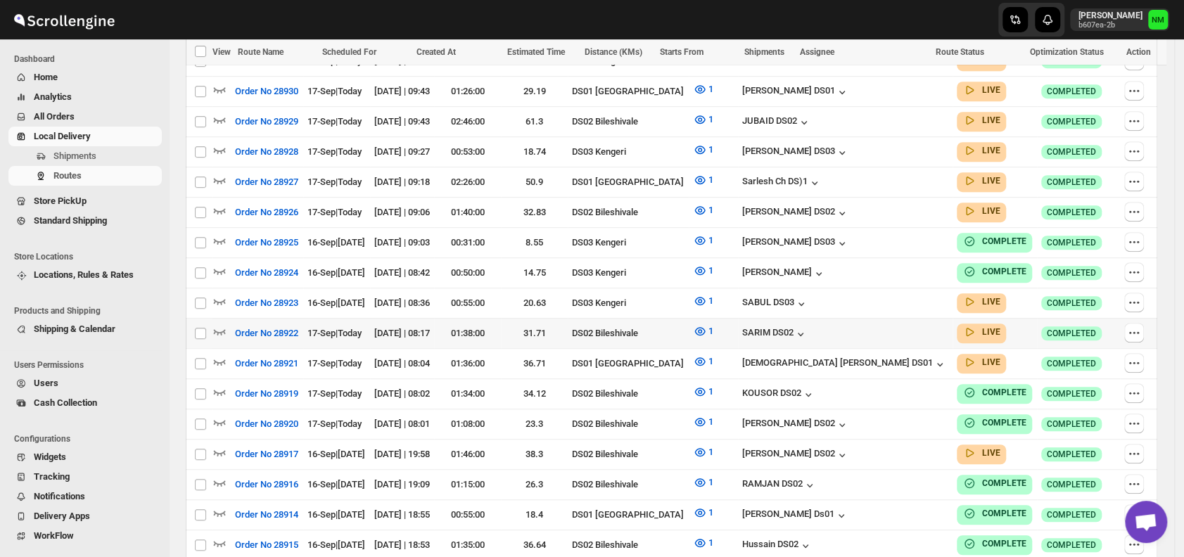
scroll to position [442, 0]
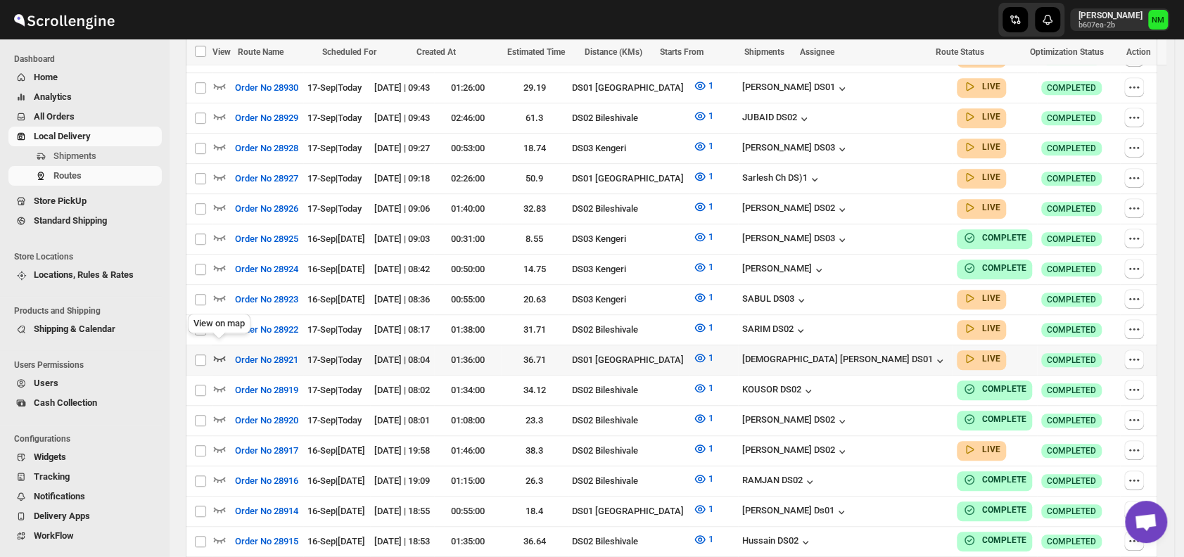
click at [224, 356] on icon "button" at bounding box center [220, 359] width 12 height 6
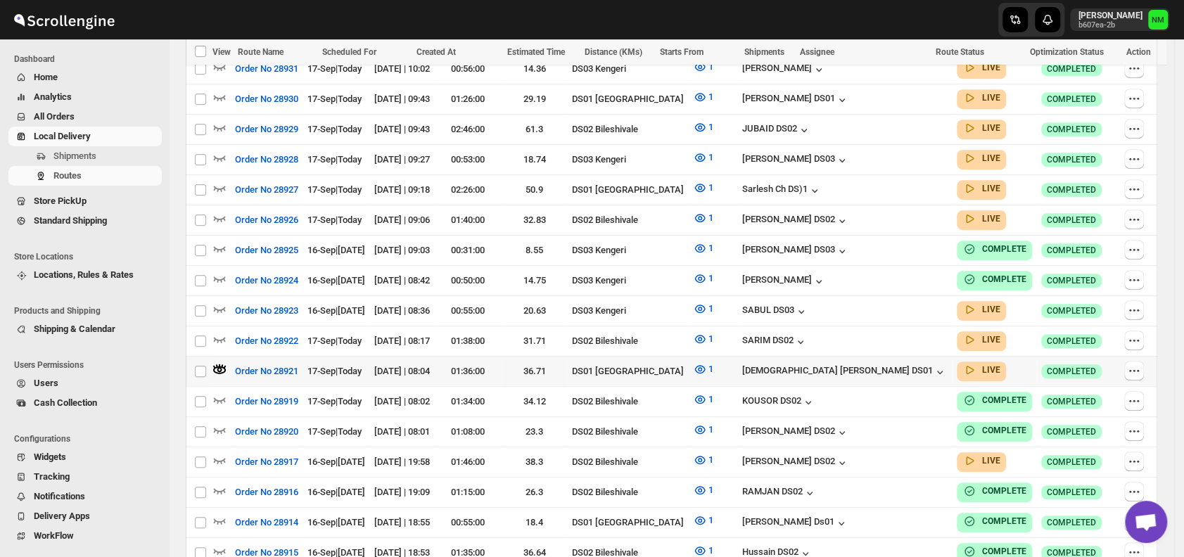
scroll to position [0, 0]
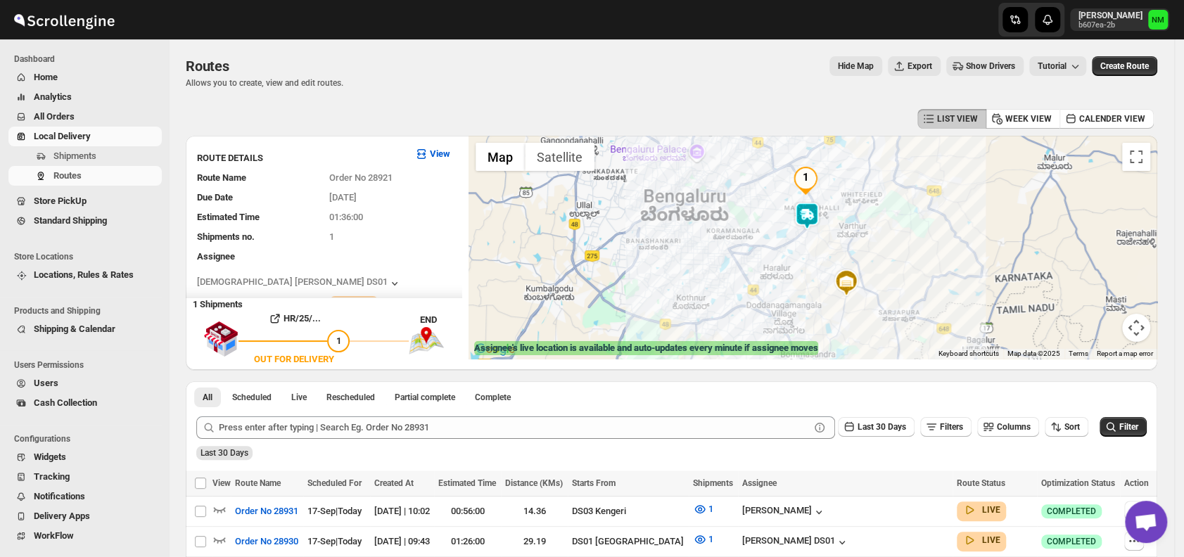
click at [817, 217] on img at bounding box center [807, 216] width 28 height 28
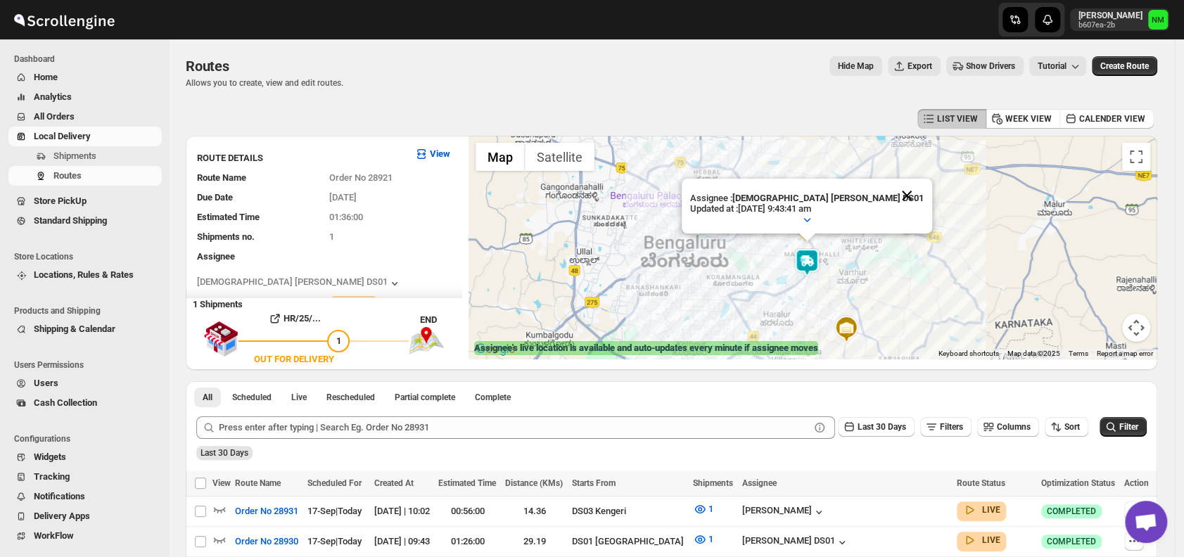
click at [890, 191] on button "Close" at bounding box center [907, 196] width 34 height 34
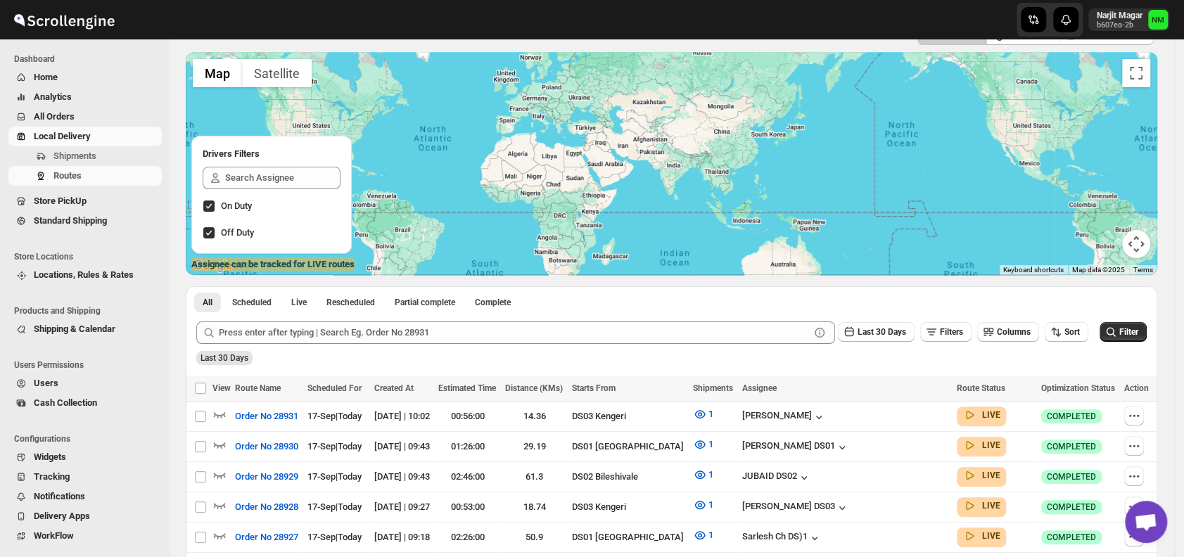
scroll to position [146, 0]
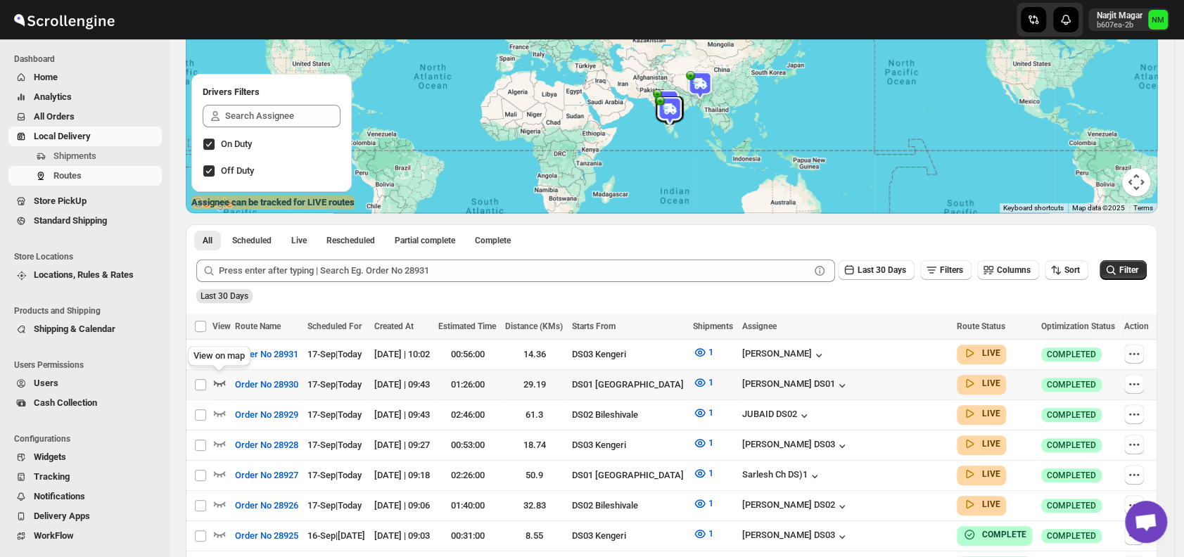
click at [221, 377] on icon "button" at bounding box center [219, 383] width 14 height 14
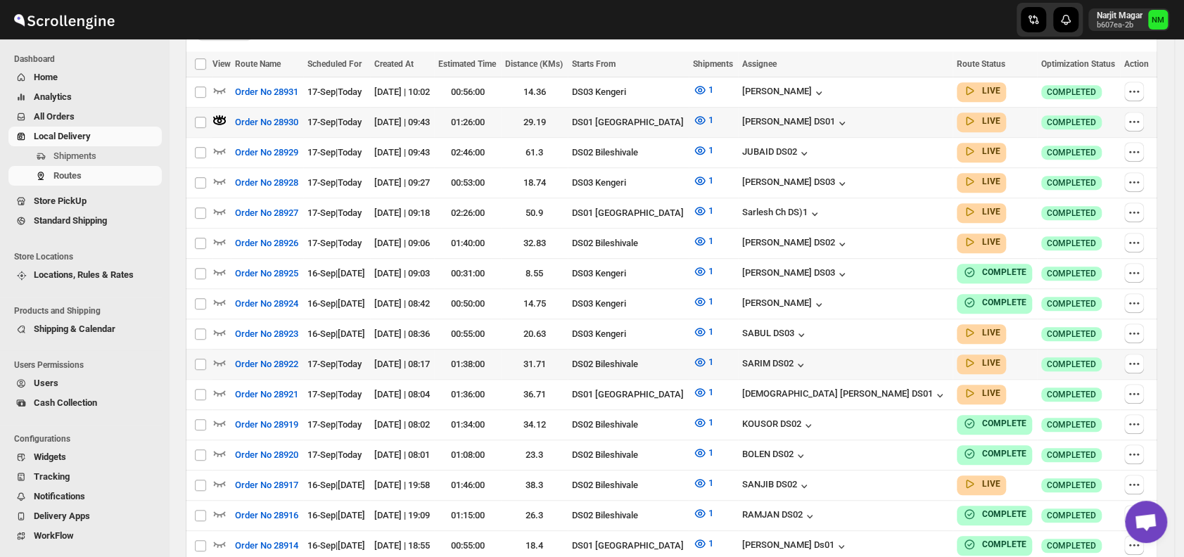
scroll to position [425, 0]
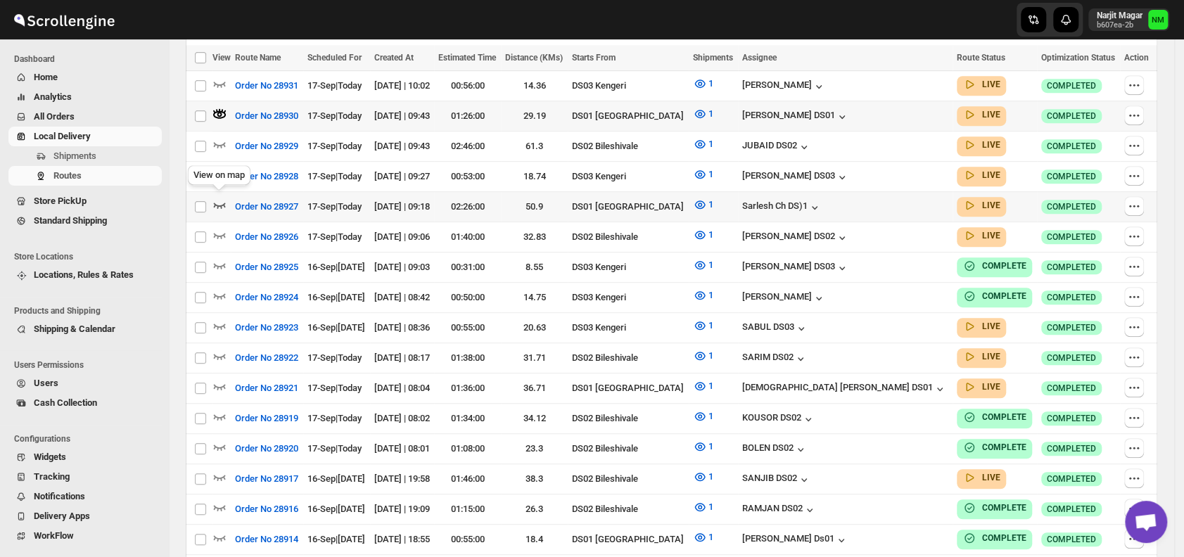
click at [220, 198] on icon "button" at bounding box center [219, 205] width 14 height 14
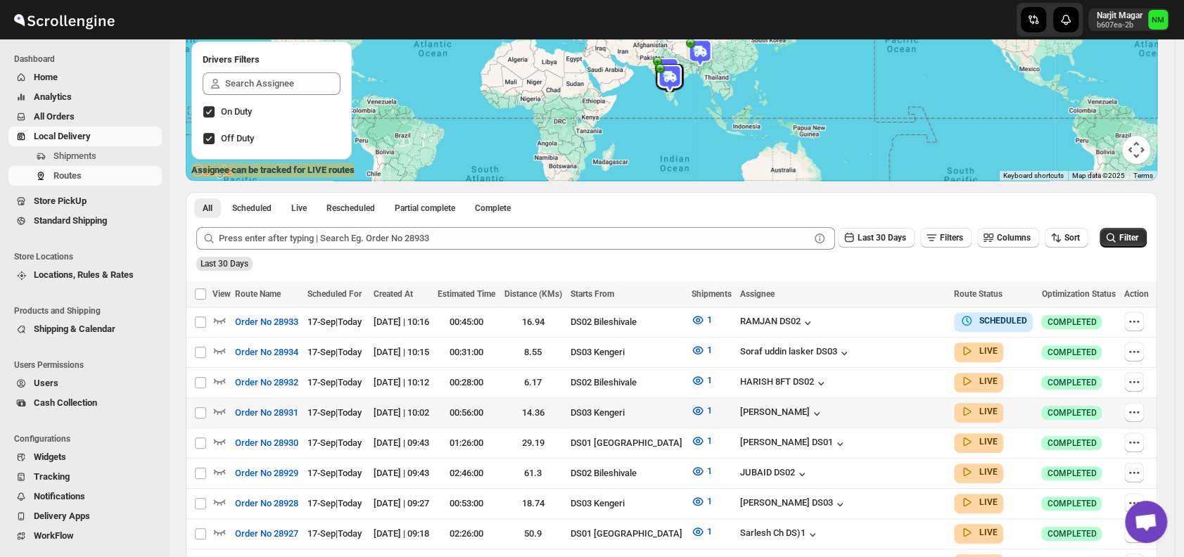
scroll to position [249, 0]
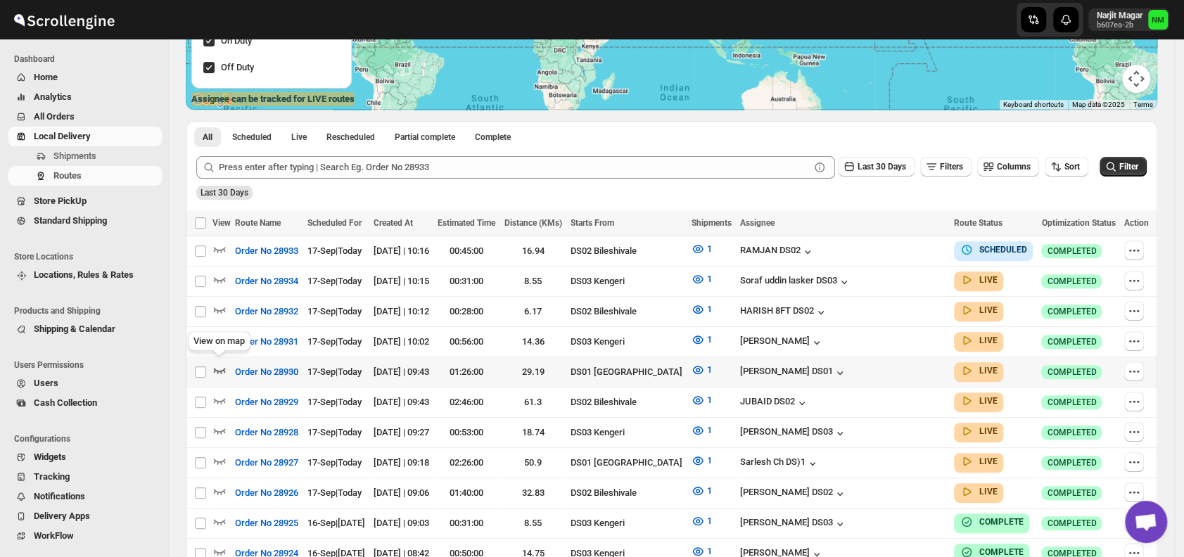
click at [219, 368] on icon "button" at bounding box center [220, 371] width 12 height 6
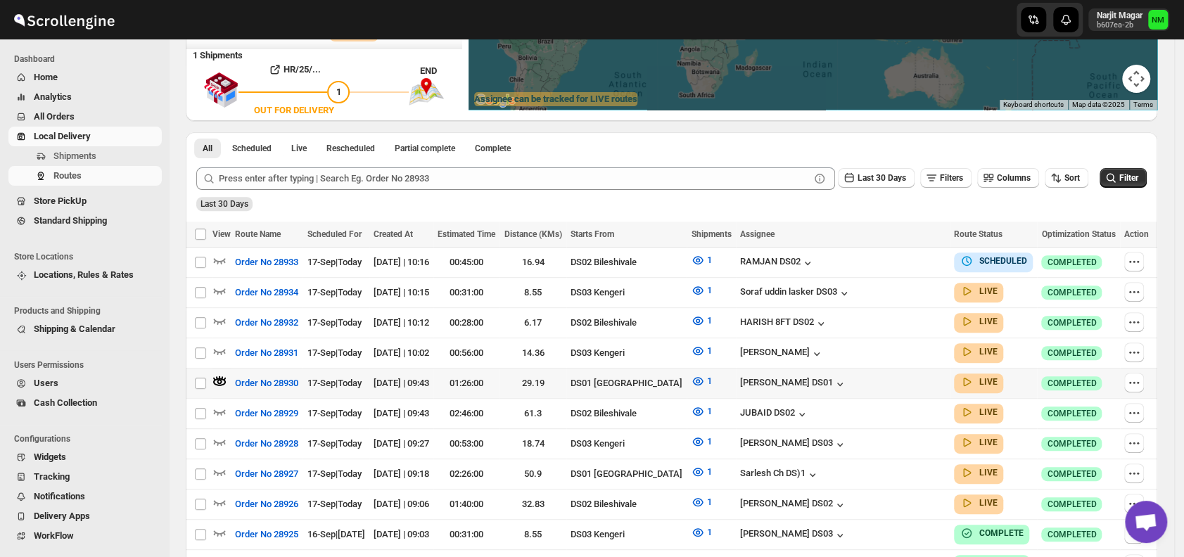
scroll to position [0, 0]
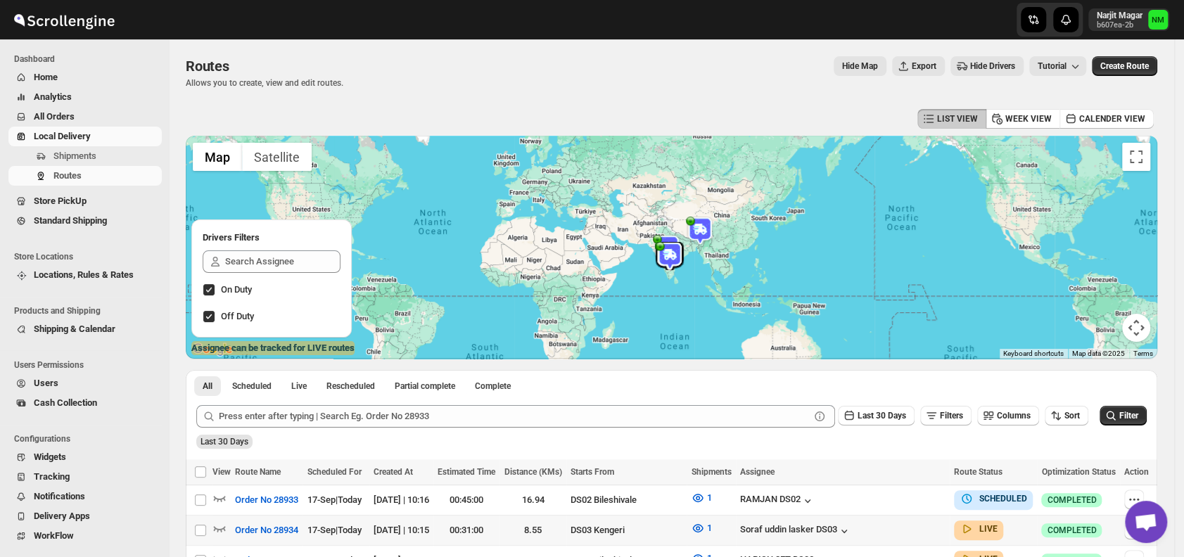
scroll to position [67, 0]
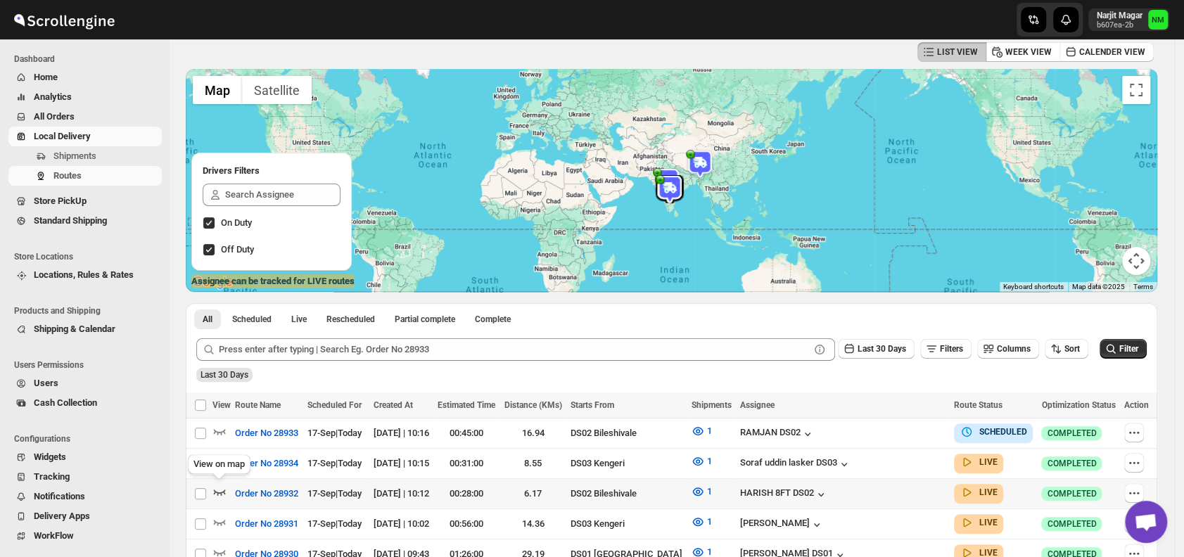
click at [218, 489] on icon "button" at bounding box center [219, 492] width 14 height 14
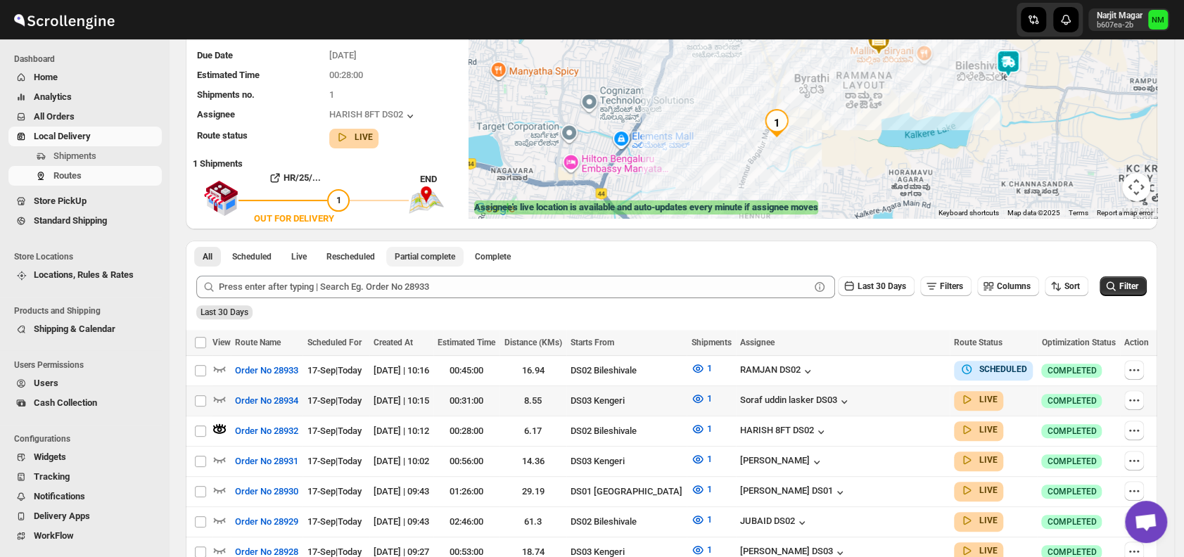
scroll to position [142, 0]
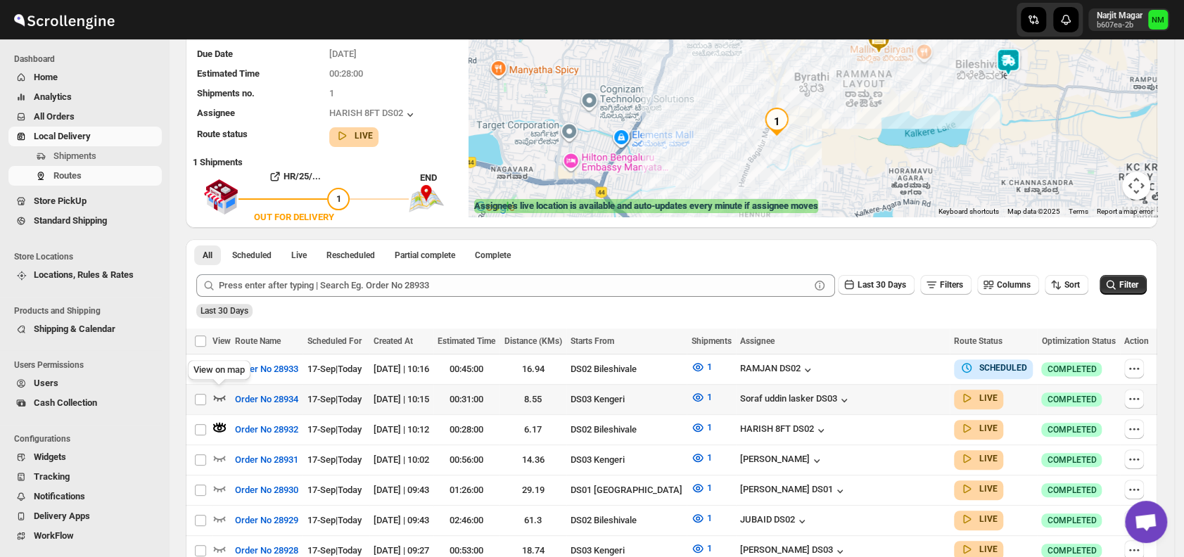
click at [219, 392] on icon "button" at bounding box center [219, 397] width 14 height 14
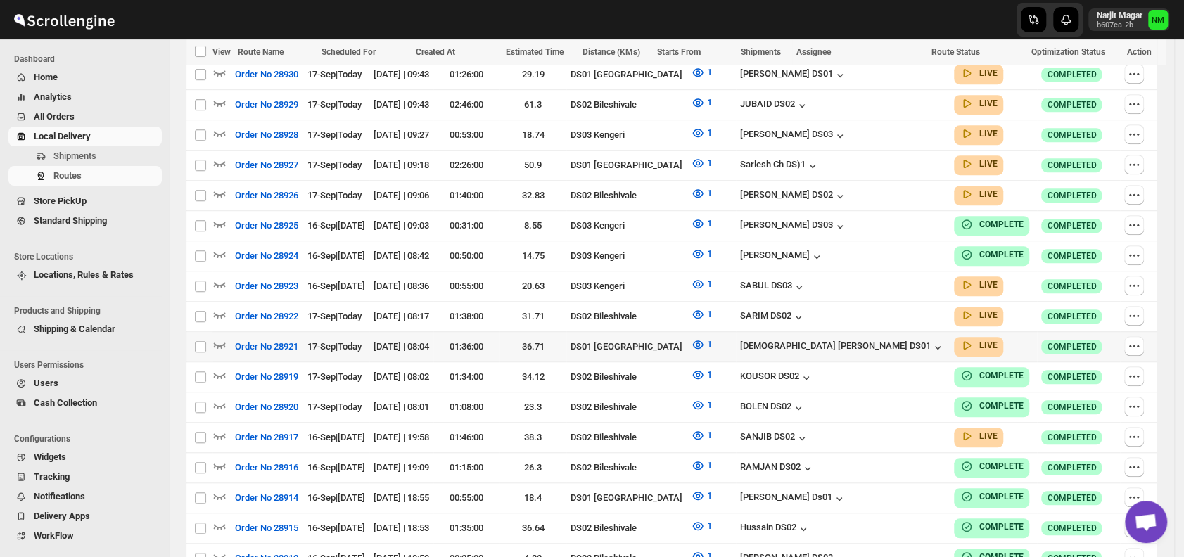
scroll to position [560, 0]
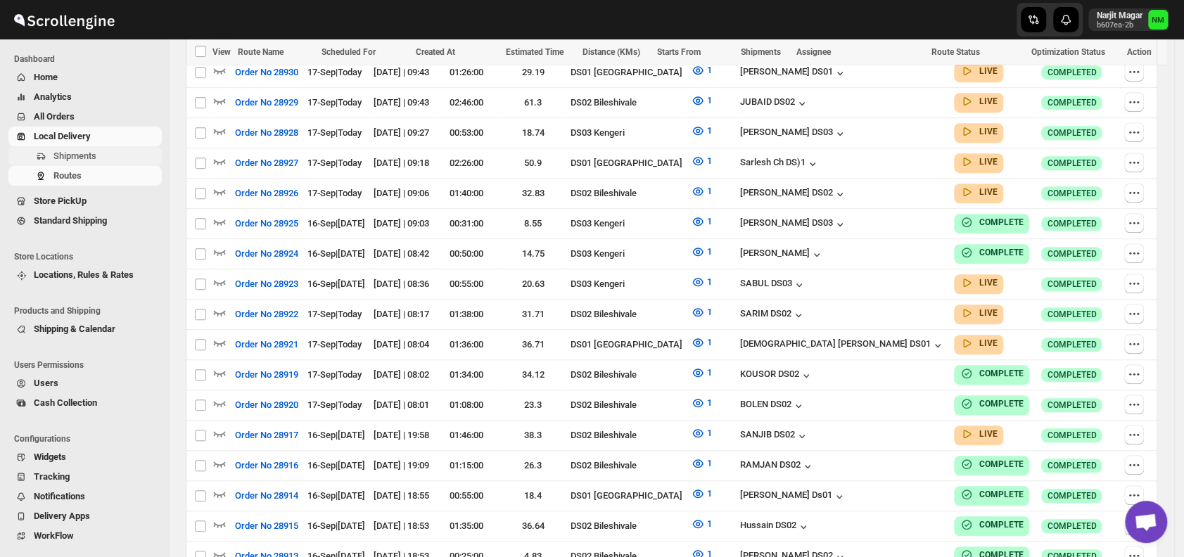
click at [77, 153] on span "Shipments" at bounding box center [74, 156] width 43 height 11
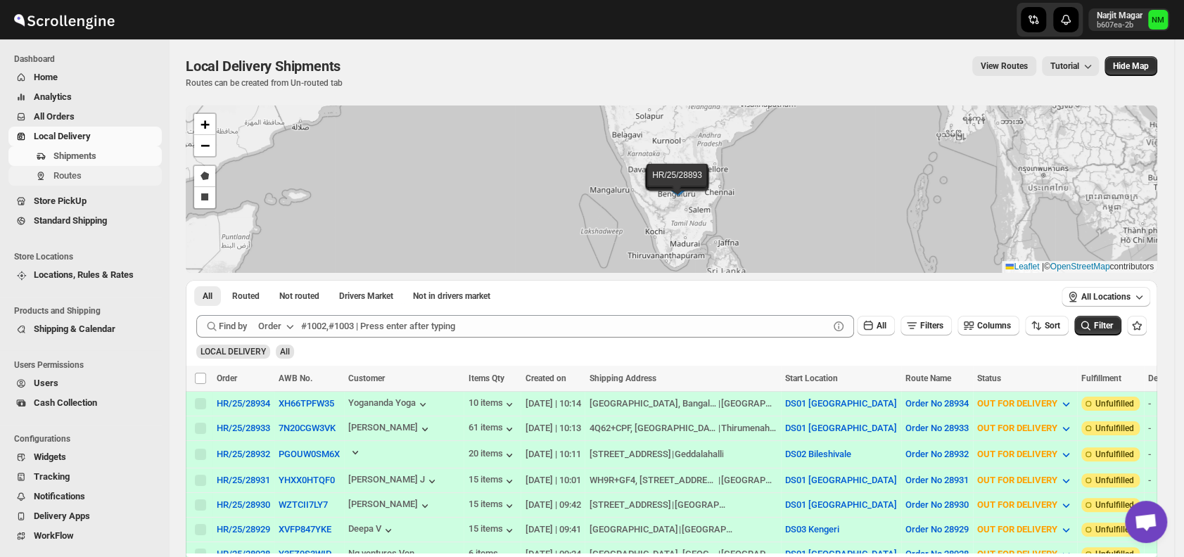
click at [89, 185] on button "Routes" at bounding box center [84, 176] width 153 height 20
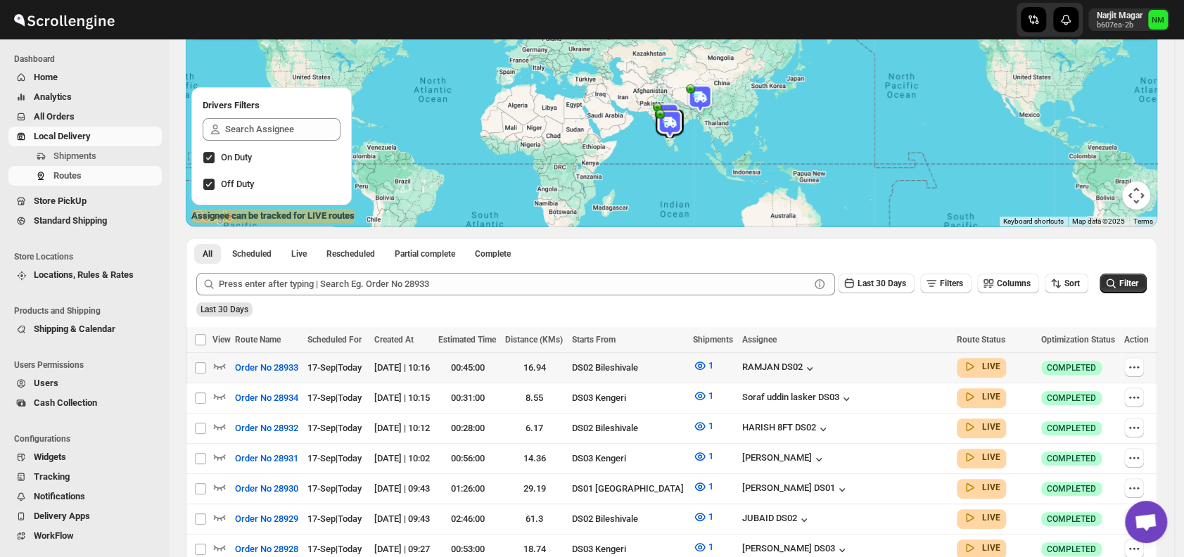
scroll to position [133, 0]
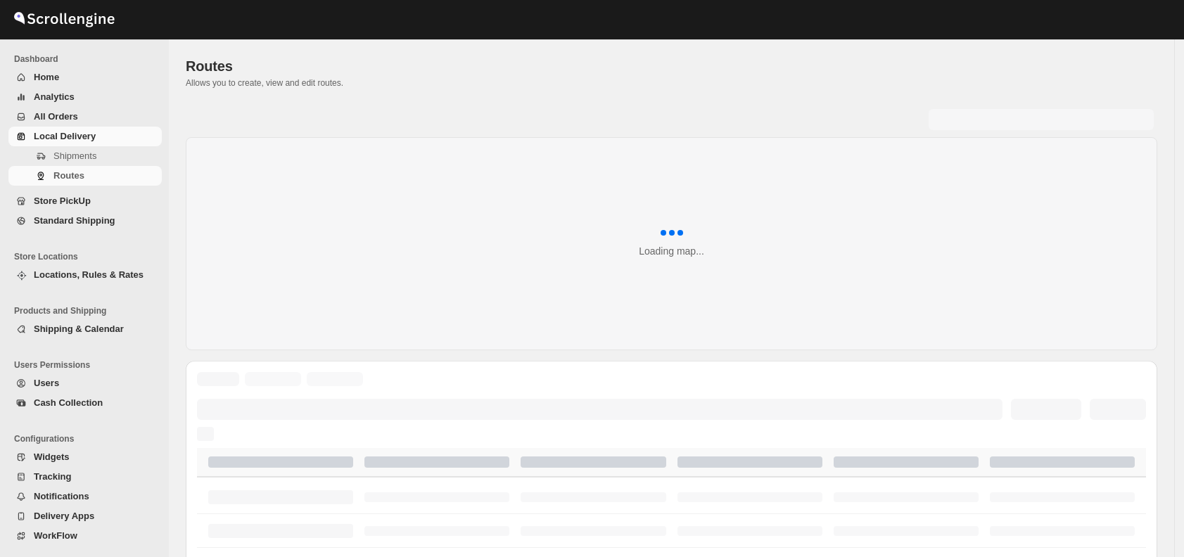
scroll to position [359, 0]
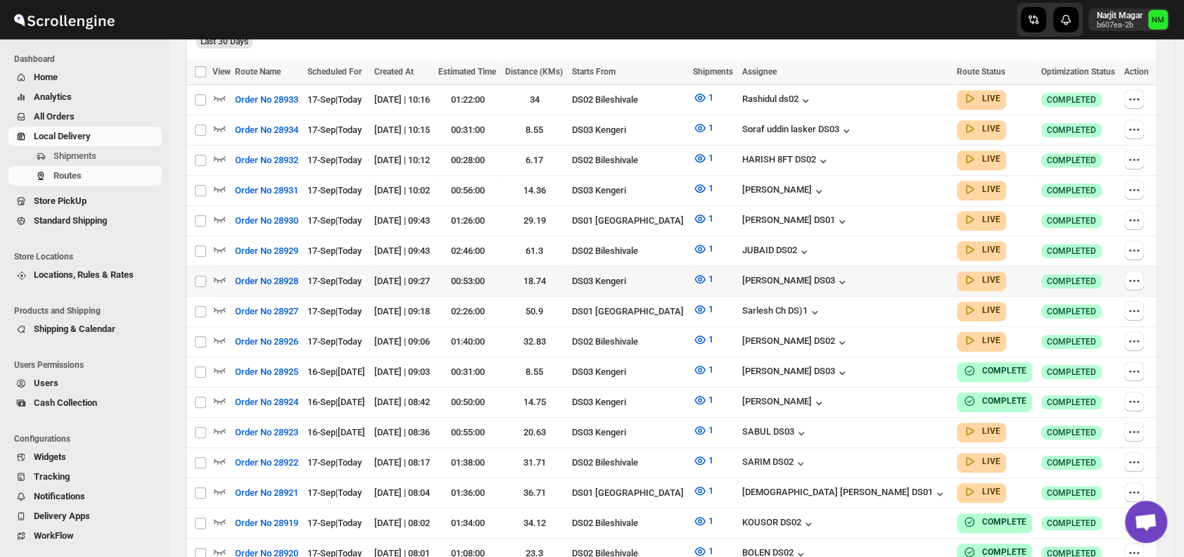
scroll to position [399, 0]
click at [220, 214] on icon "button" at bounding box center [219, 219] width 14 height 14
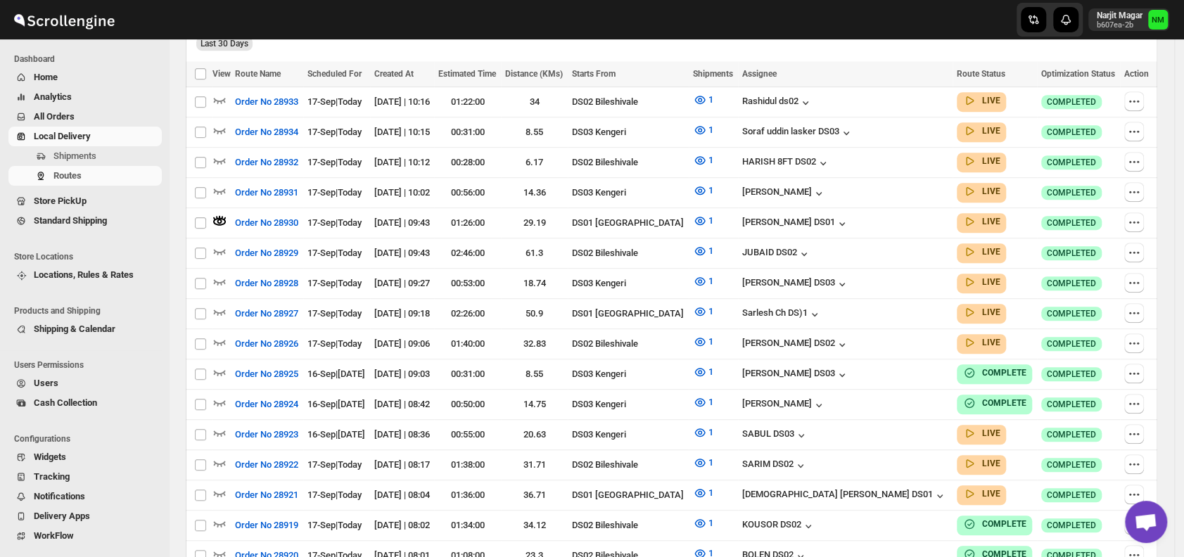
scroll to position [0, 0]
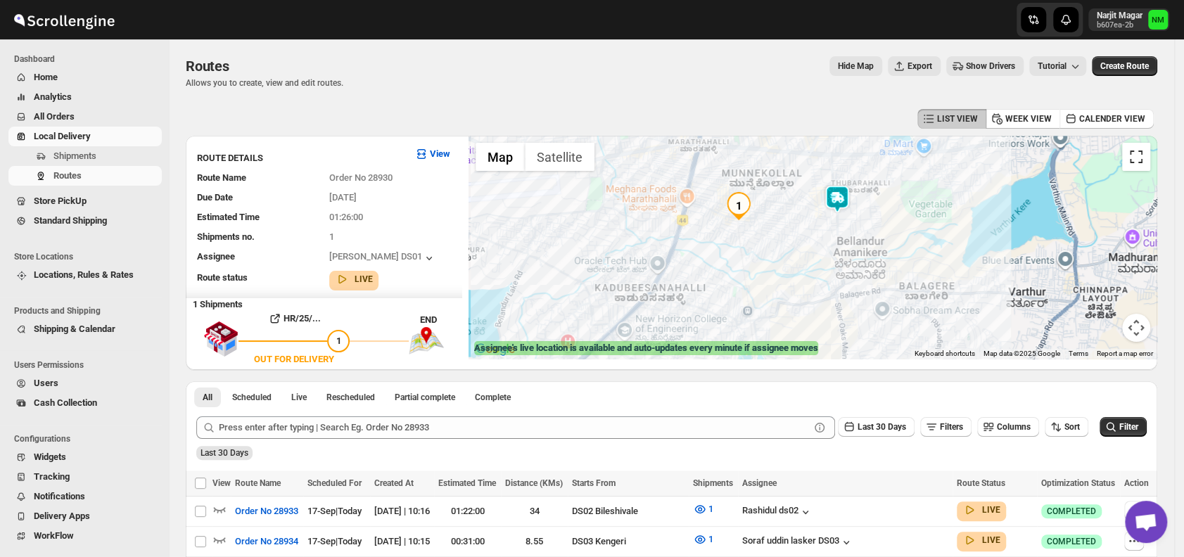
click at [1137, 159] on button "Toggle fullscreen view" at bounding box center [1136, 157] width 28 height 28
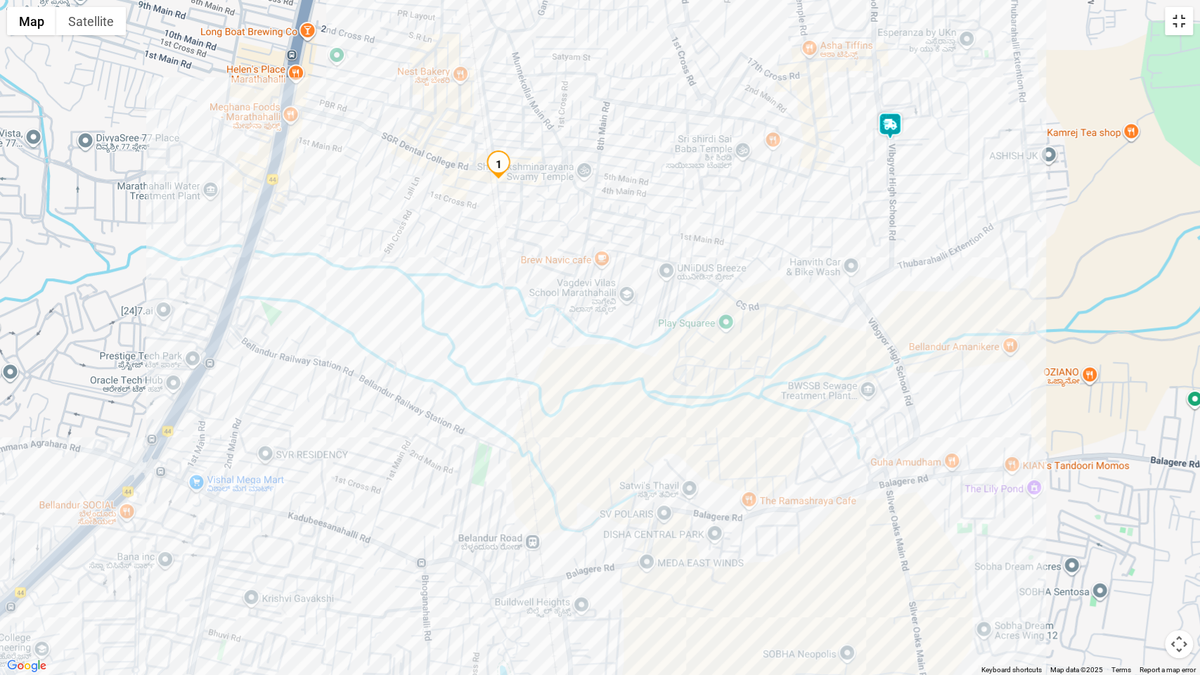
click at [1170, 27] on button "Toggle fullscreen view" at bounding box center [1179, 21] width 28 height 28
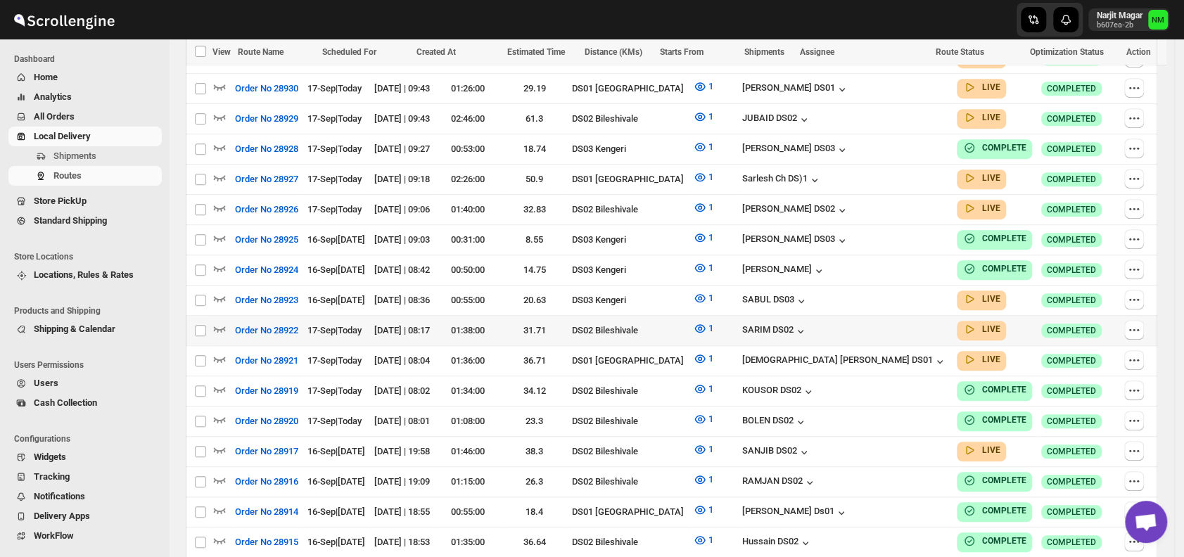
scroll to position [544, 0]
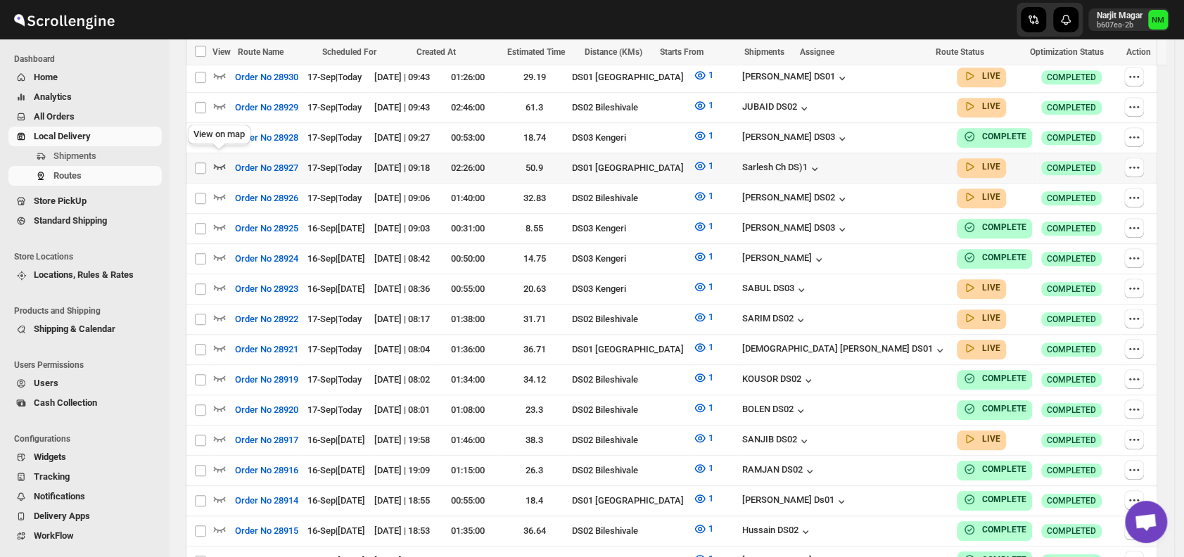
click at [222, 159] on icon "button" at bounding box center [219, 166] width 14 height 14
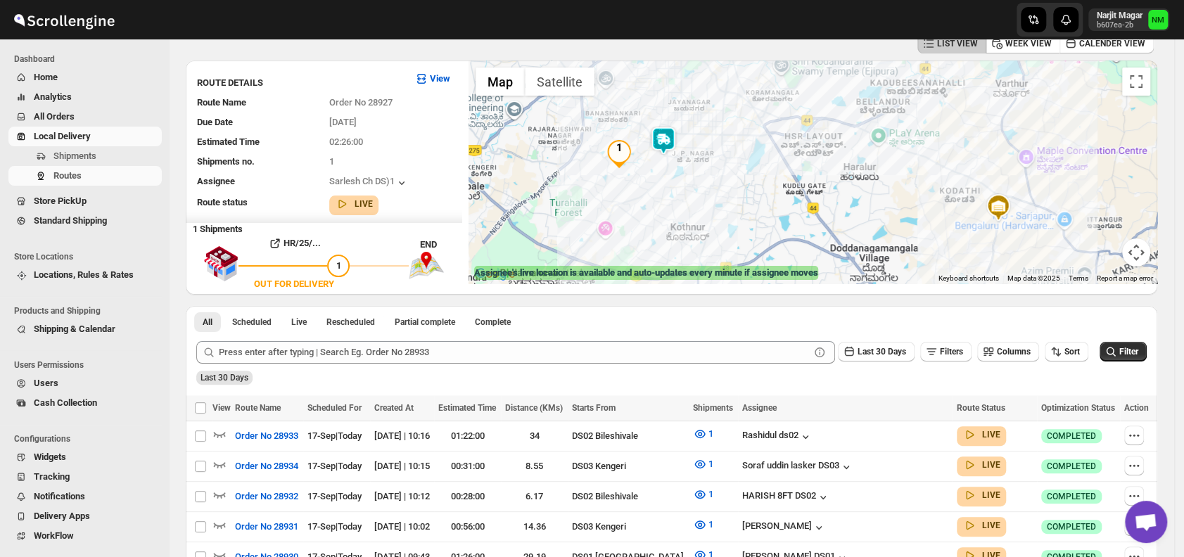
scroll to position [0, 0]
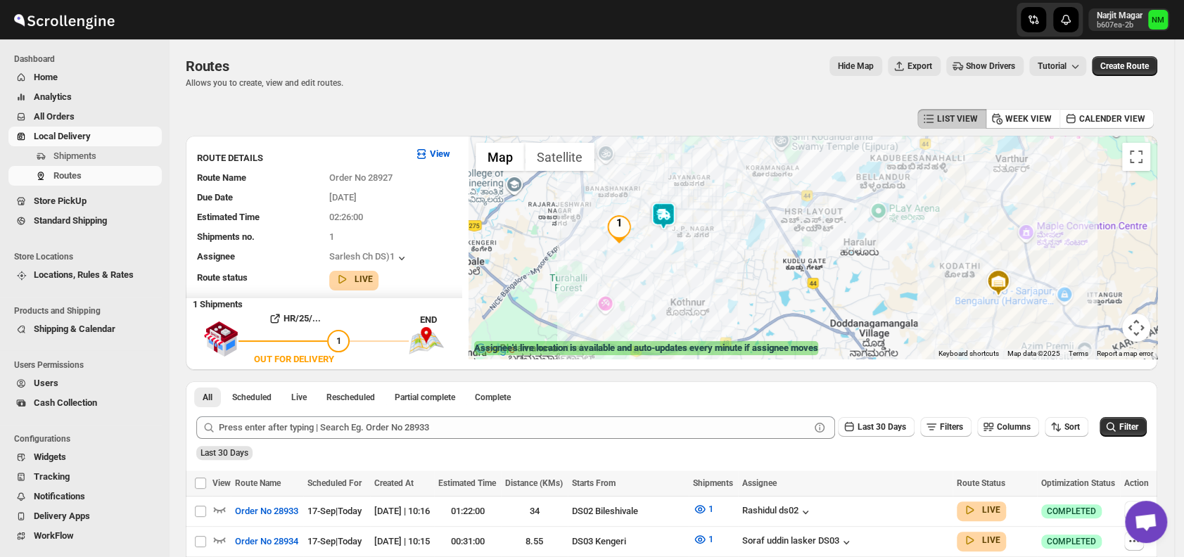
click at [675, 219] on img at bounding box center [663, 216] width 28 height 28
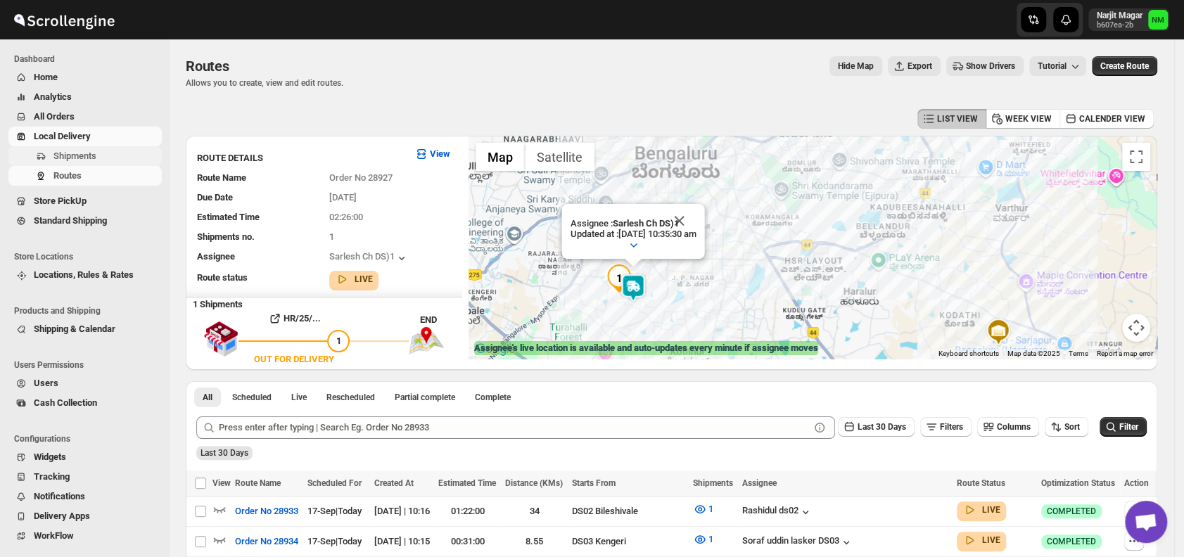
click at [96, 149] on span "Shipments" at bounding box center [105, 156] width 105 height 14
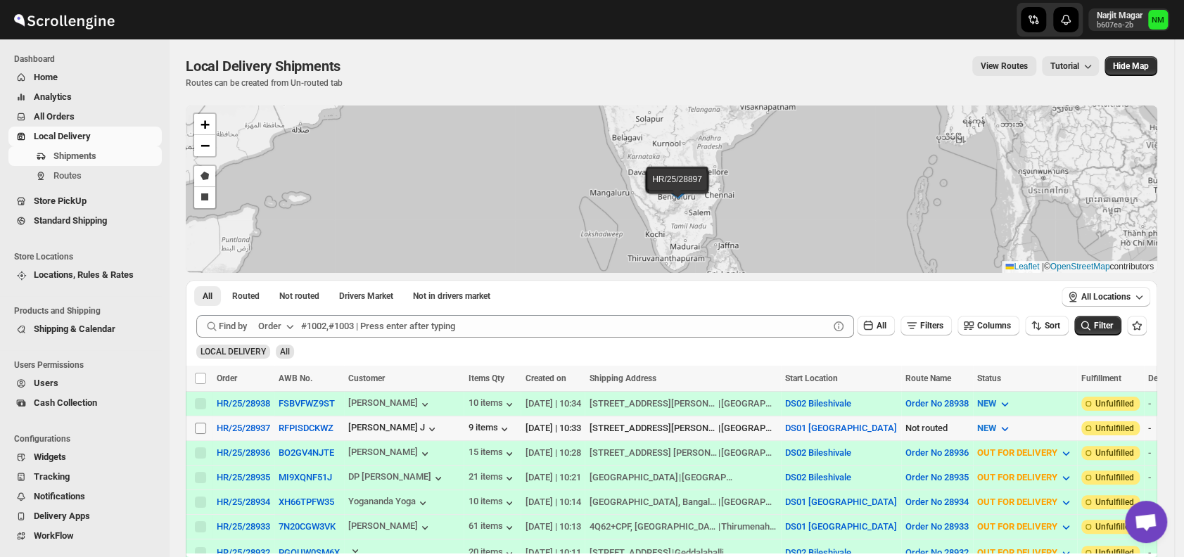
click at [199, 428] on input "Select shipment" at bounding box center [200, 428] width 11 height 11
checkbox input "true"
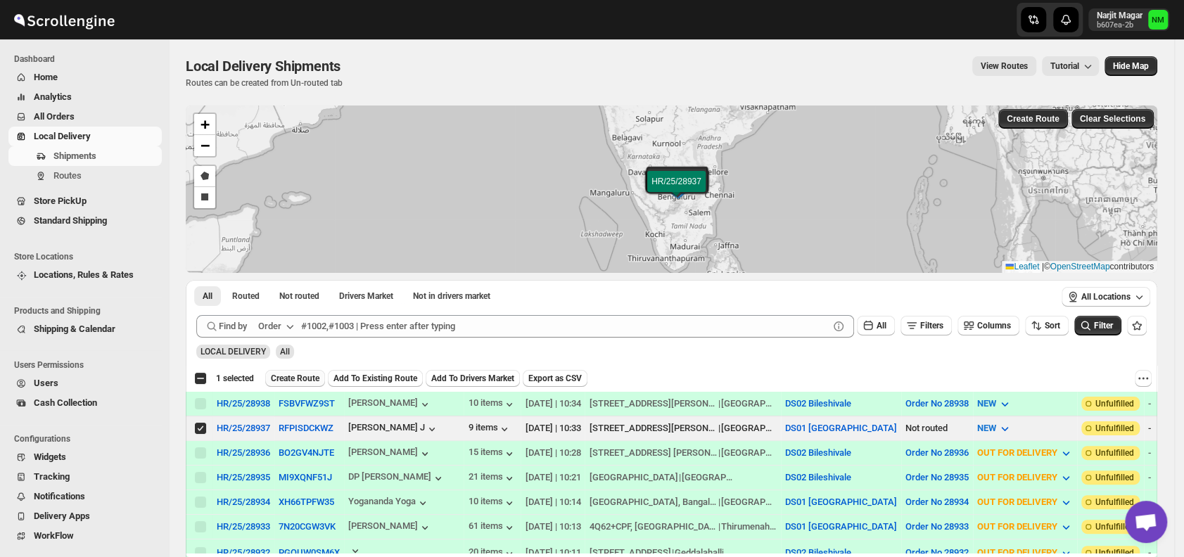
click at [286, 378] on span "Create Route" at bounding box center [295, 378] width 49 height 11
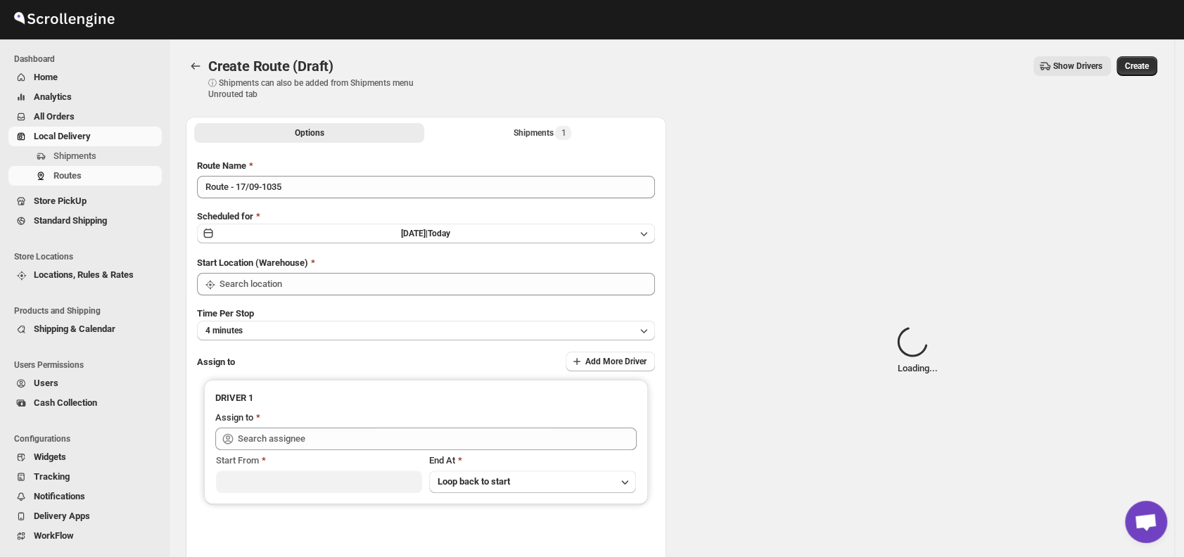
type input "DS01 [GEOGRAPHIC_DATA]"
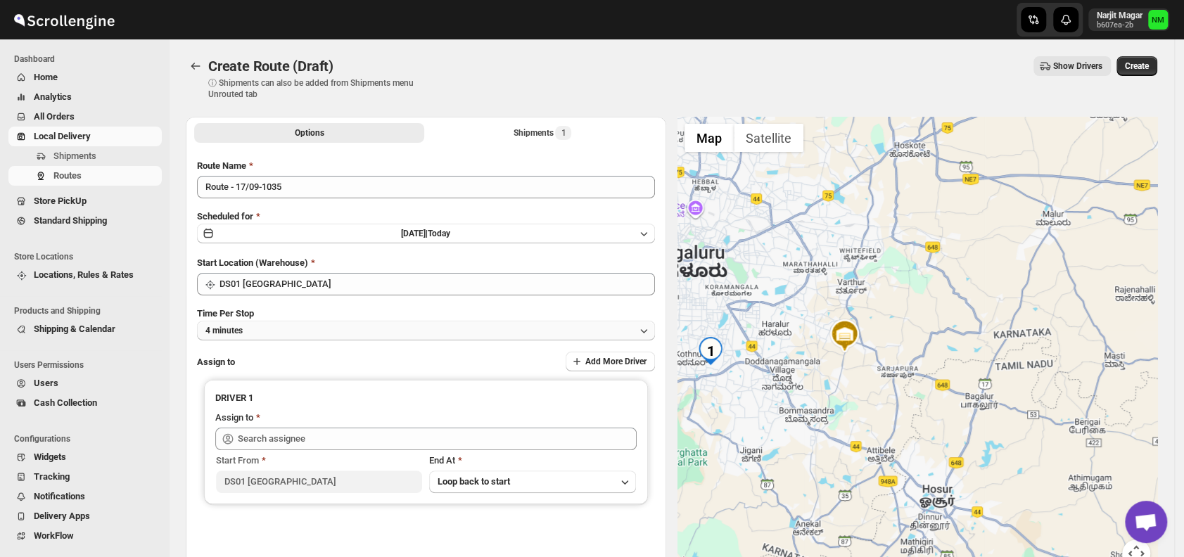
click at [281, 338] on button "4 minutes" at bounding box center [426, 331] width 458 height 20
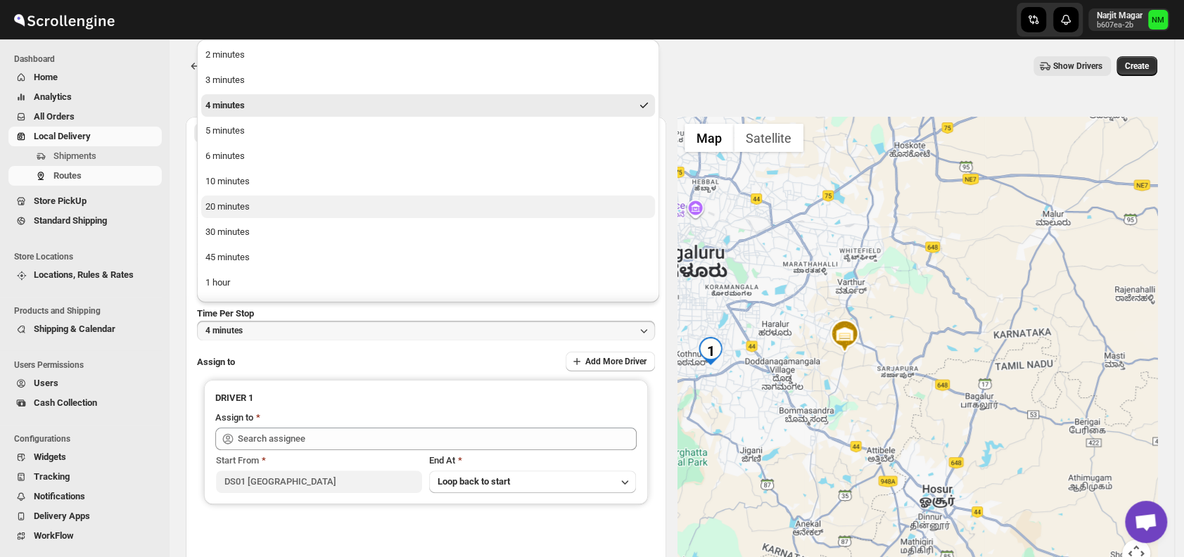
click at [234, 209] on div "20 minutes" at bounding box center [227, 207] width 44 height 14
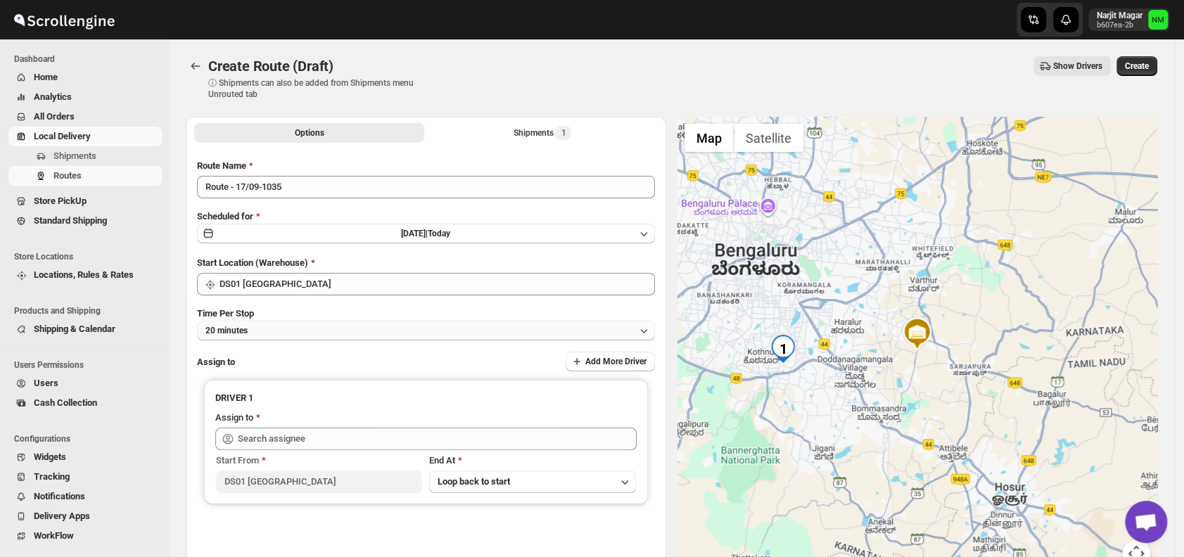
click at [269, 332] on button "20 minutes" at bounding box center [426, 331] width 458 height 20
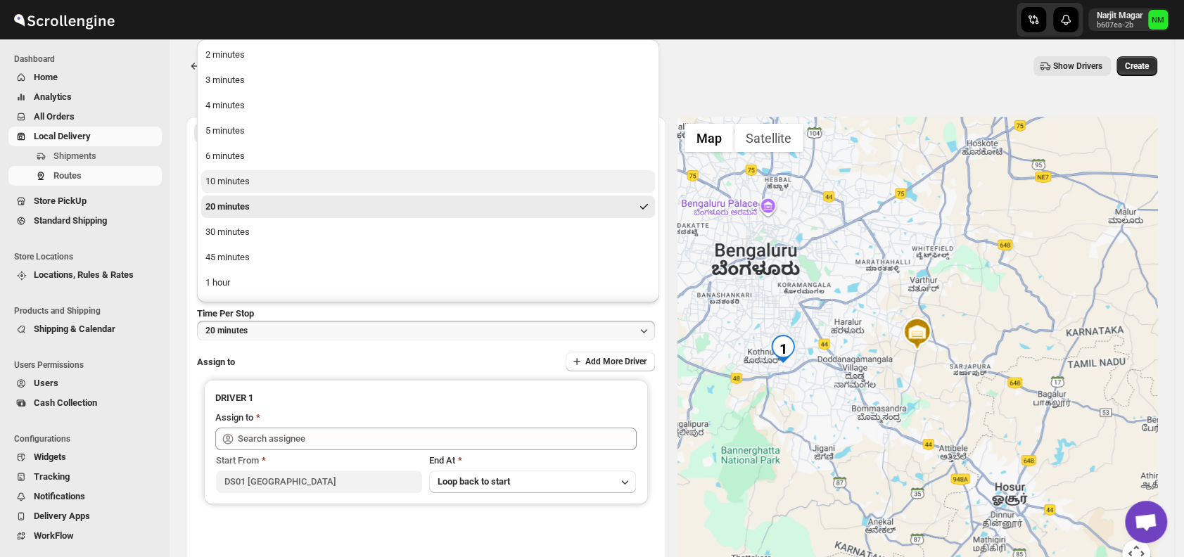
click at [240, 180] on div "10 minutes" at bounding box center [227, 181] width 44 height 14
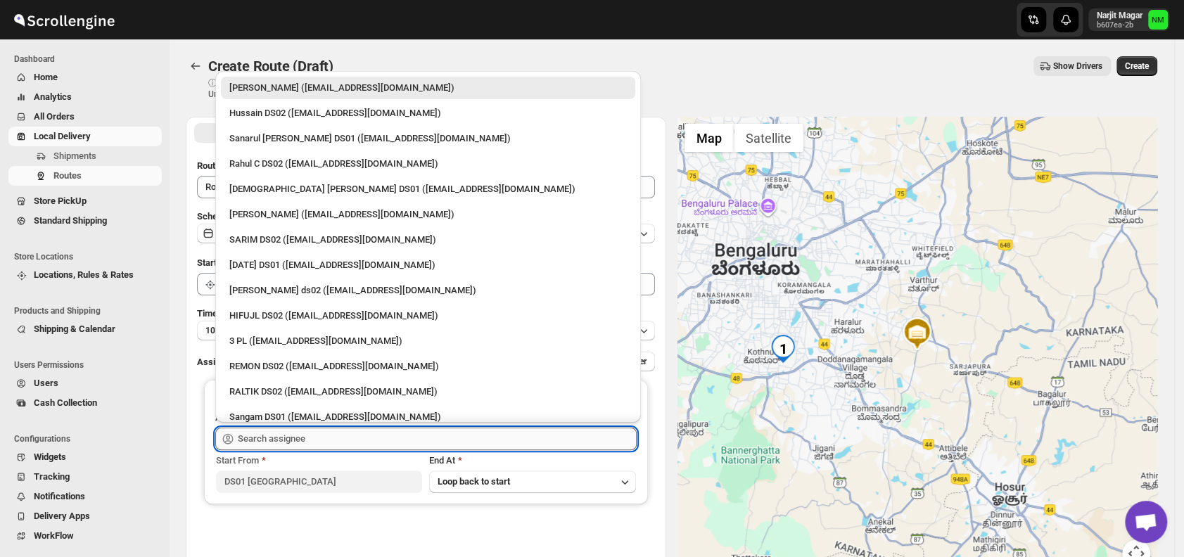
click at [332, 442] on input "text" at bounding box center [437, 439] width 399 height 23
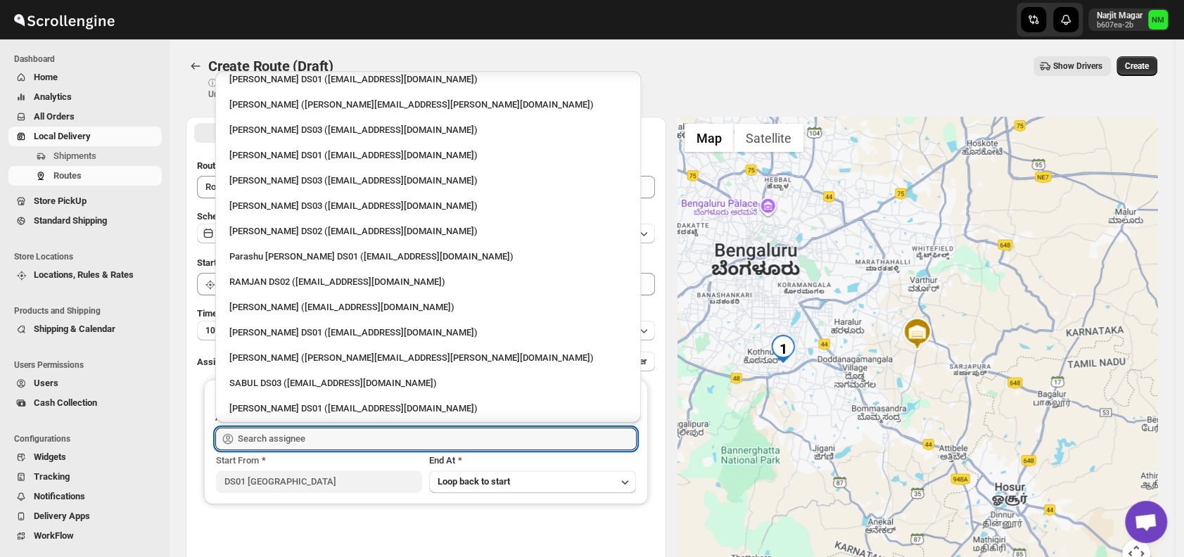
scroll to position [895, 0]
click at [270, 148] on div "[PERSON_NAME] DS01 ([EMAIL_ADDRESS][DOMAIN_NAME])" at bounding box center [427, 155] width 397 height 14
type input "[PERSON_NAME] DS01 ([EMAIL_ADDRESS][DOMAIN_NAME])"
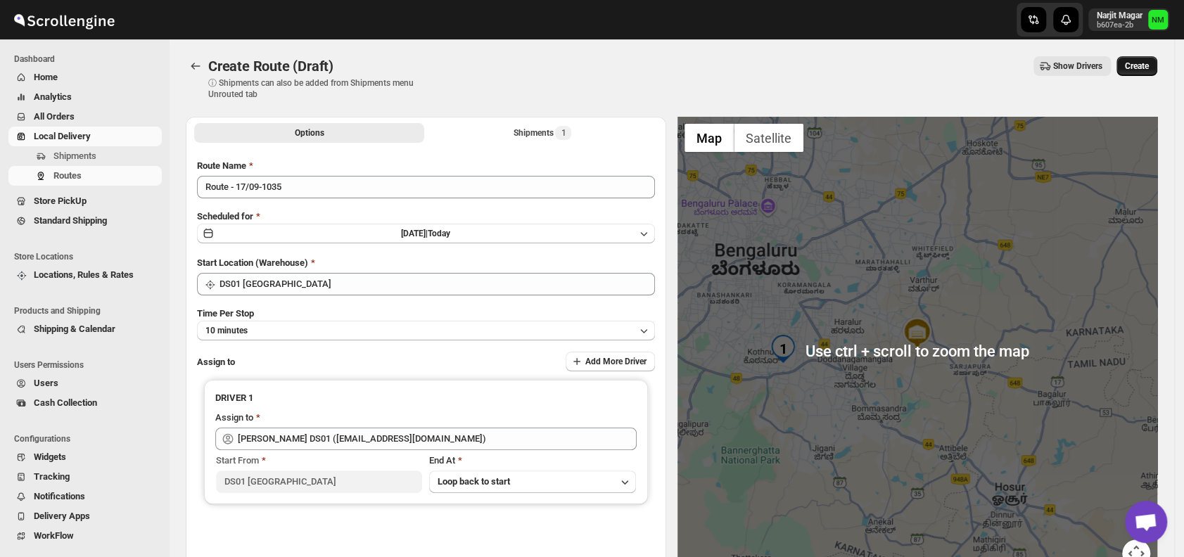
click at [1145, 68] on span "Create" at bounding box center [1137, 65] width 24 height 11
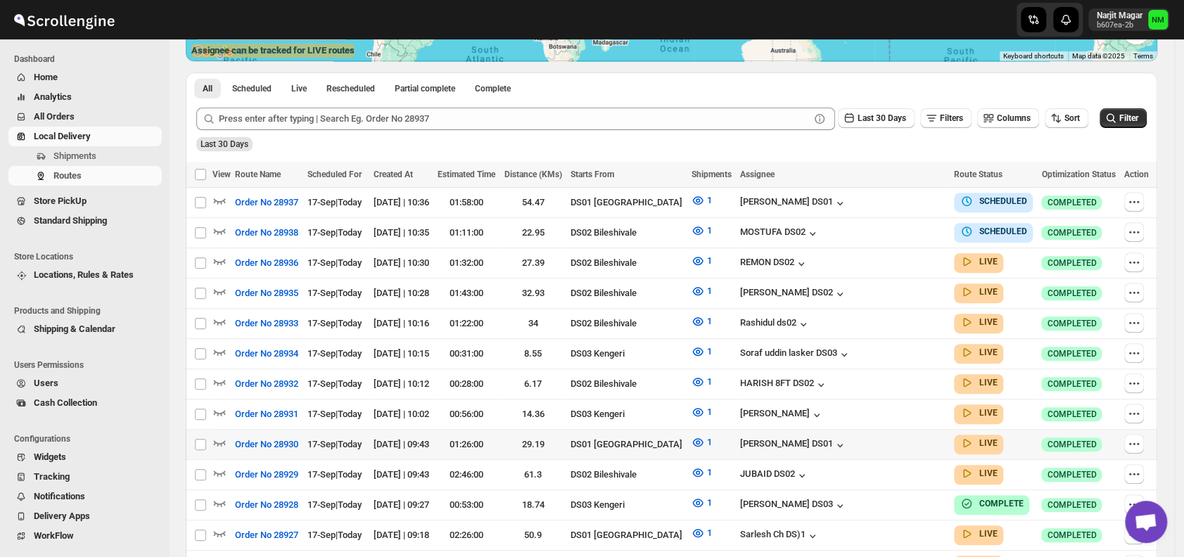
scroll to position [299, 0]
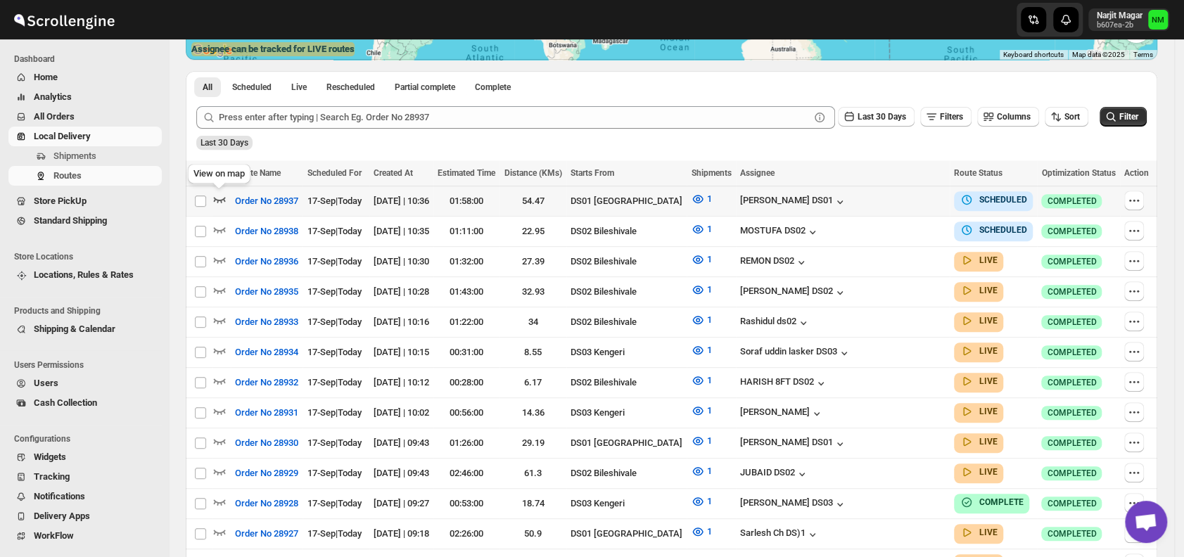
click at [224, 197] on icon "button" at bounding box center [220, 200] width 12 height 6
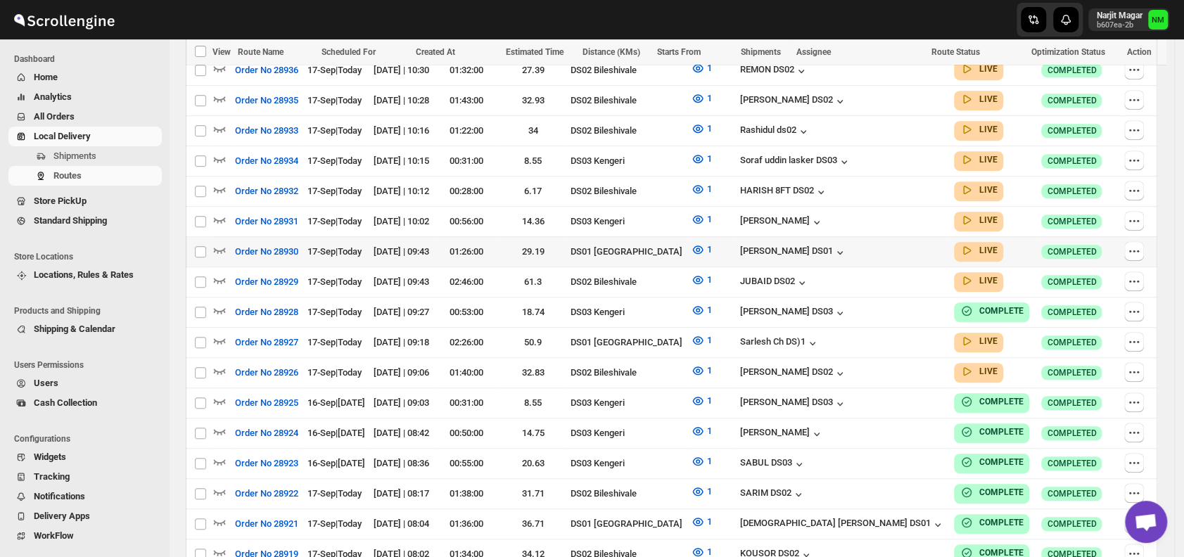
scroll to position [502, 0]
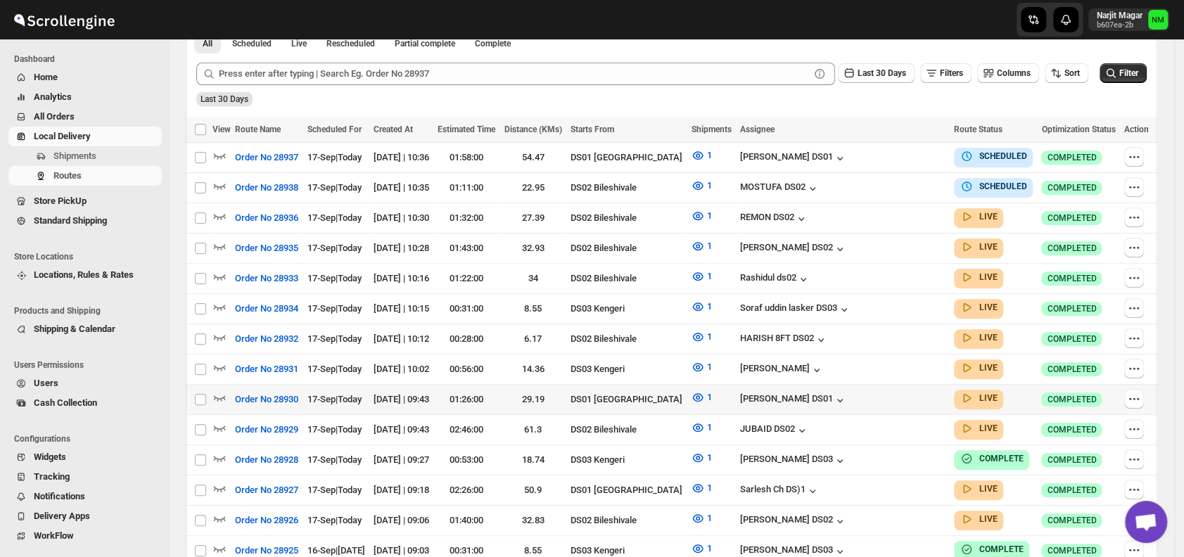
scroll to position [343, 0]
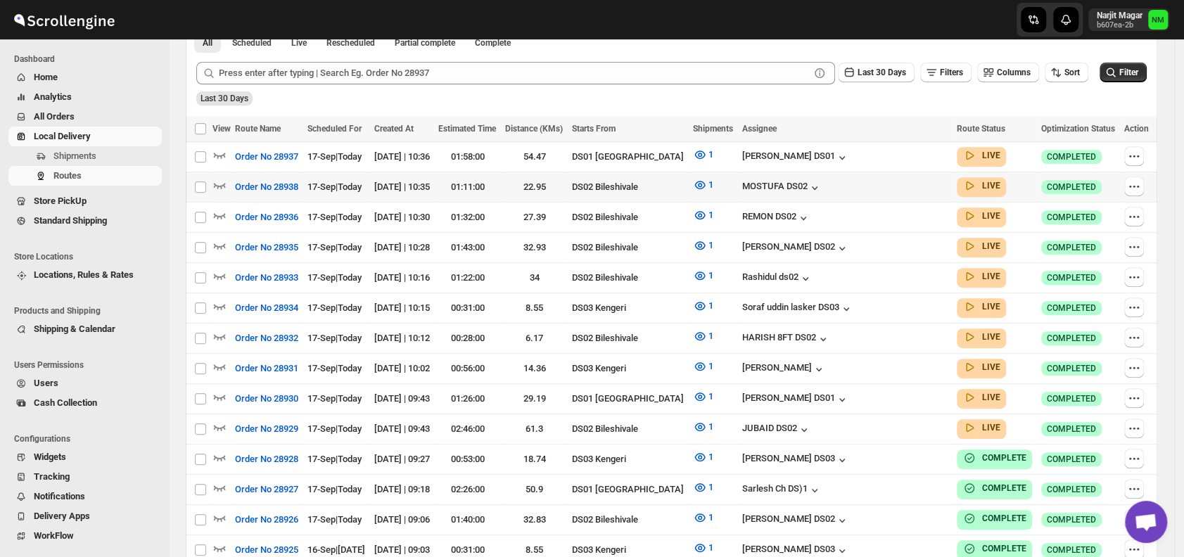
scroll to position [383, 0]
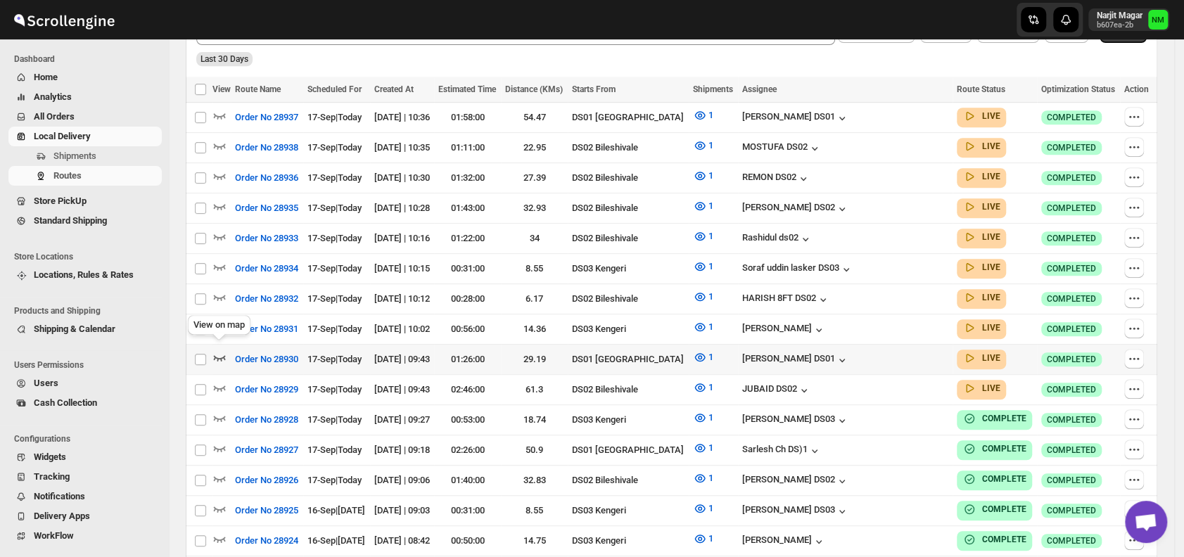
click at [214, 355] on icon "button" at bounding box center [220, 358] width 12 height 6
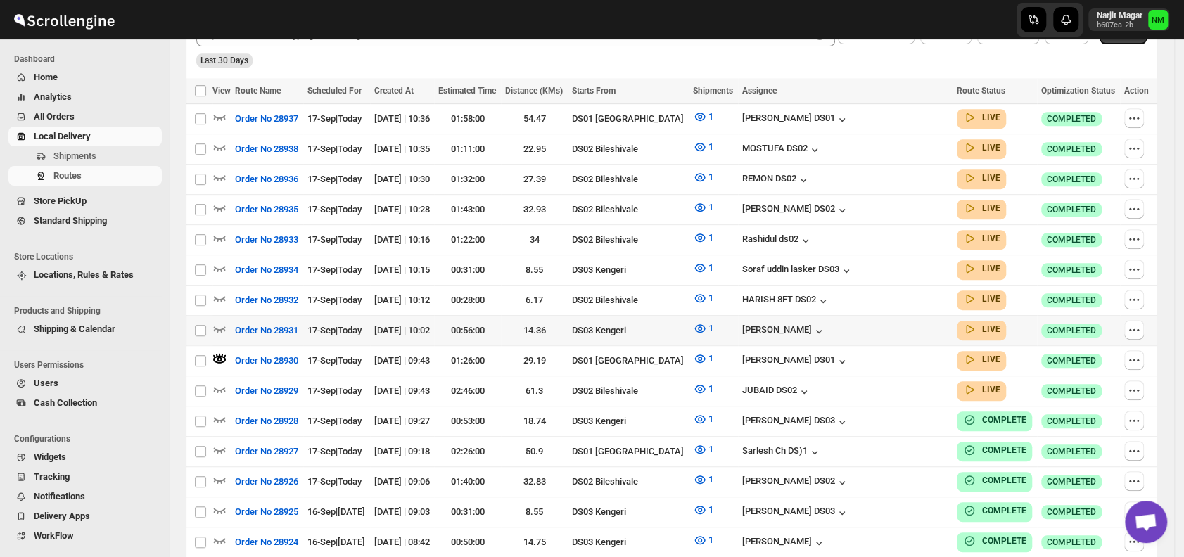
scroll to position [0, 0]
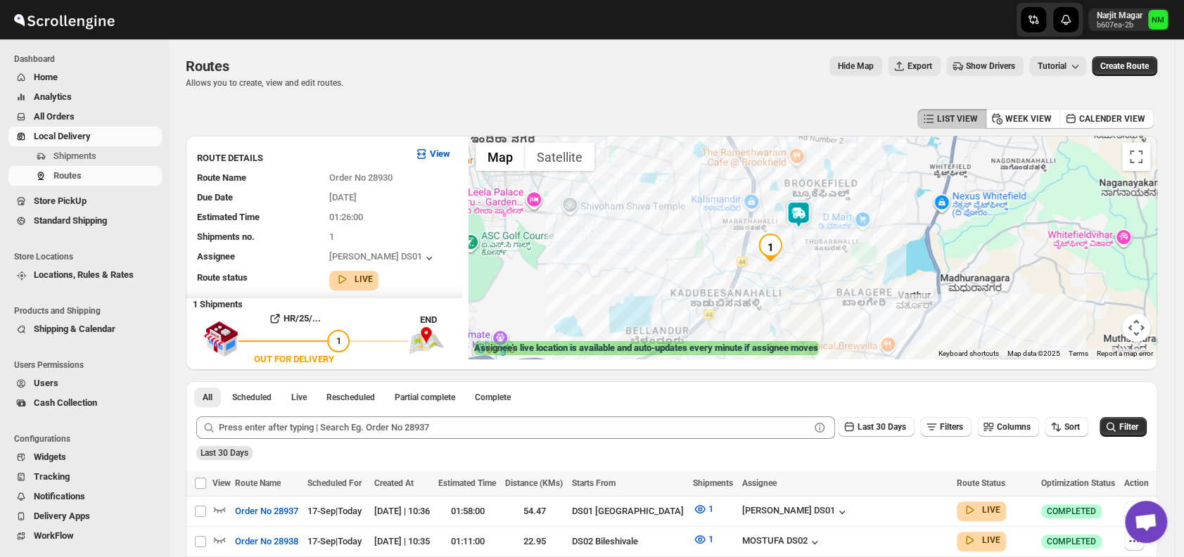
click at [800, 214] on img at bounding box center [798, 214] width 28 height 28
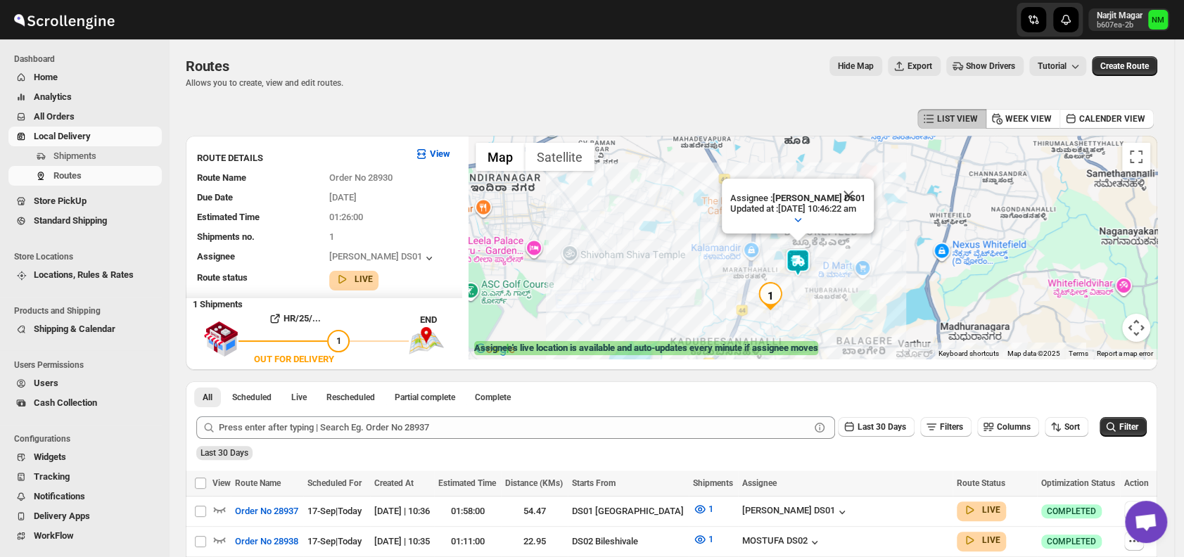
drag, startPoint x: 861, startPoint y: 198, endPoint x: 397, endPoint y: 34, distance: 492.5
click at [861, 222] on button "Close" at bounding box center [847, 222] width 34 height 34
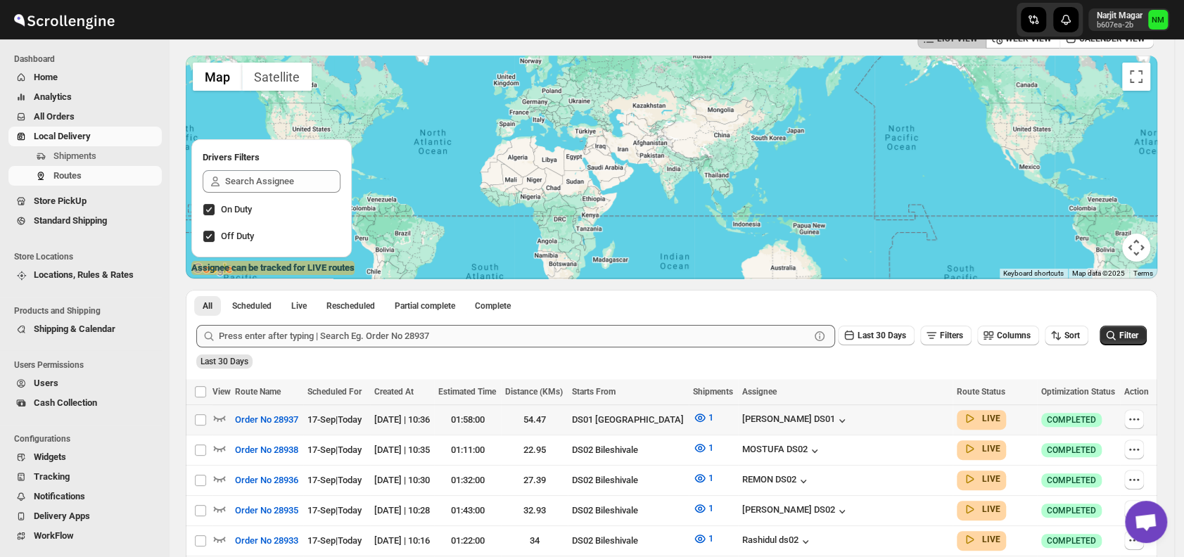
scroll to position [86, 0]
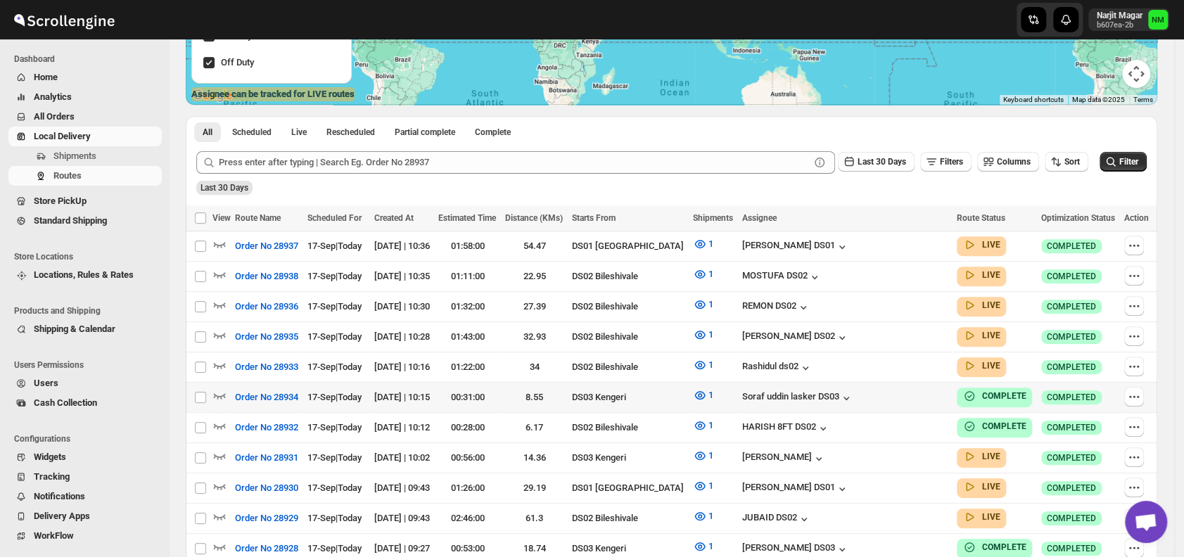
scroll to position [314, 0]
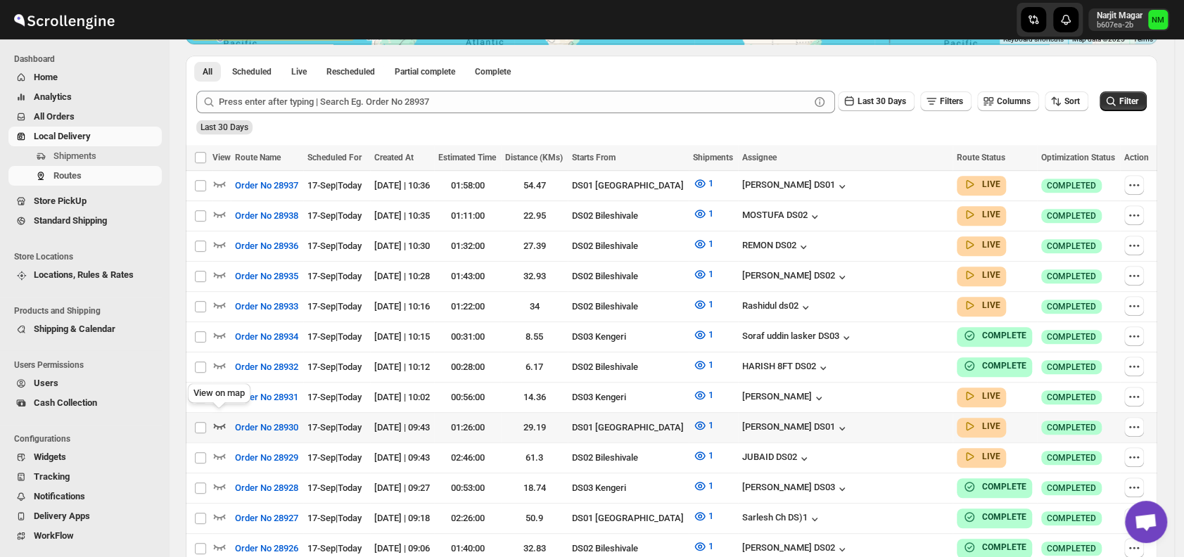
click at [220, 423] on icon "button" at bounding box center [220, 426] width 12 height 6
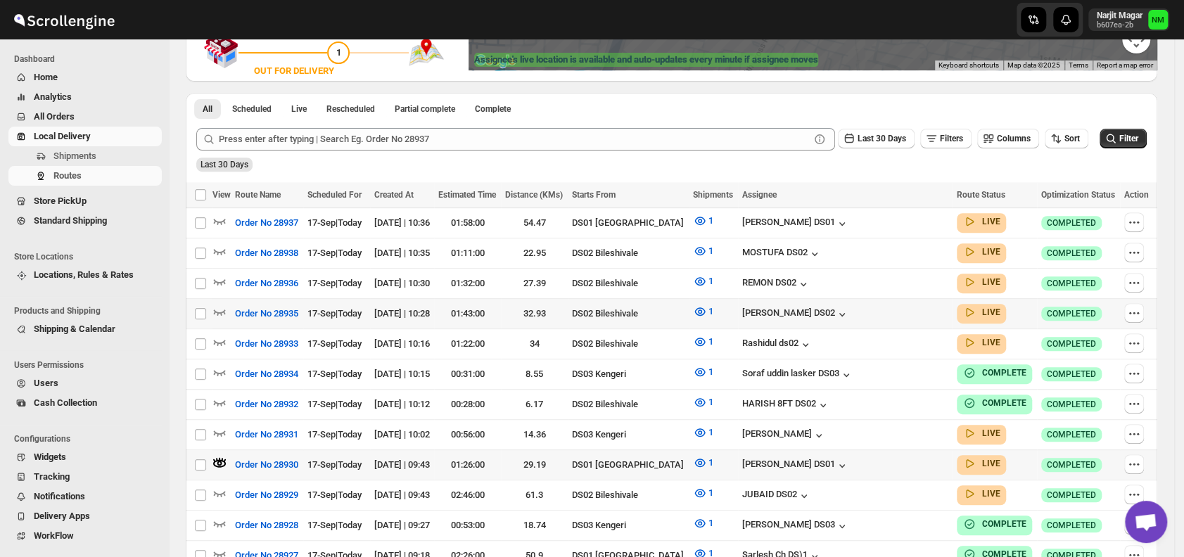
scroll to position [290, 0]
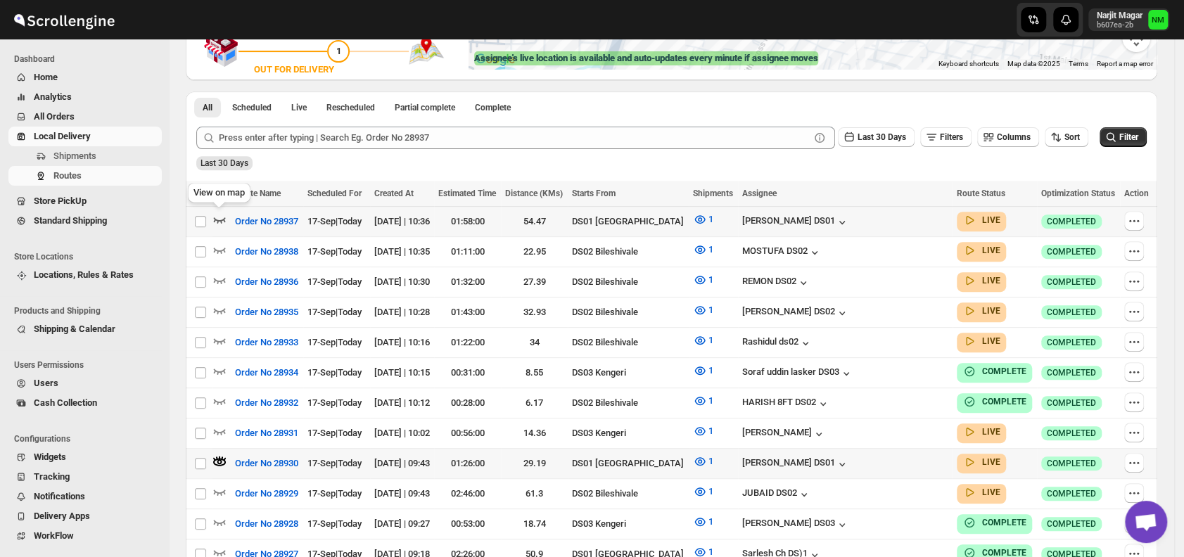
click at [223, 215] on icon "button" at bounding box center [219, 219] width 14 height 14
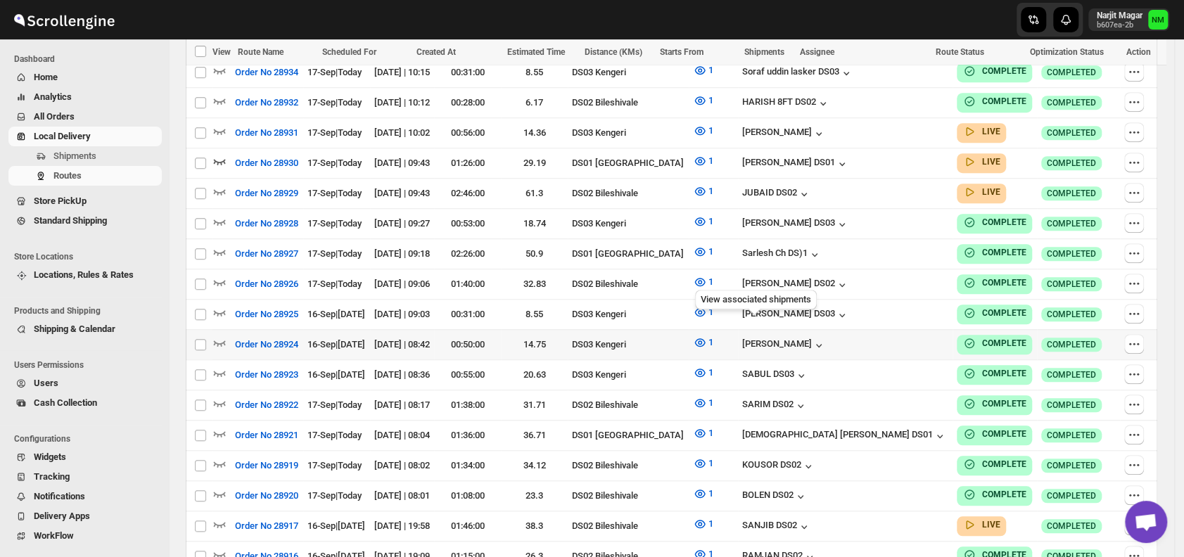
scroll to position [591, 0]
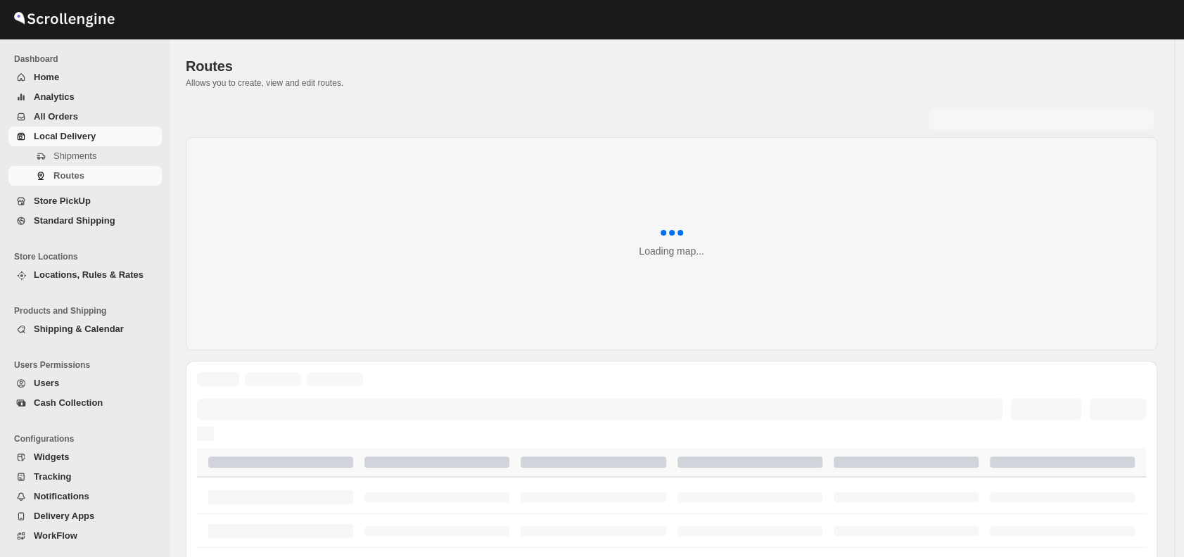
scroll to position [545, 0]
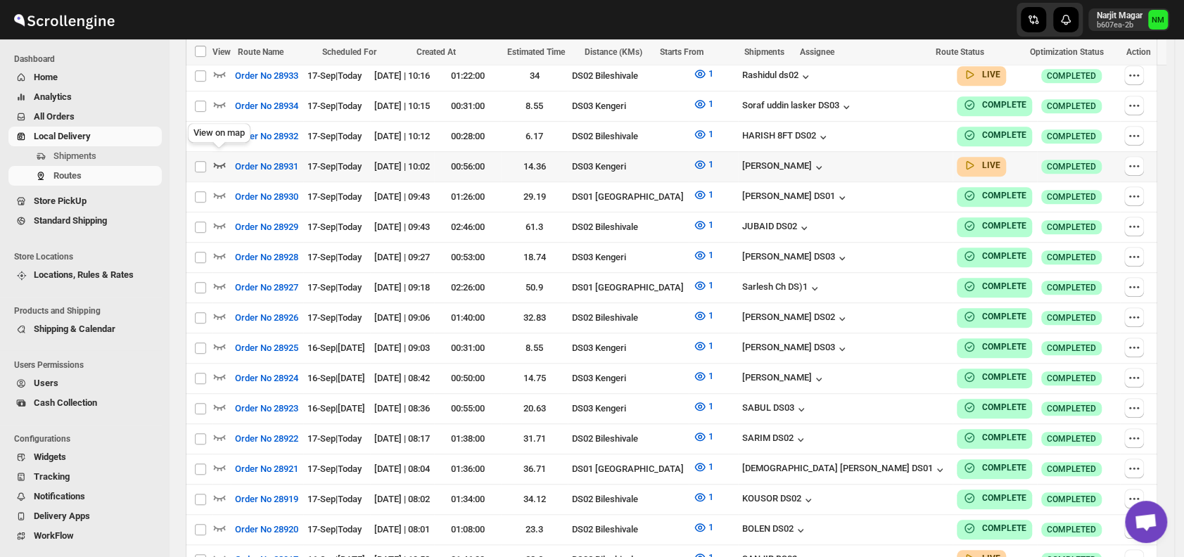
click at [217, 158] on icon "button" at bounding box center [219, 165] width 14 height 14
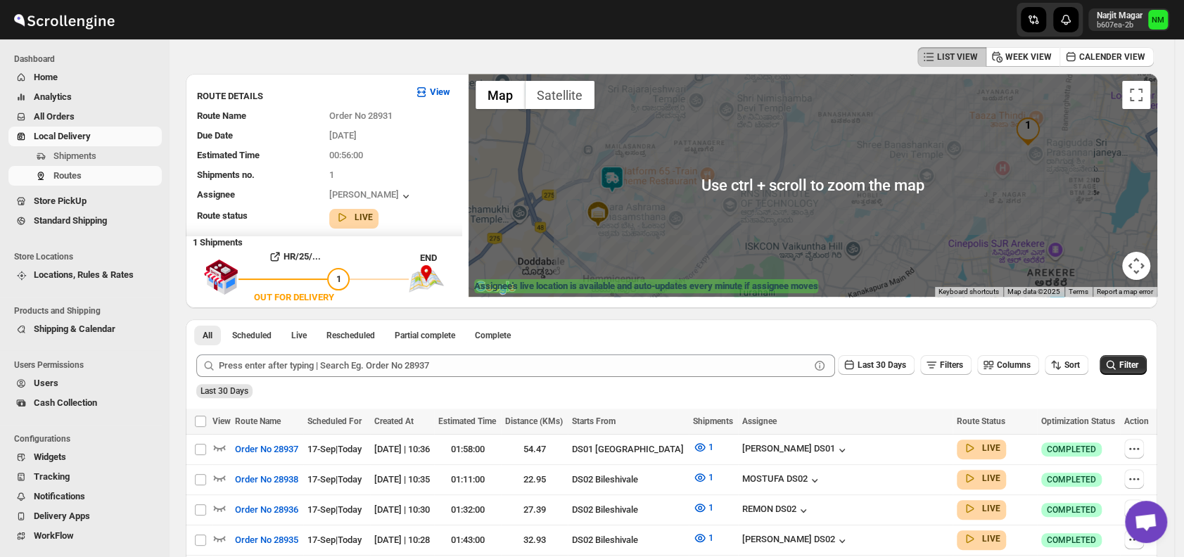
scroll to position [40, 0]
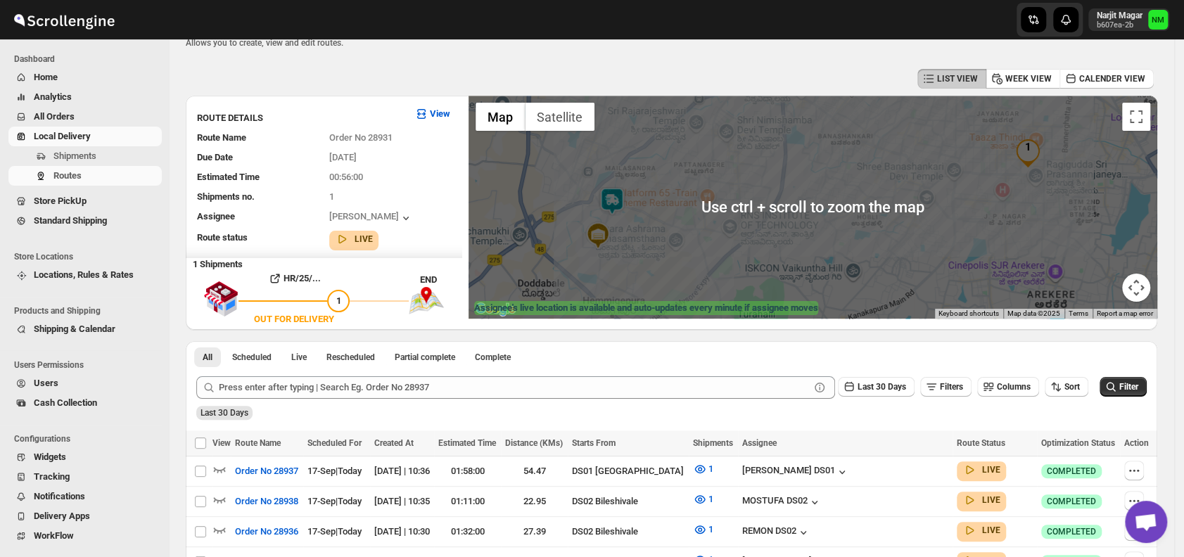
click at [622, 193] on img at bounding box center [612, 201] width 28 height 28
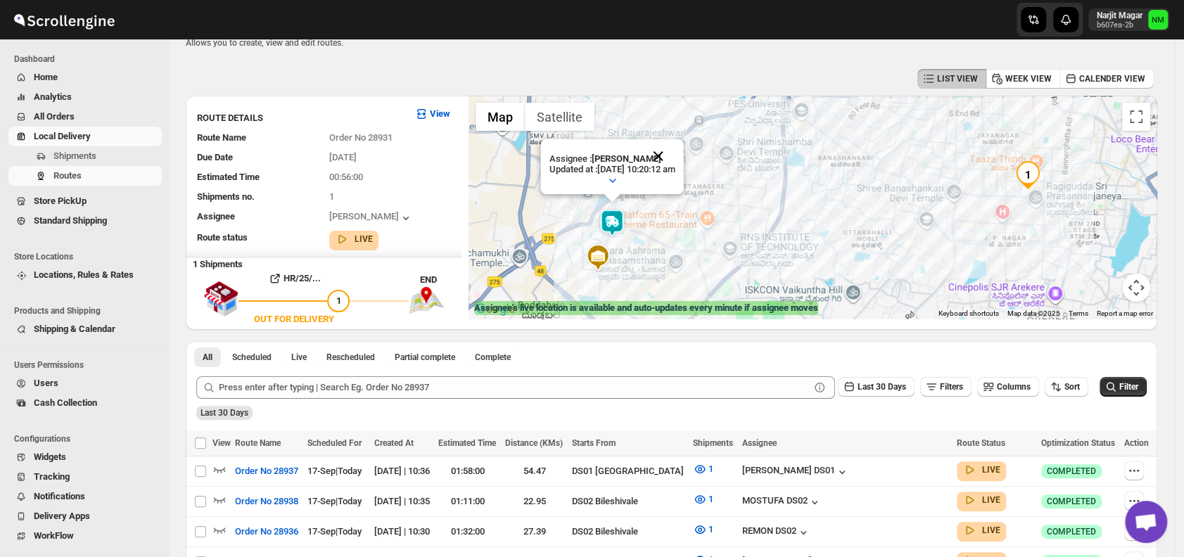
click at [675, 148] on button "Close" at bounding box center [658, 156] width 34 height 34
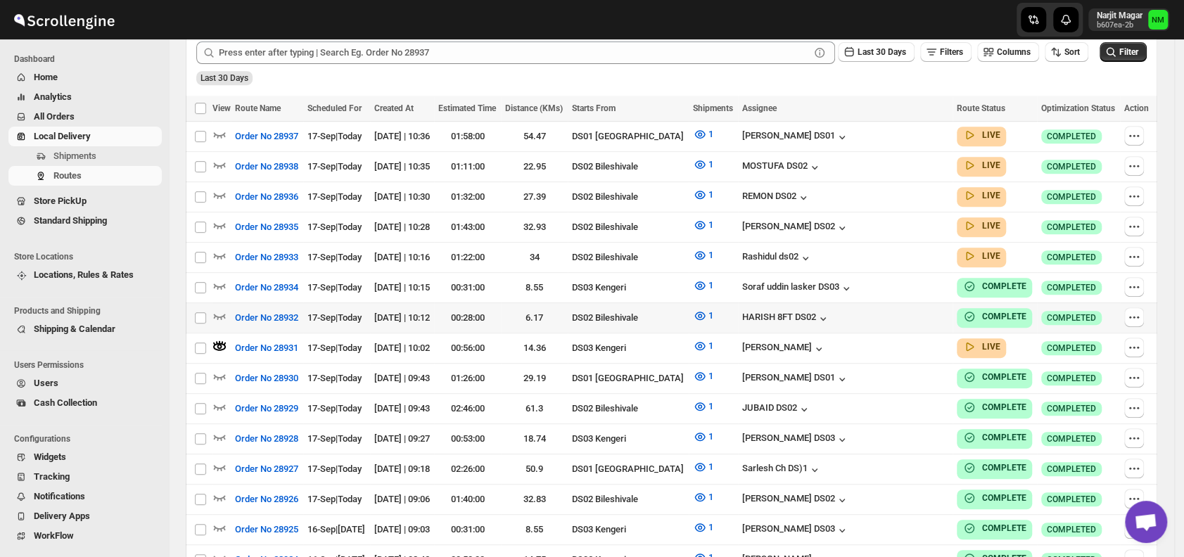
scroll to position [376, 0]
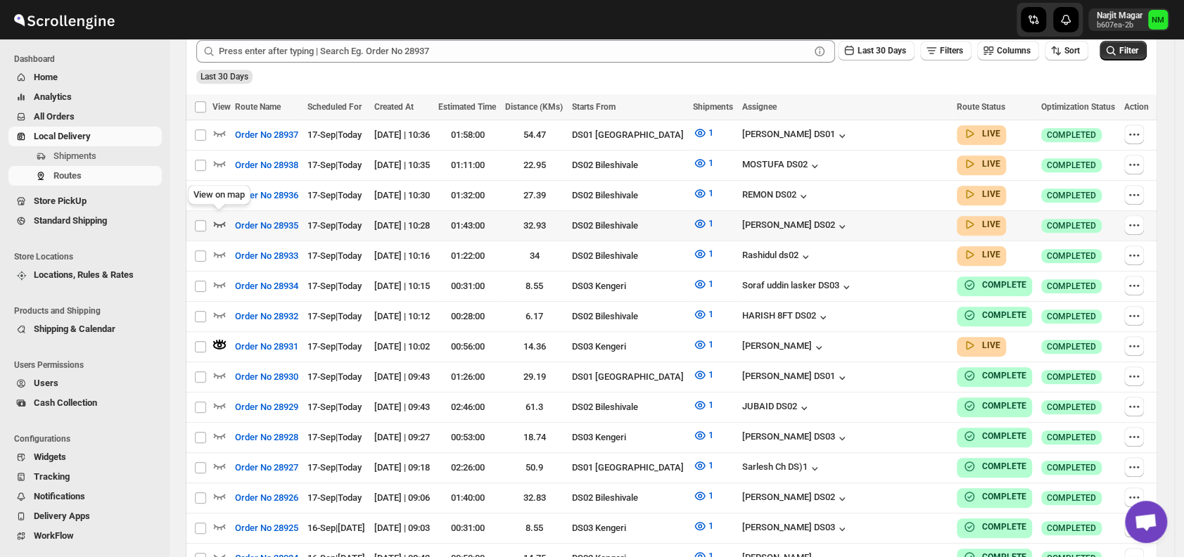
click at [219, 219] on icon "button" at bounding box center [219, 224] width 14 height 14
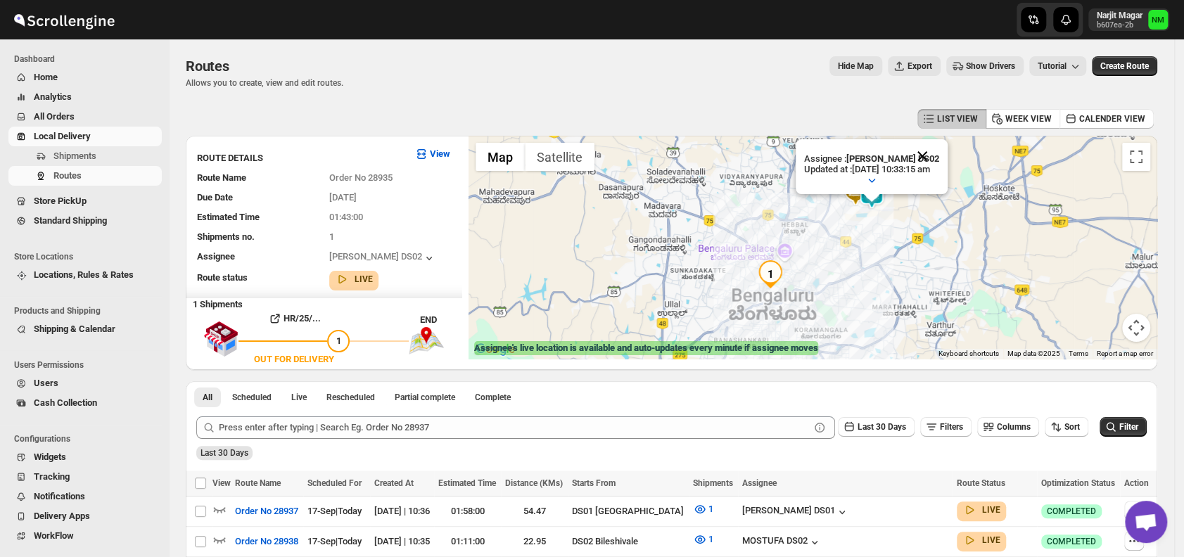
click at [936, 141] on button "Close" at bounding box center [922, 156] width 34 height 34
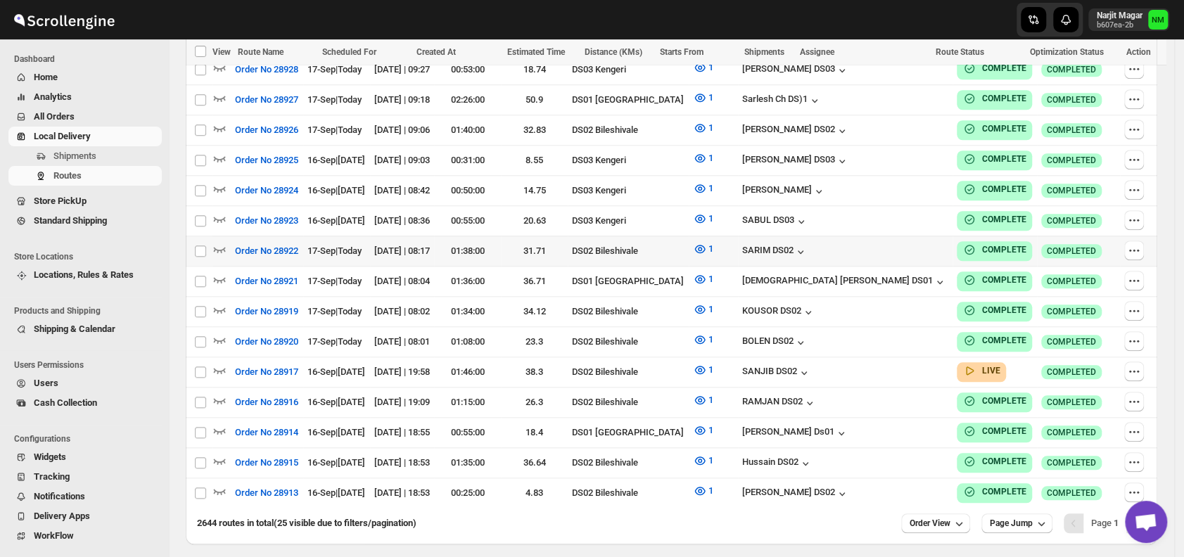
scroll to position [745, 0]
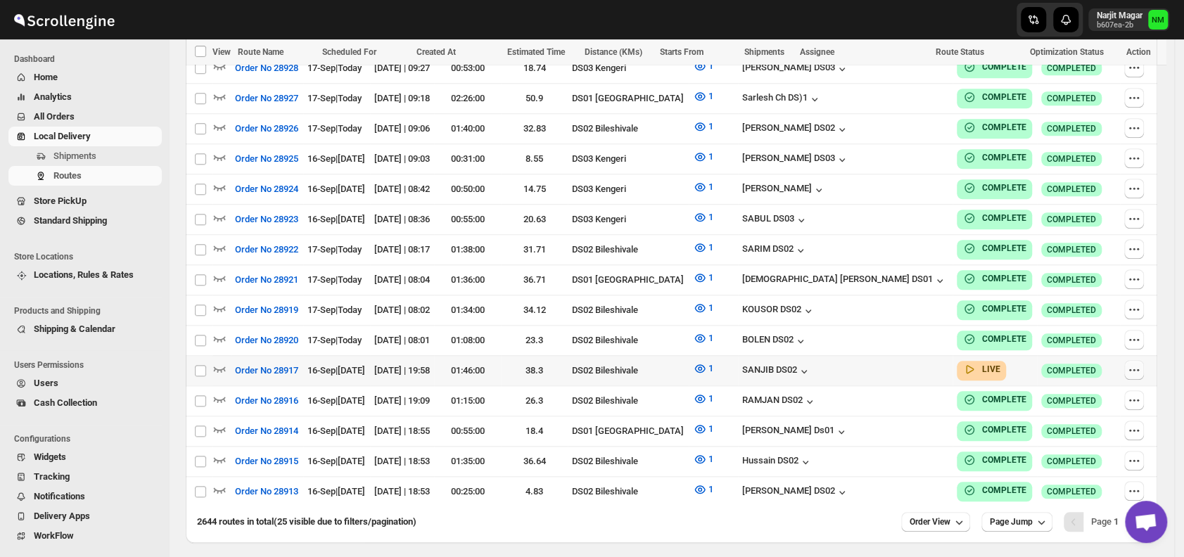
click at [1144, 360] on button "button" at bounding box center [1134, 370] width 20 height 20
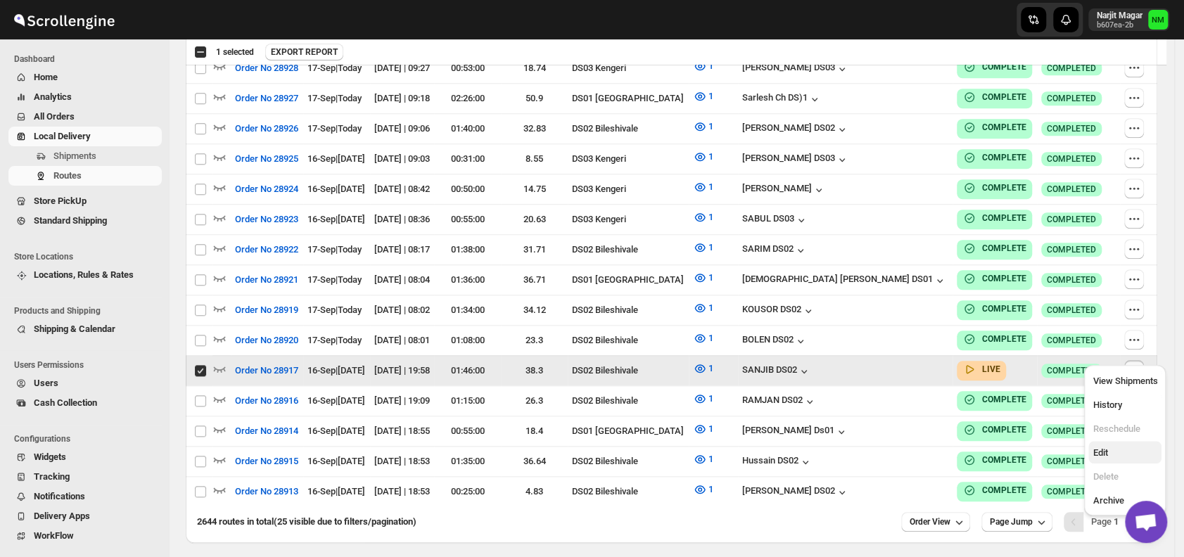
click at [1103, 444] on button "Edit" at bounding box center [1124, 452] width 73 height 23
checkbox input "false"
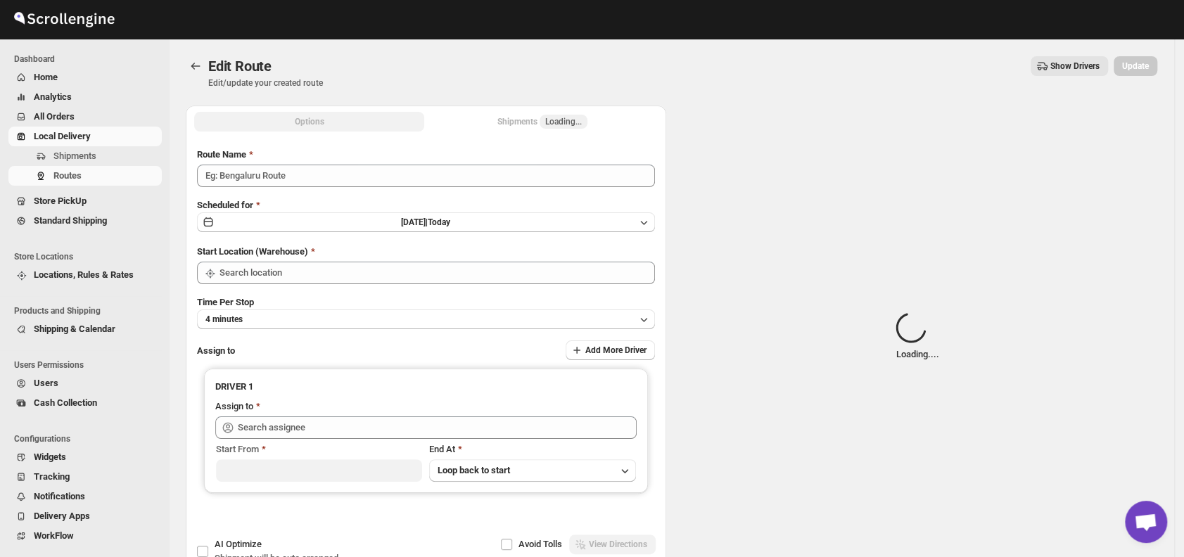
type input "Order No 28917"
type input "DS02 Bileshivale"
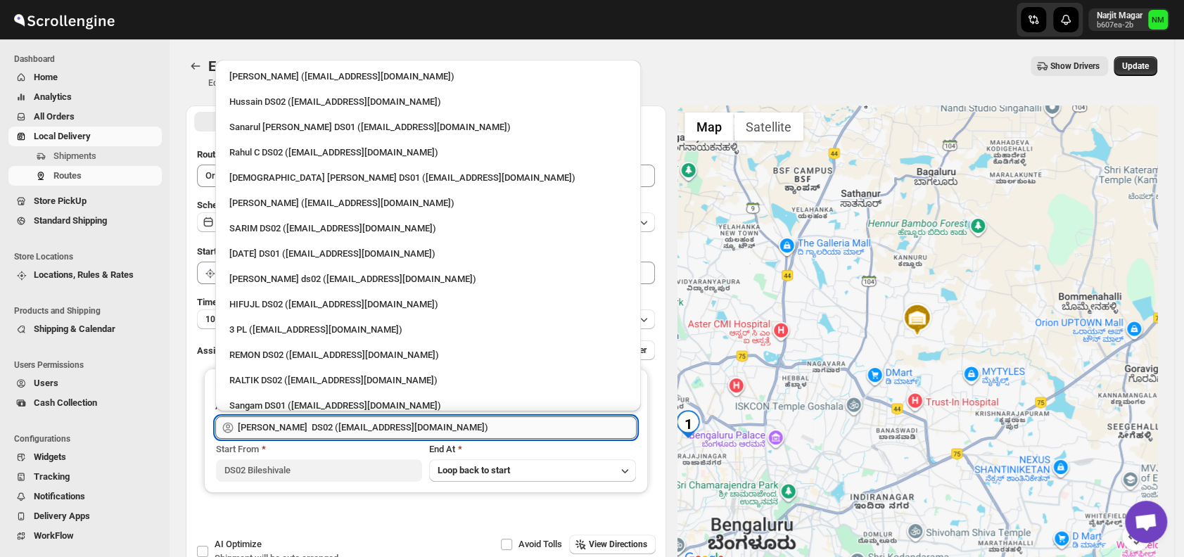
click at [456, 416] on input "SANJIB DS02 (yagen55823@hosliy.com)" at bounding box center [437, 427] width 399 height 23
click at [305, 330] on div "3 PL (hello@home-run.co)" at bounding box center [427, 330] width 397 height 14
type input "3 PL (hello@home-run.co)"
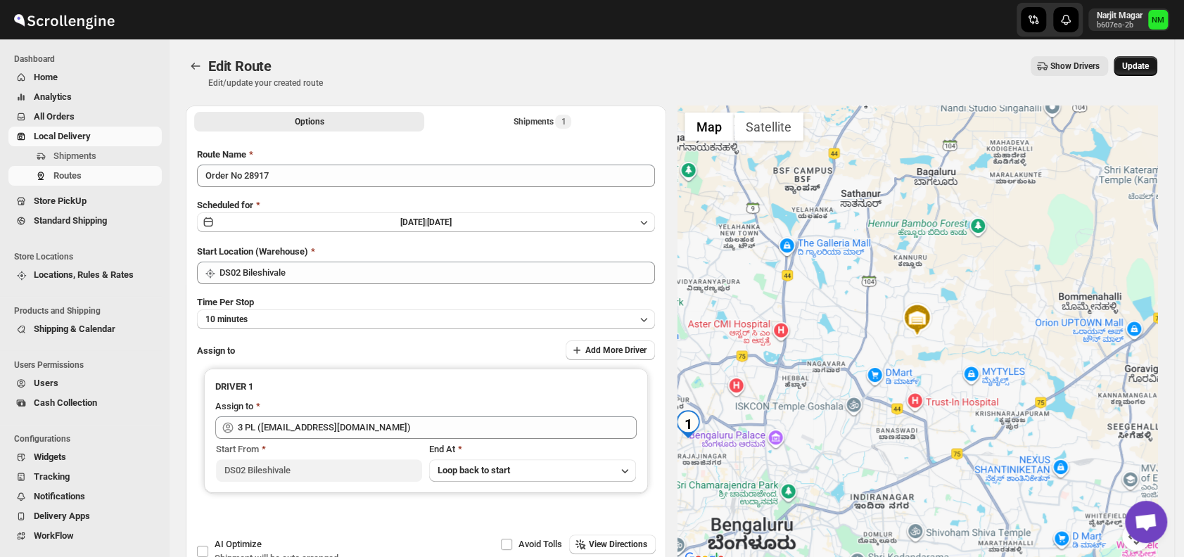
click at [1138, 65] on span "Update" at bounding box center [1135, 65] width 27 height 11
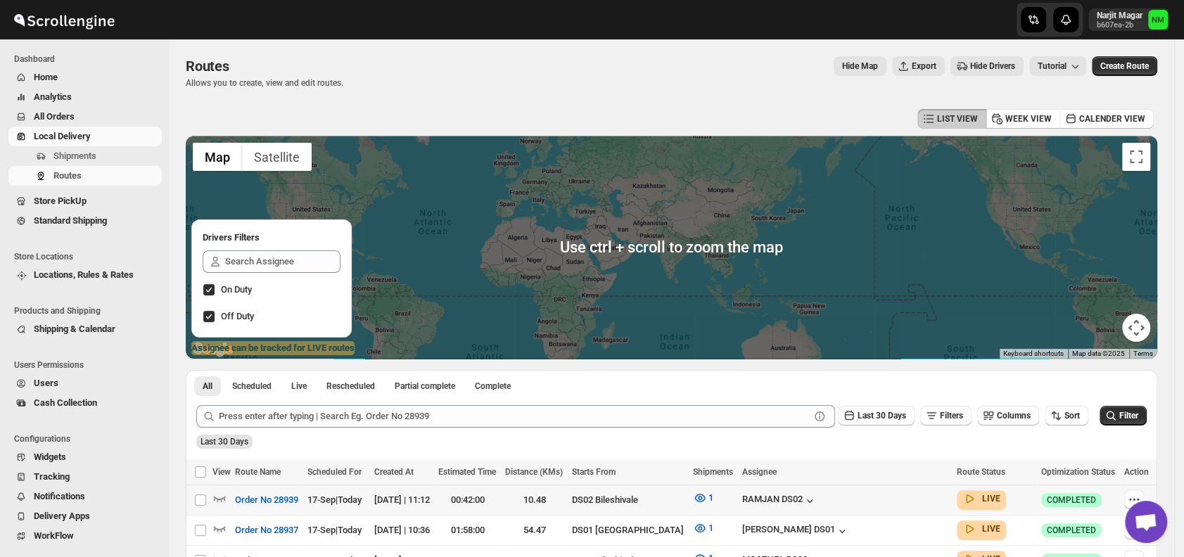
scroll to position [202, 0]
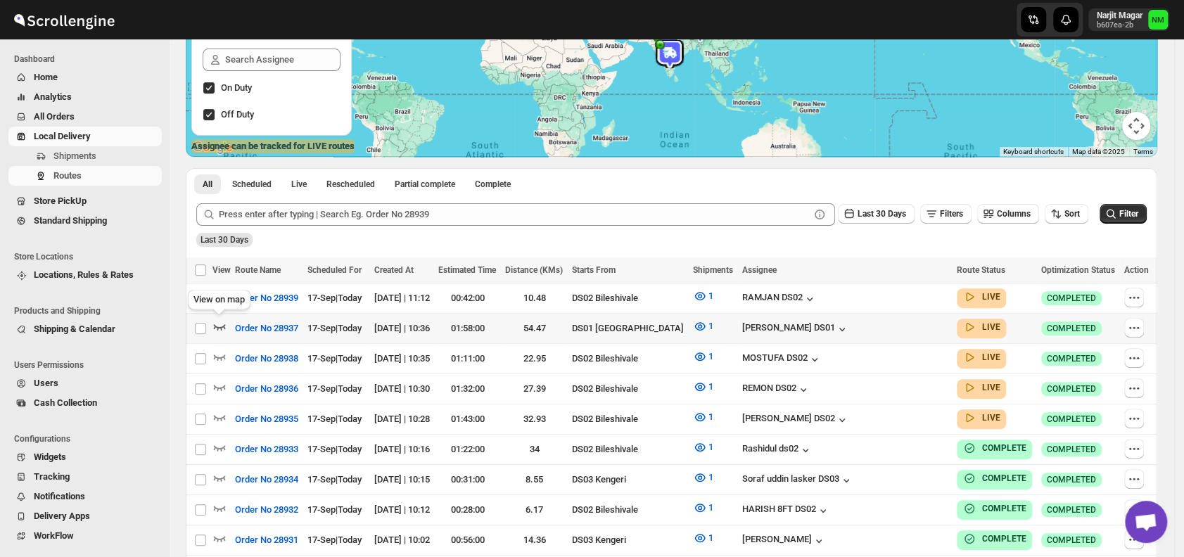
click at [214, 326] on icon "button" at bounding box center [220, 327] width 12 height 6
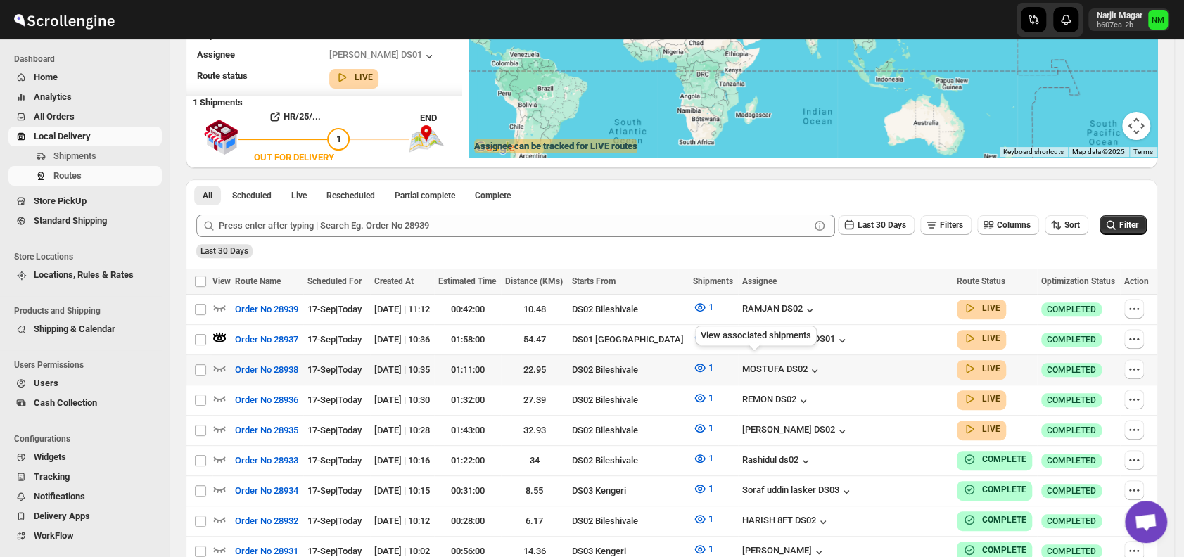
scroll to position [0, 0]
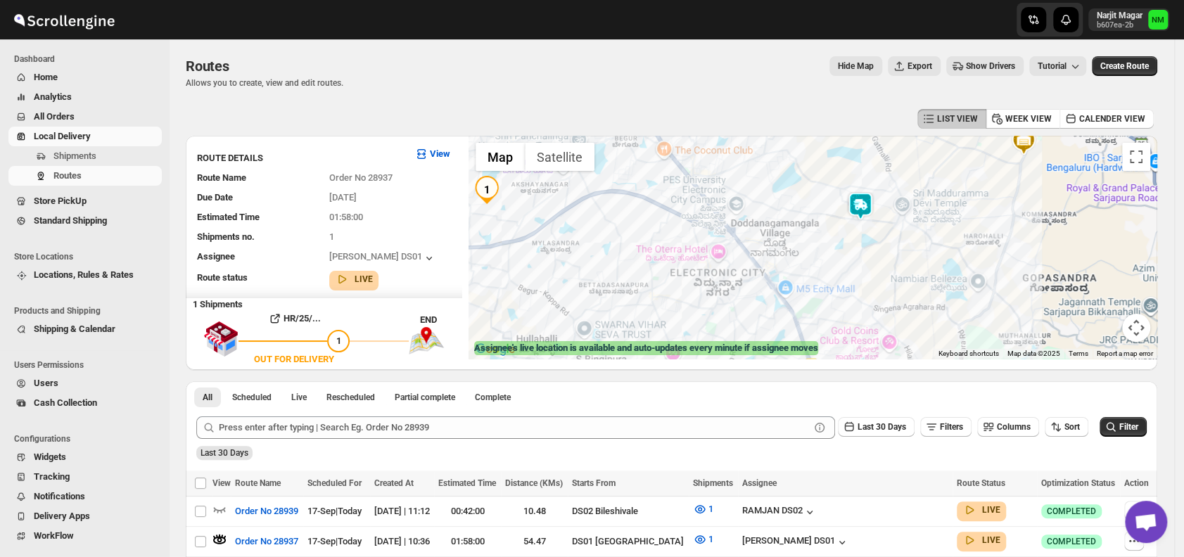
click at [869, 207] on img at bounding box center [860, 206] width 28 height 28
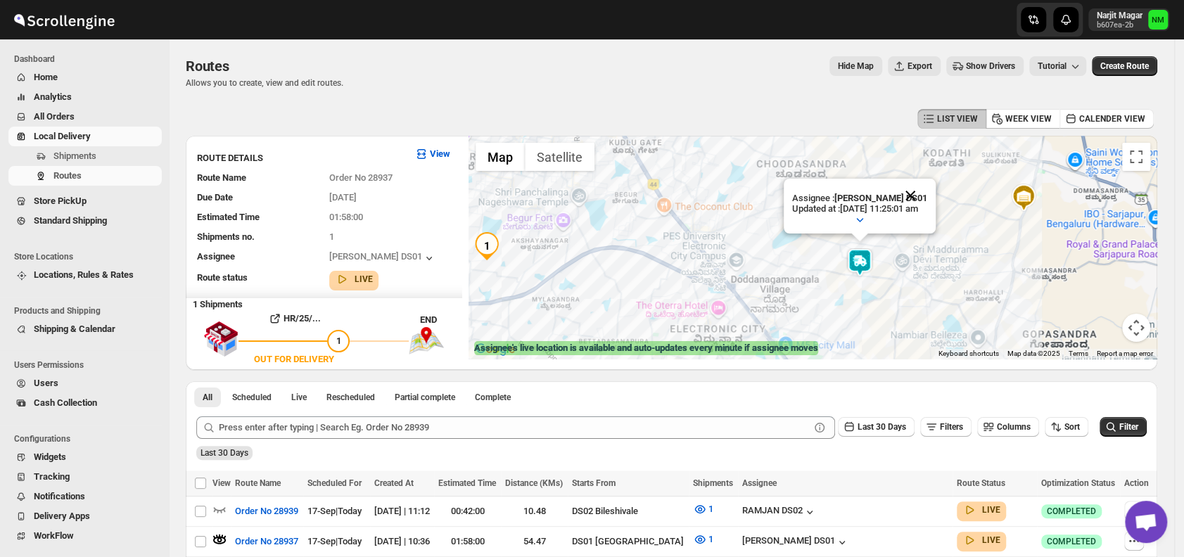
click at [927, 192] on button "Close" at bounding box center [910, 196] width 34 height 34
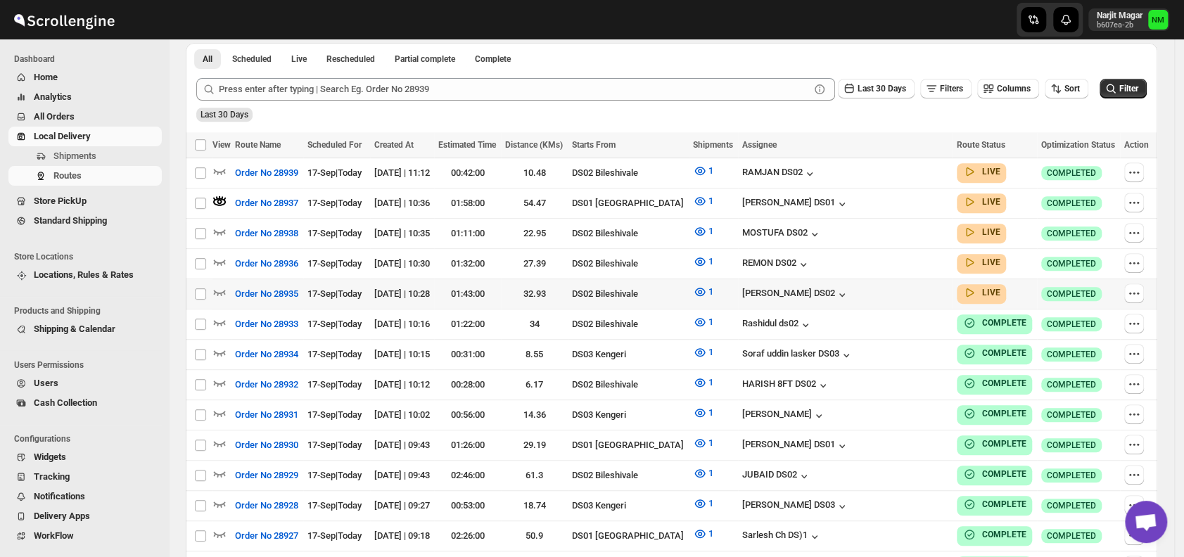
scroll to position [288, 0]
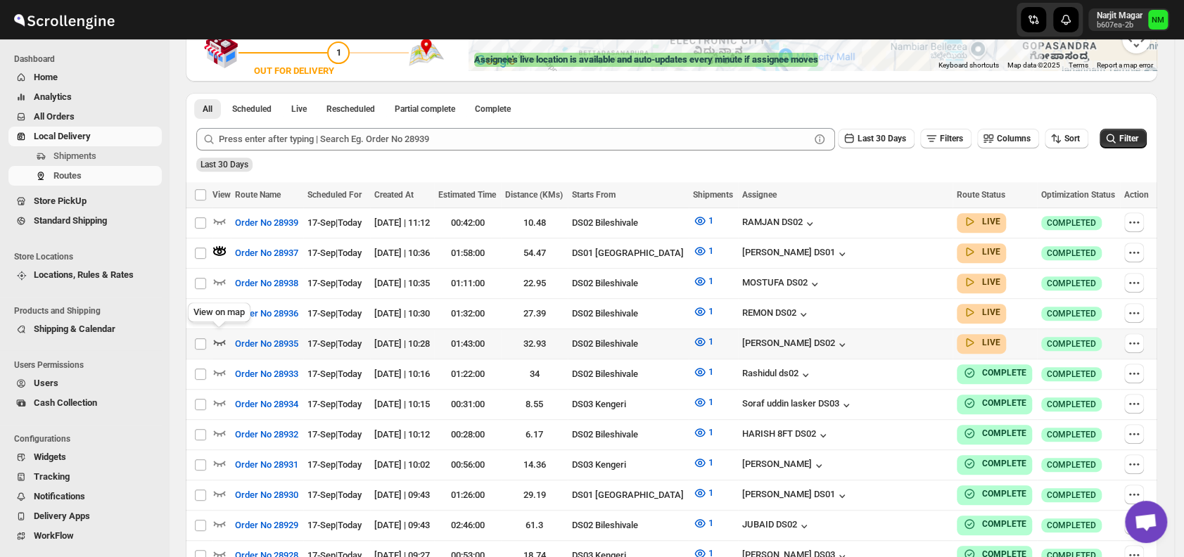
click at [218, 336] on icon "button" at bounding box center [219, 342] width 14 height 14
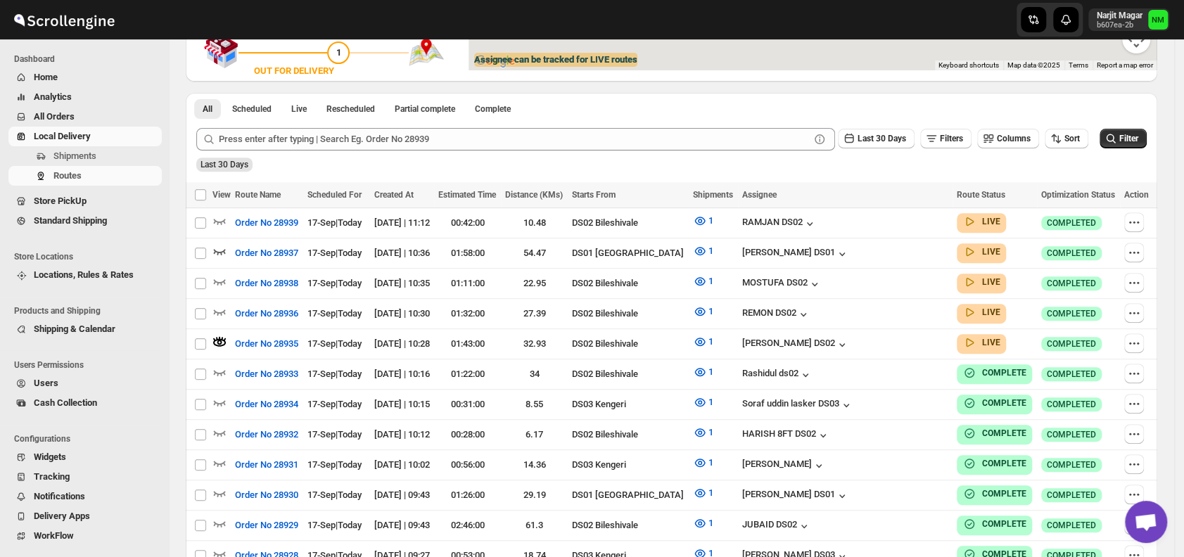
scroll to position [0, 0]
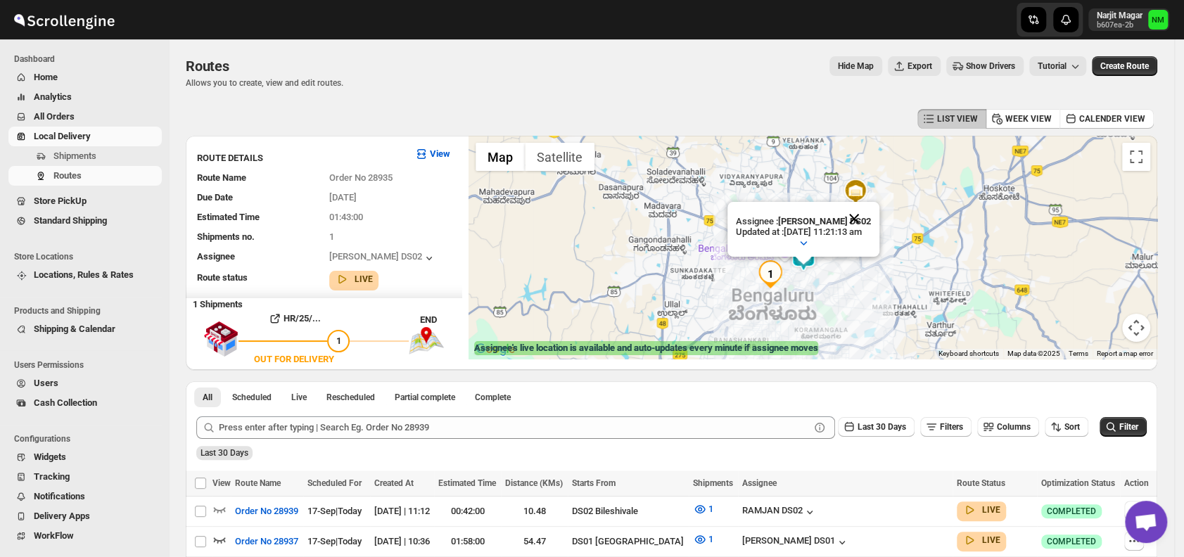
click at [866, 216] on button "Close" at bounding box center [854, 219] width 34 height 34
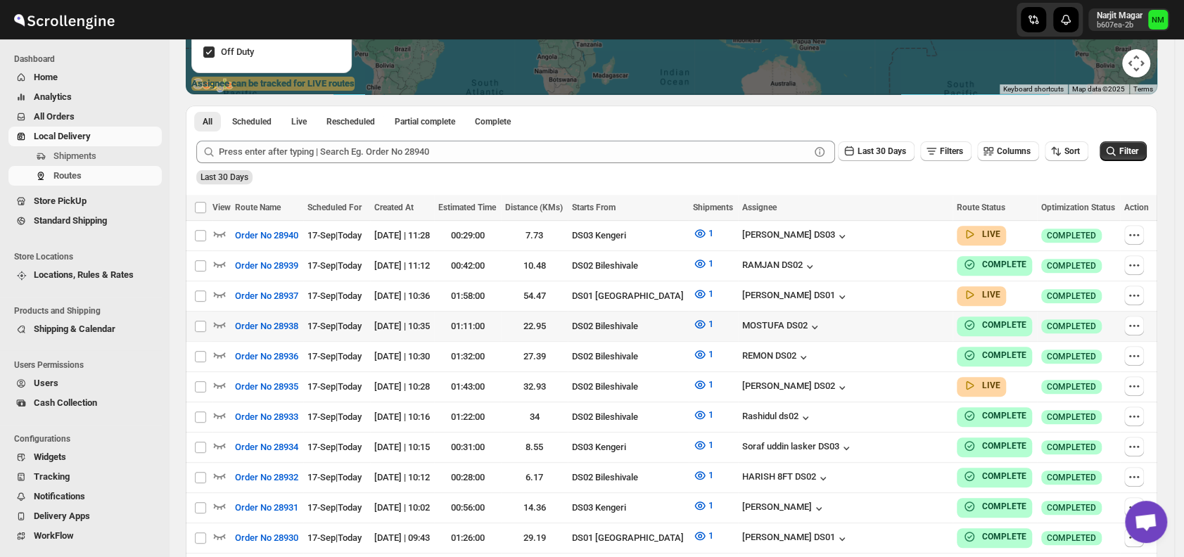
scroll to position [269, 0]
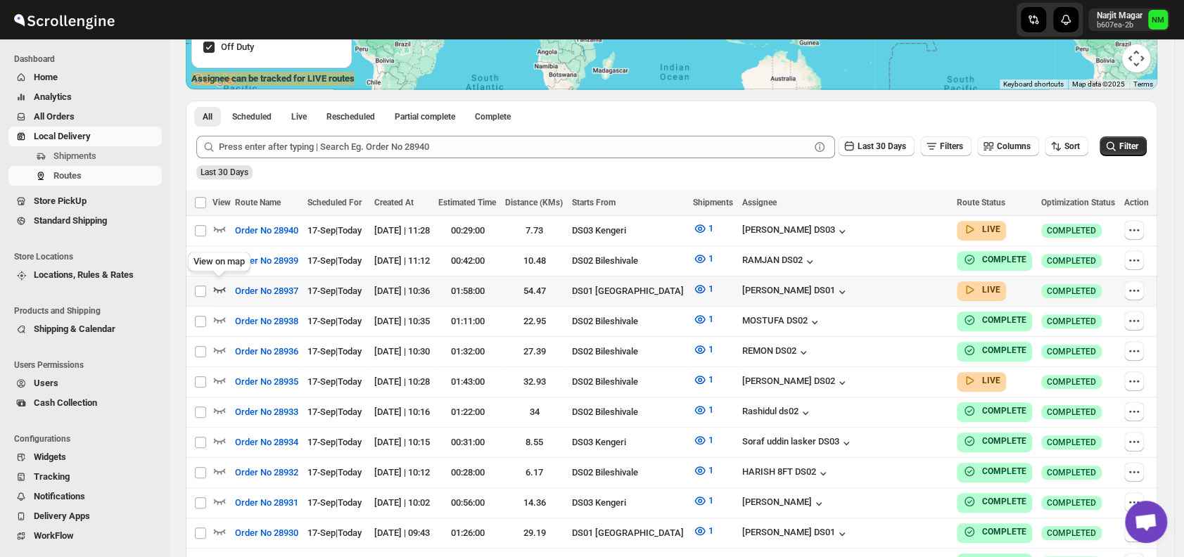
click at [220, 290] on icon "button" at bounding box center [220, 290] width 12 height 6
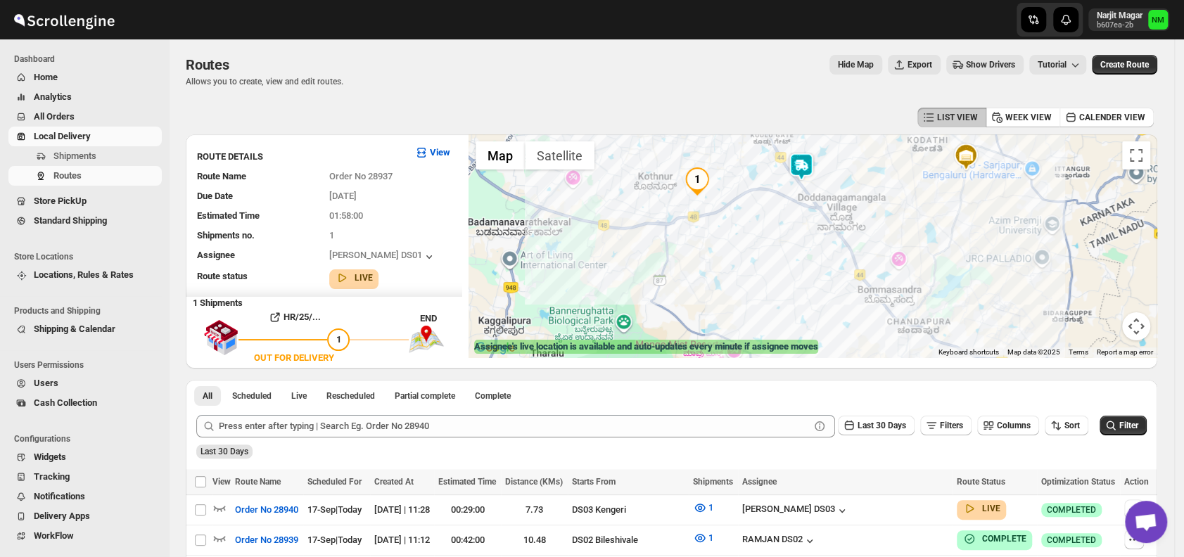
scroll to position [0, 0]
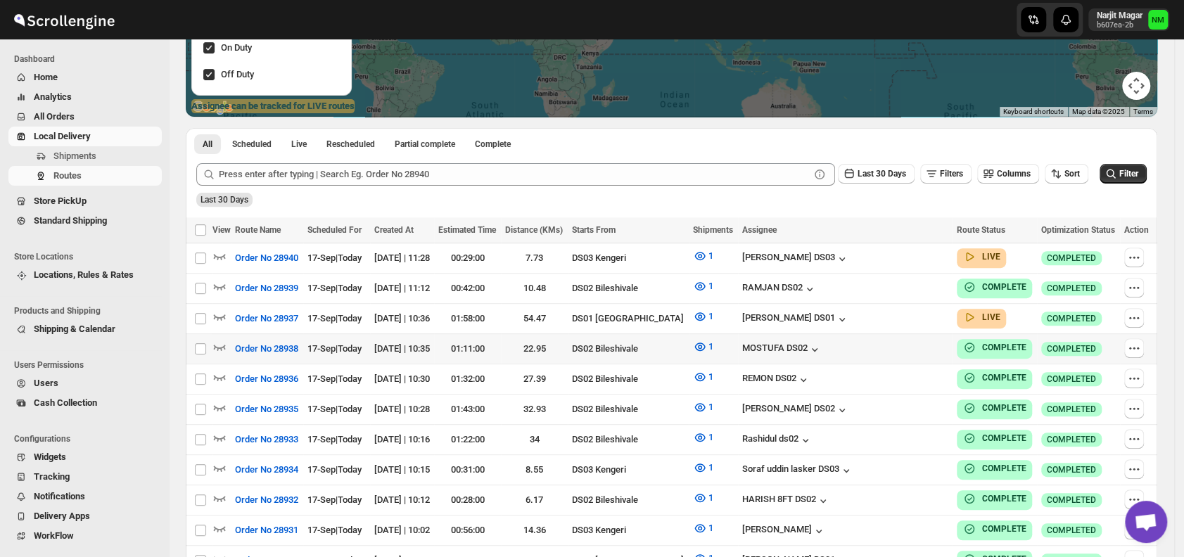
scroll to position [248, 0]
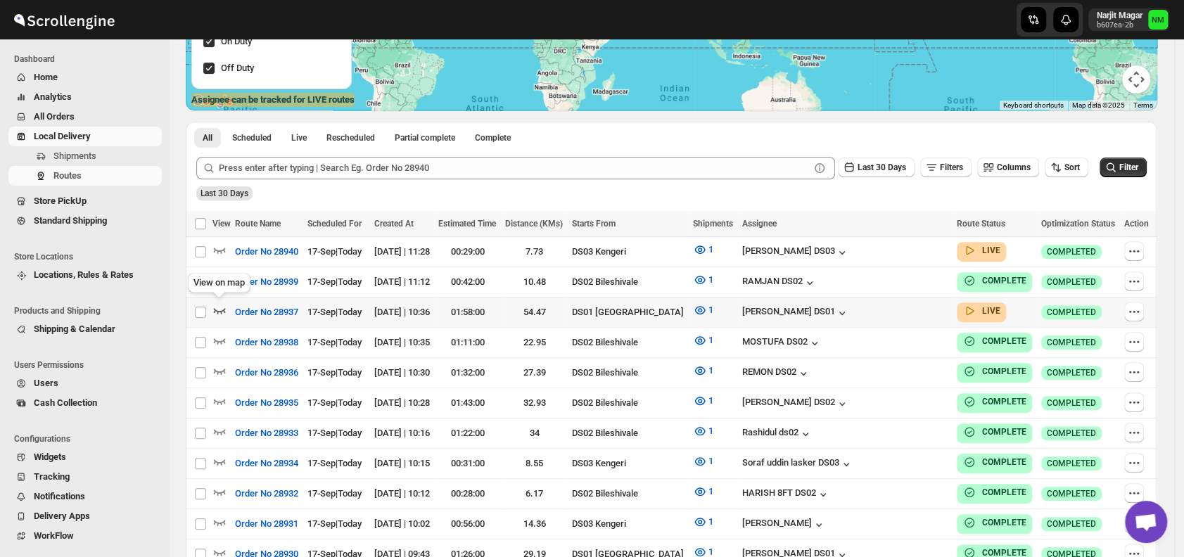
click at [218, 306] on icon "button" at bounding box center [219, 310] width 14 height 14
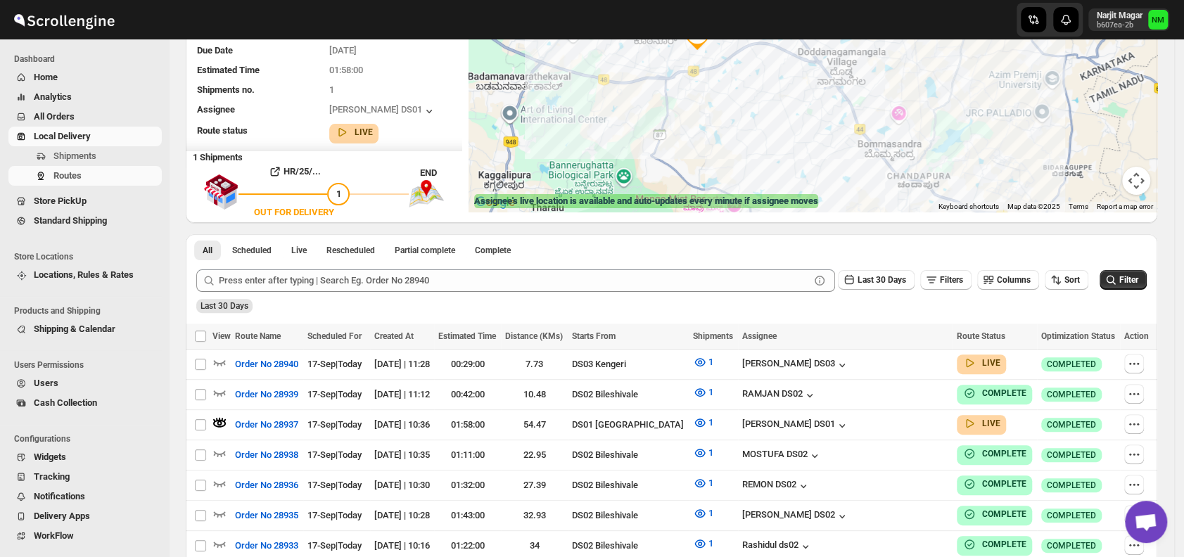
scroll to position [0, 0]
